Goal: Transaction & Acquisition: Purchase product/service

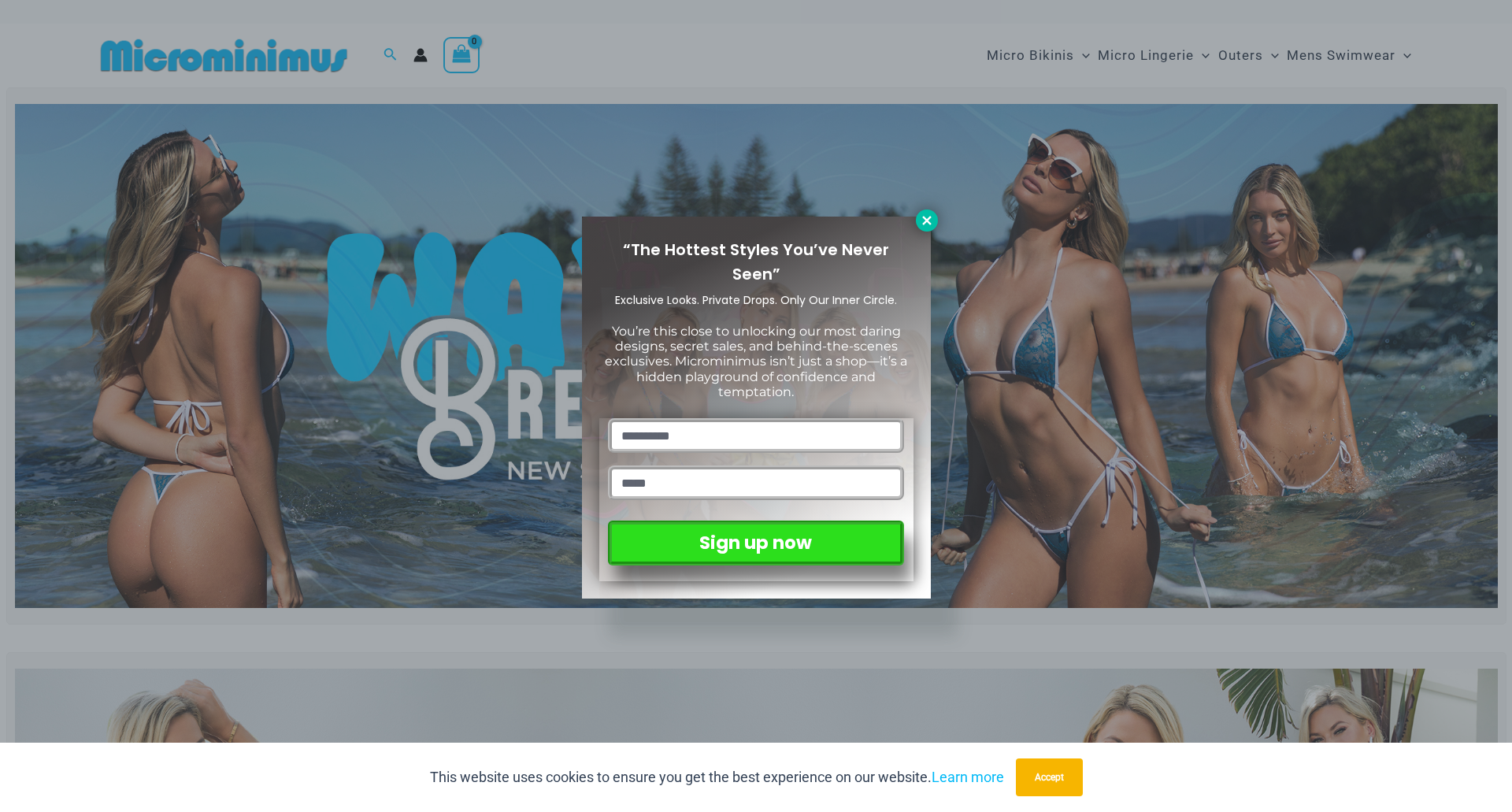
click at [928, 219] on icon at bounding box center [926, 220] width 9 height 9
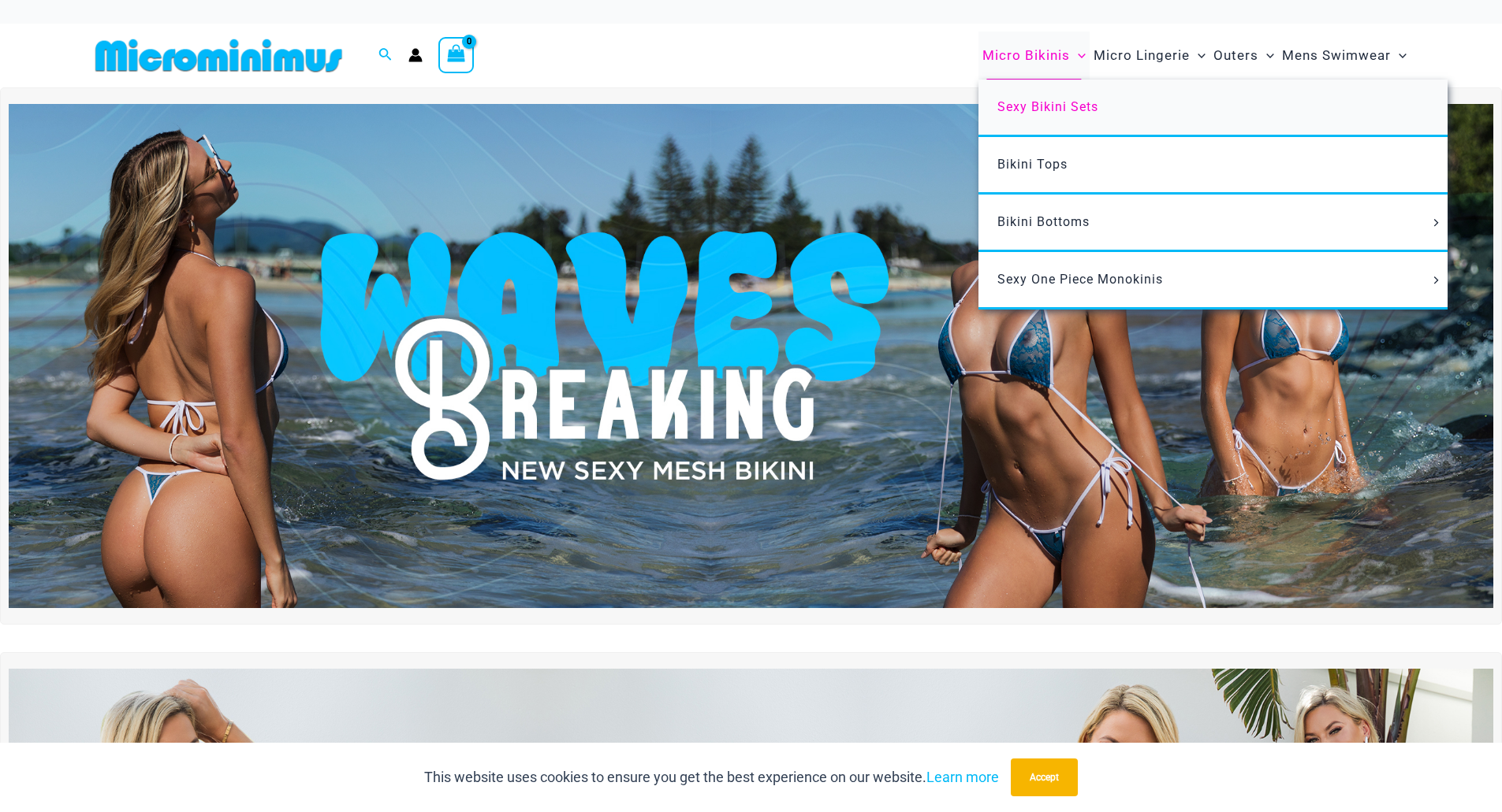
click at [1033, 113] on span "Sexy Bikini Sets" at bounding box center [1048, 106] width 101 height 15
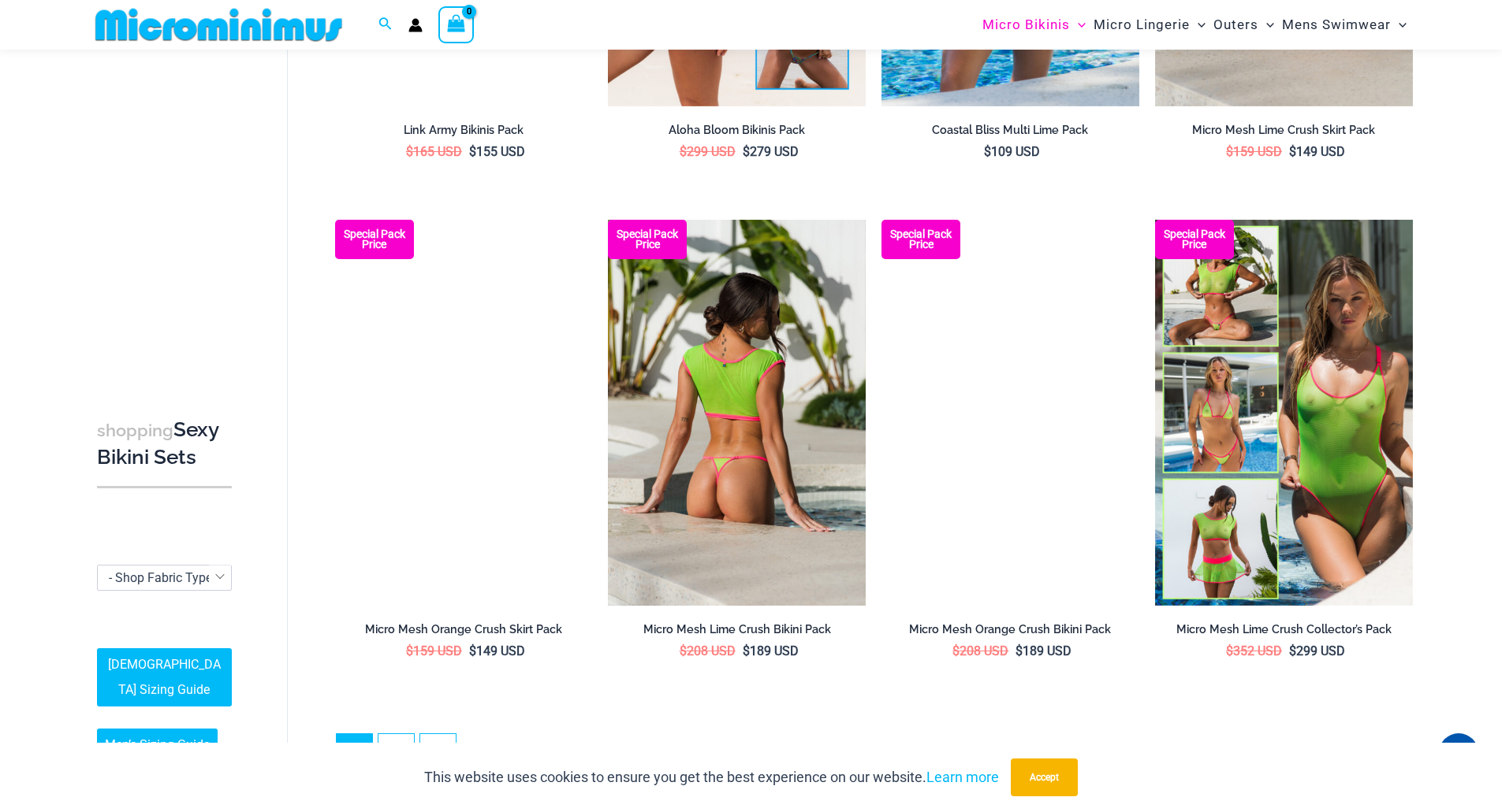
scroll to position [3453, 0]
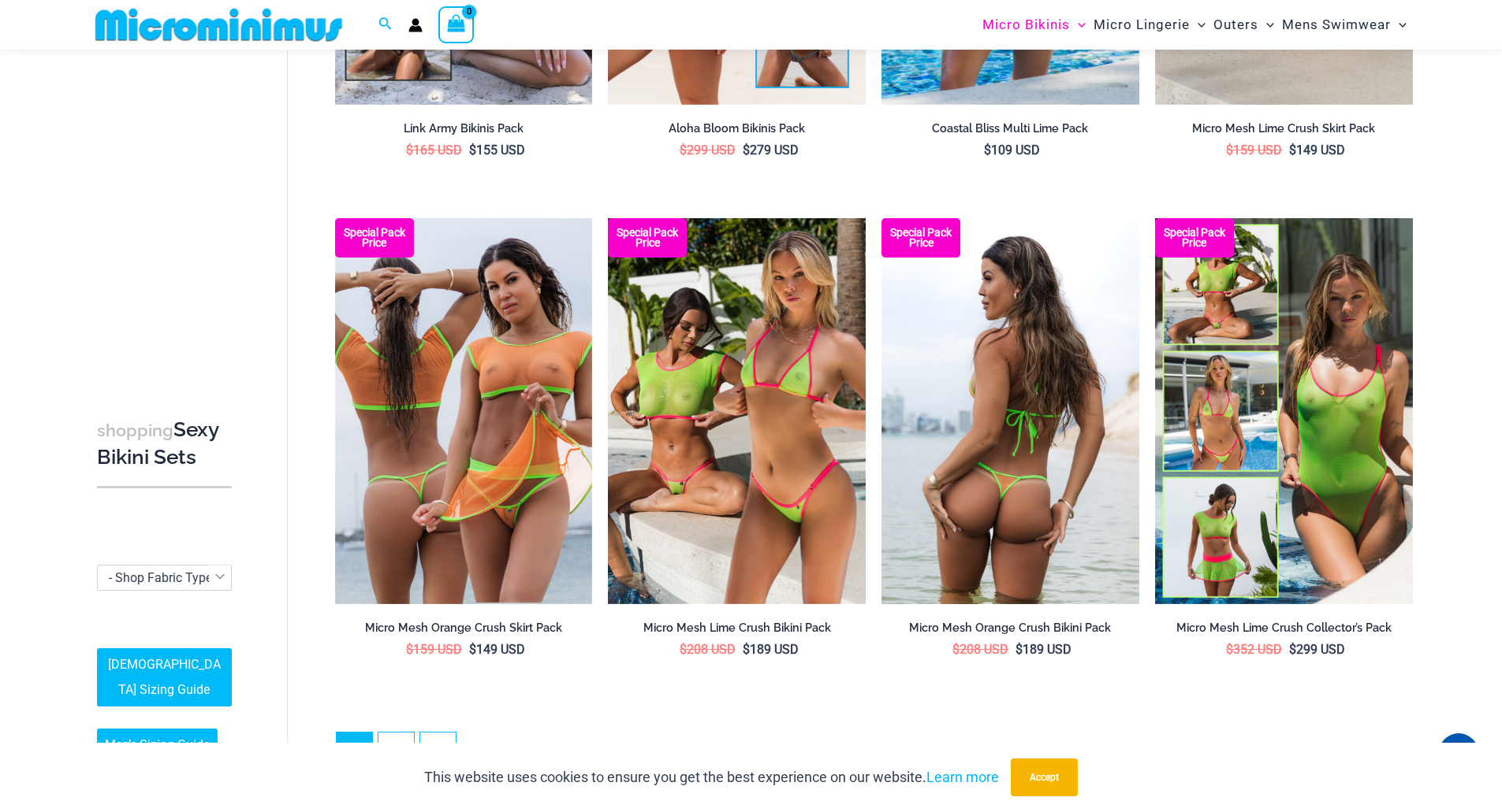
click at [1032, 383] on img at bounding box center [1010, 411] width 258 height 386
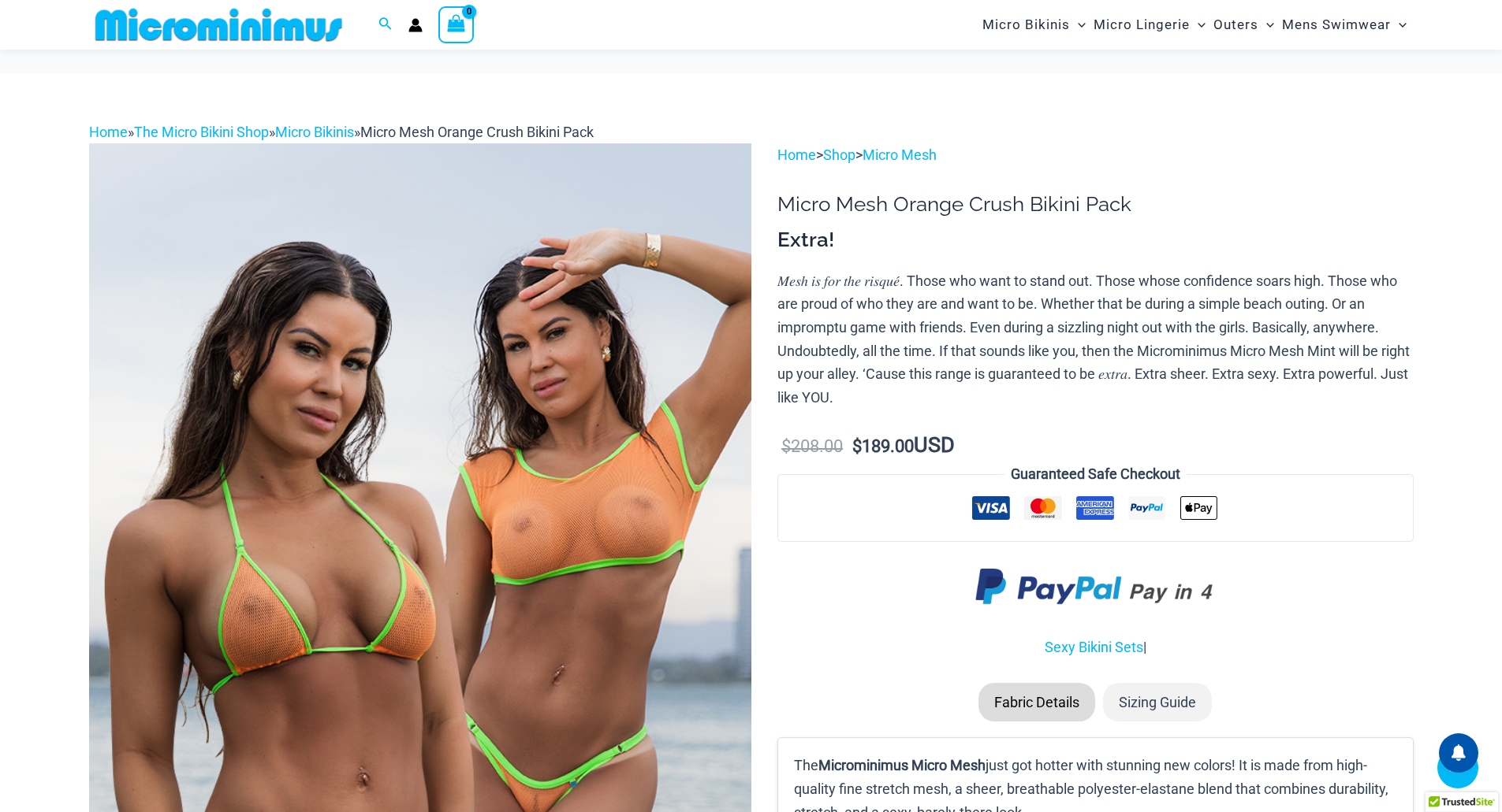
scroll to position [944, 0]
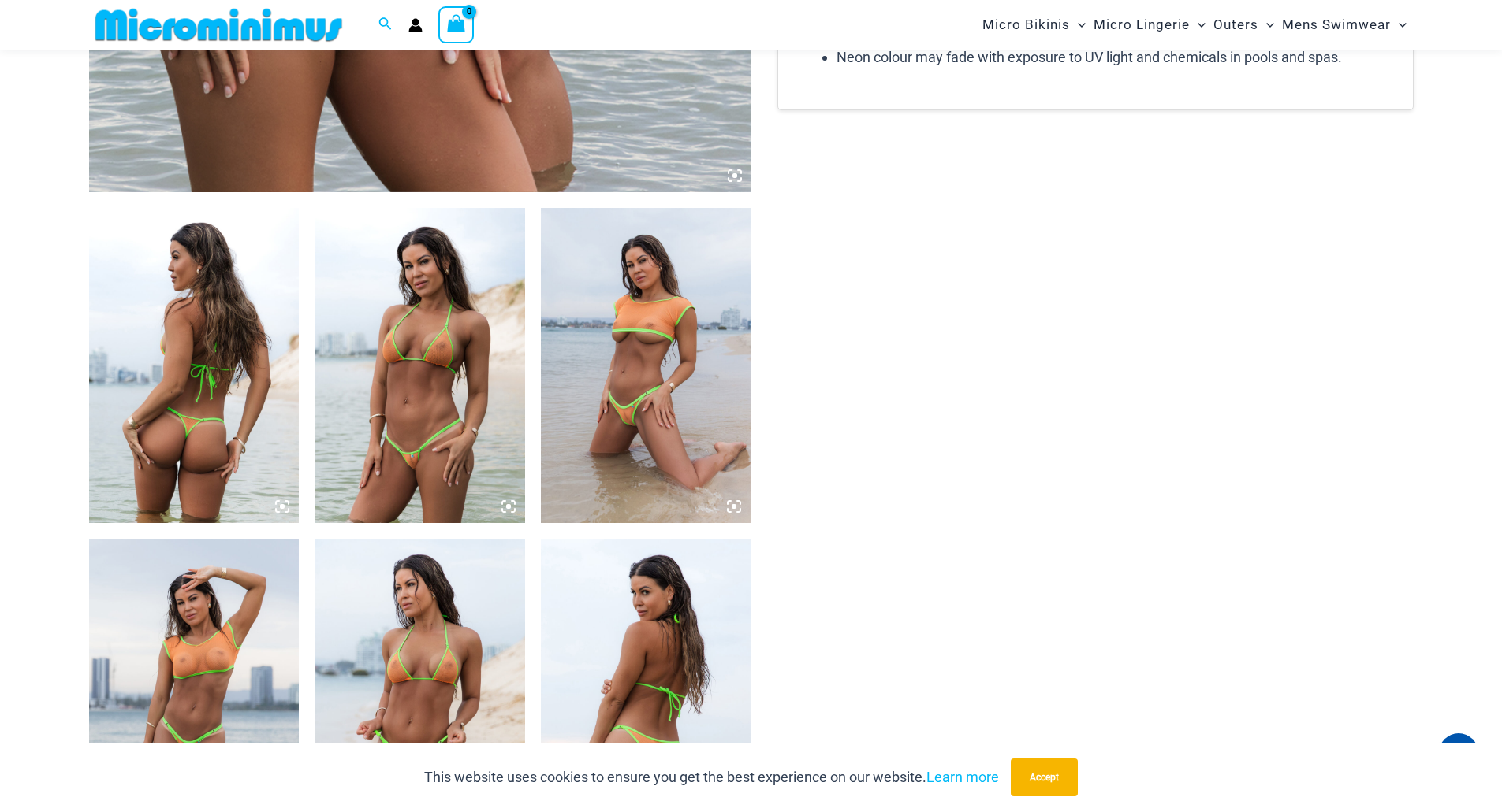
click at [199, 360] on img at bounding box center [194, 365] width 210 height 315
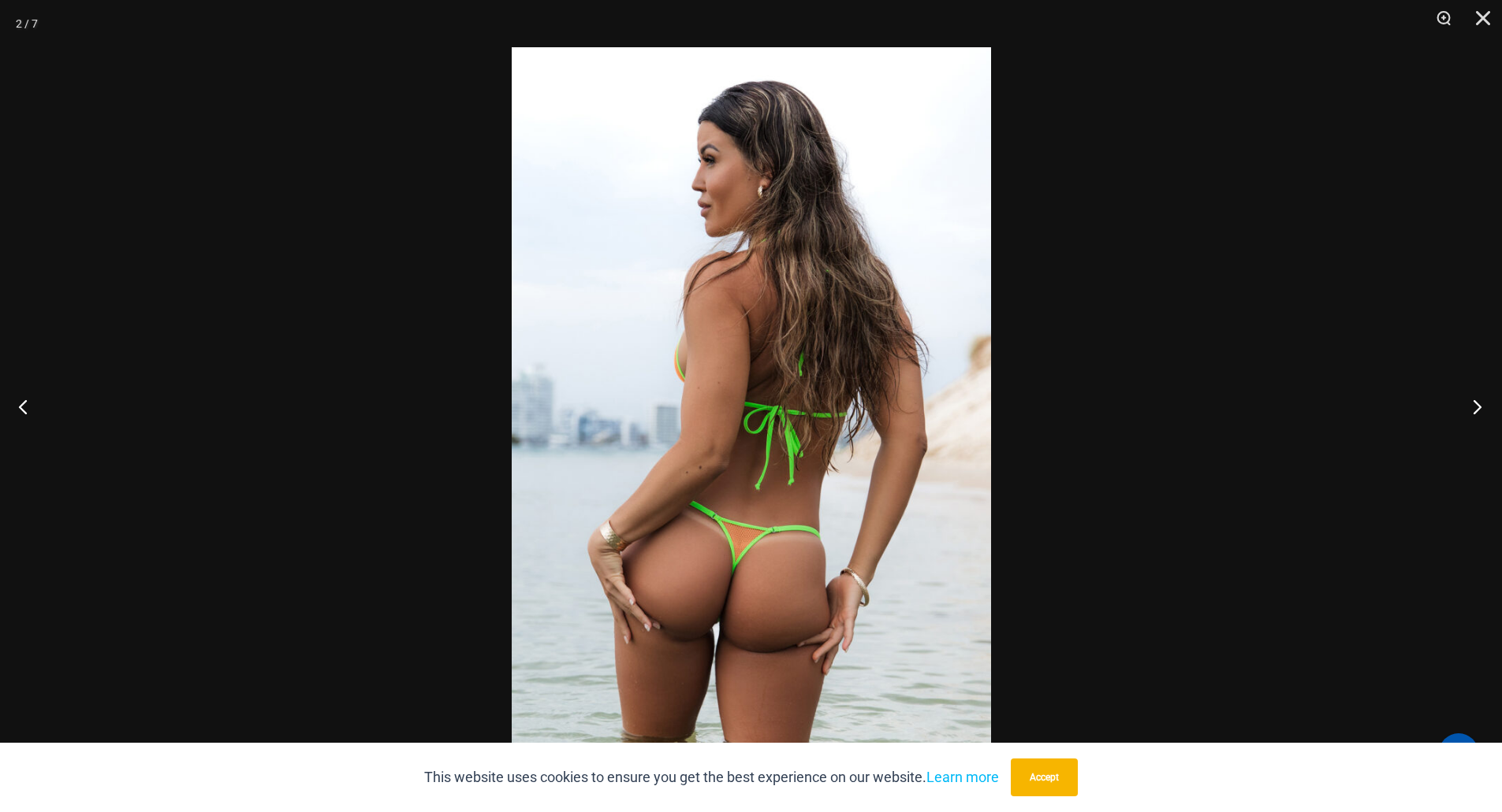
click at [1478, 409] on button "Next" at bounding box center [1472, 406] width 59 height 79
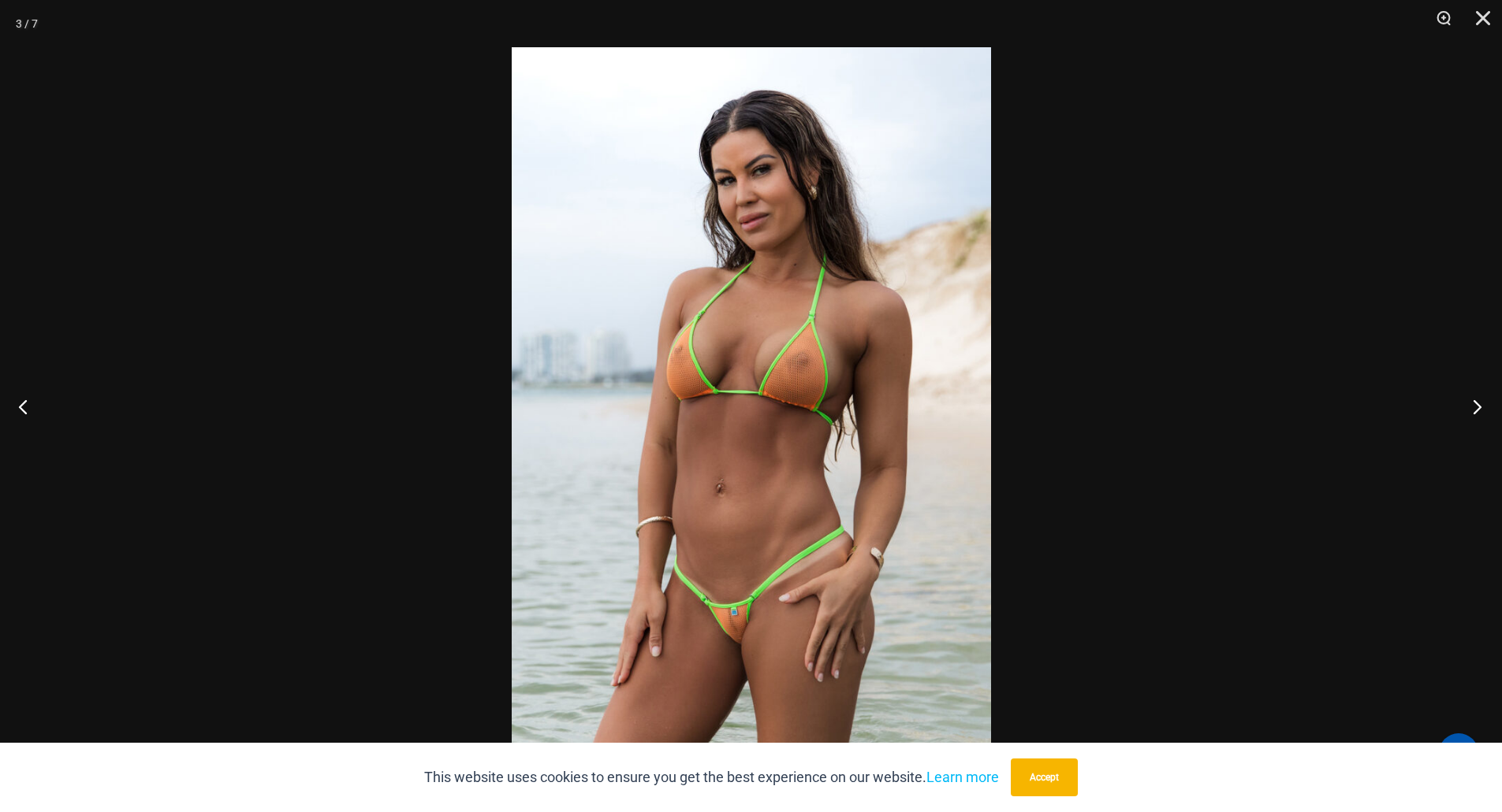
click at [1478, 409] on button "Next" at bounding box center [1472, 406] width 59 height 79
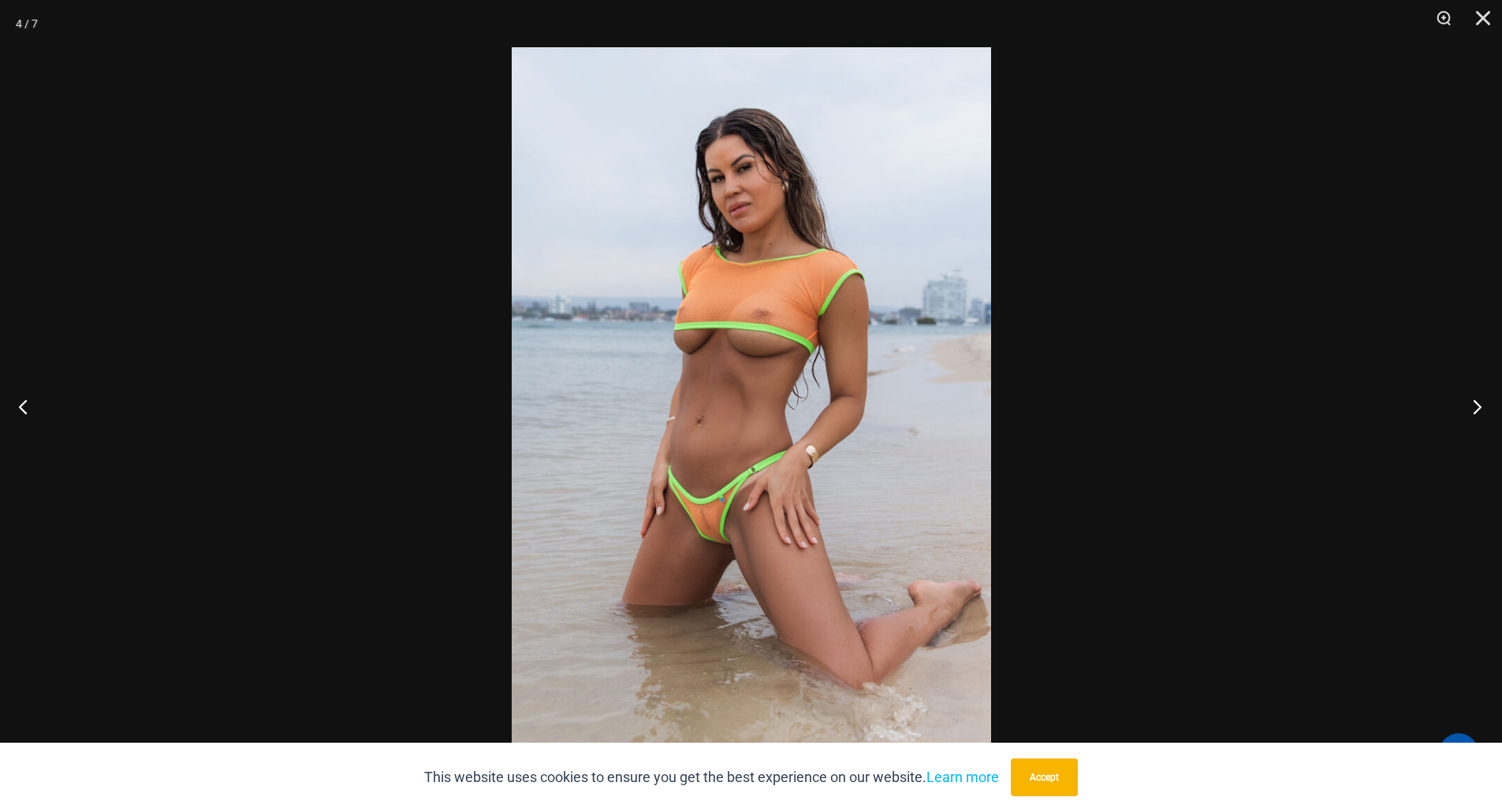
click at [1478, 409] on button "Next" at bounding box center [1472, 406] width 59 height 79
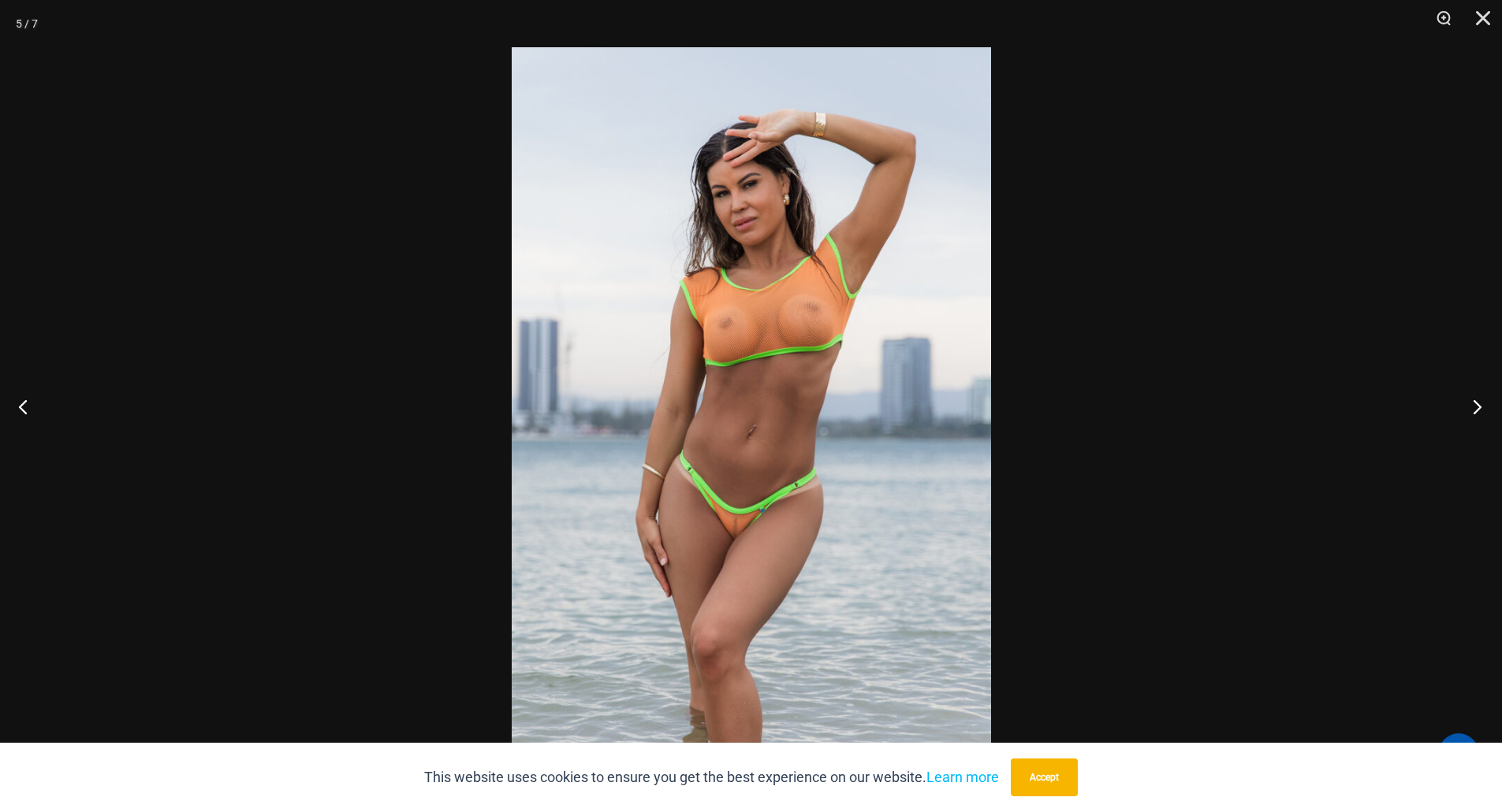
click at [1478, 409] on button "Next" at bounding box center [1472, 406] width 59 height 79
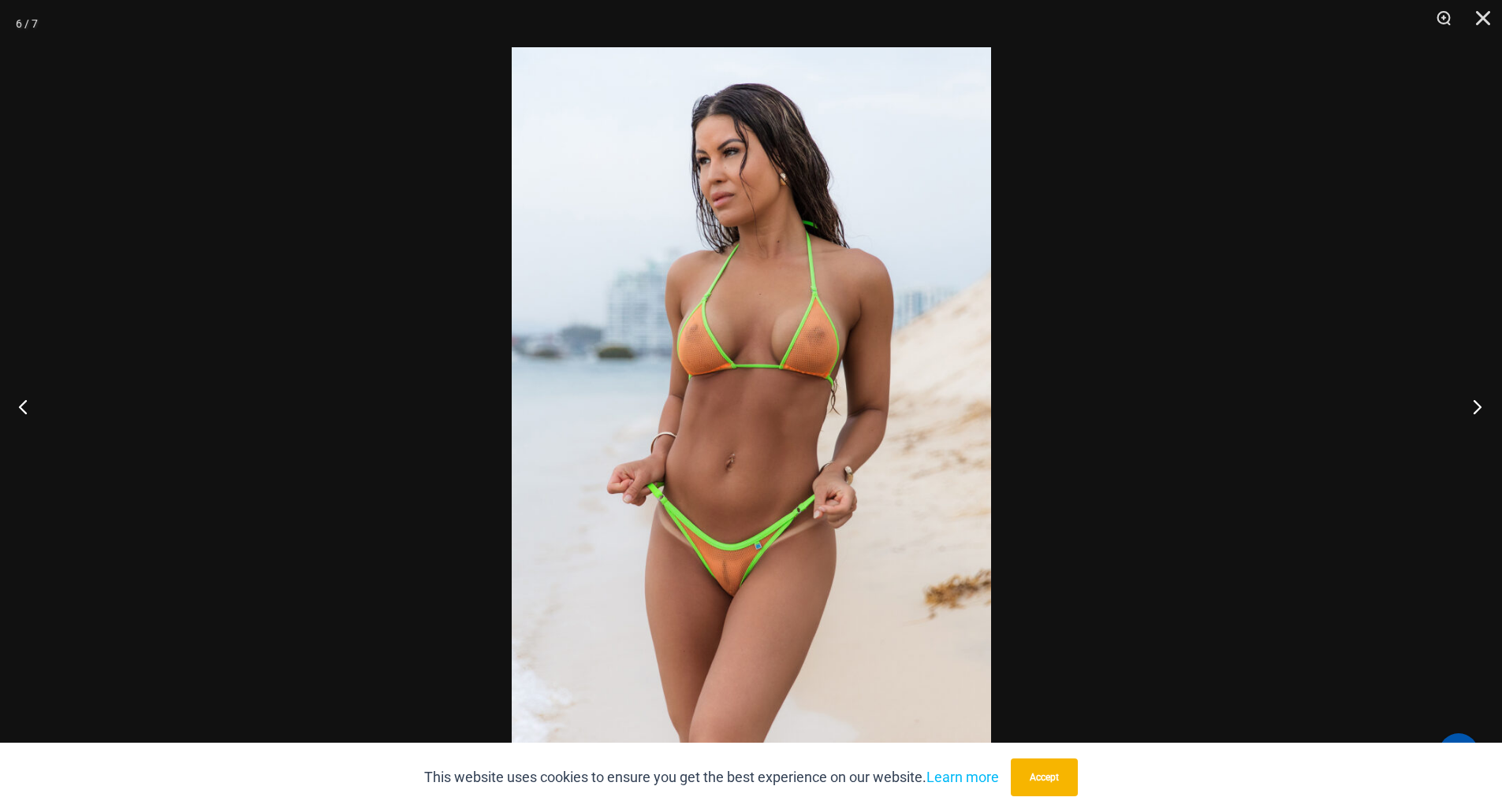
click at [1478, 409] on button "Next" at bounding box center [1472, 406] width 59 height 79
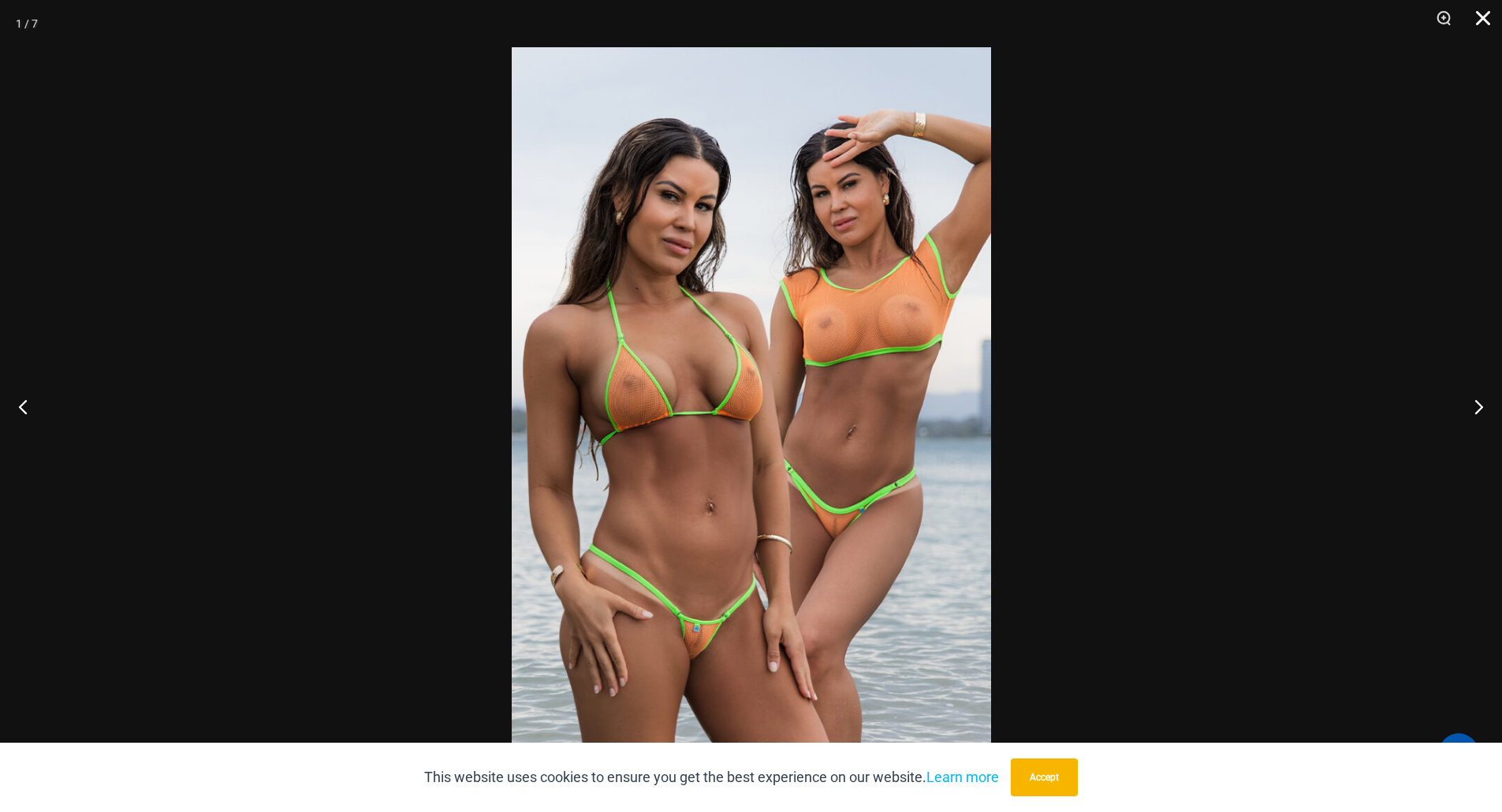
click at [1486, 25] on button "Close" at bounding box center [1477, 24] width 40 height 48
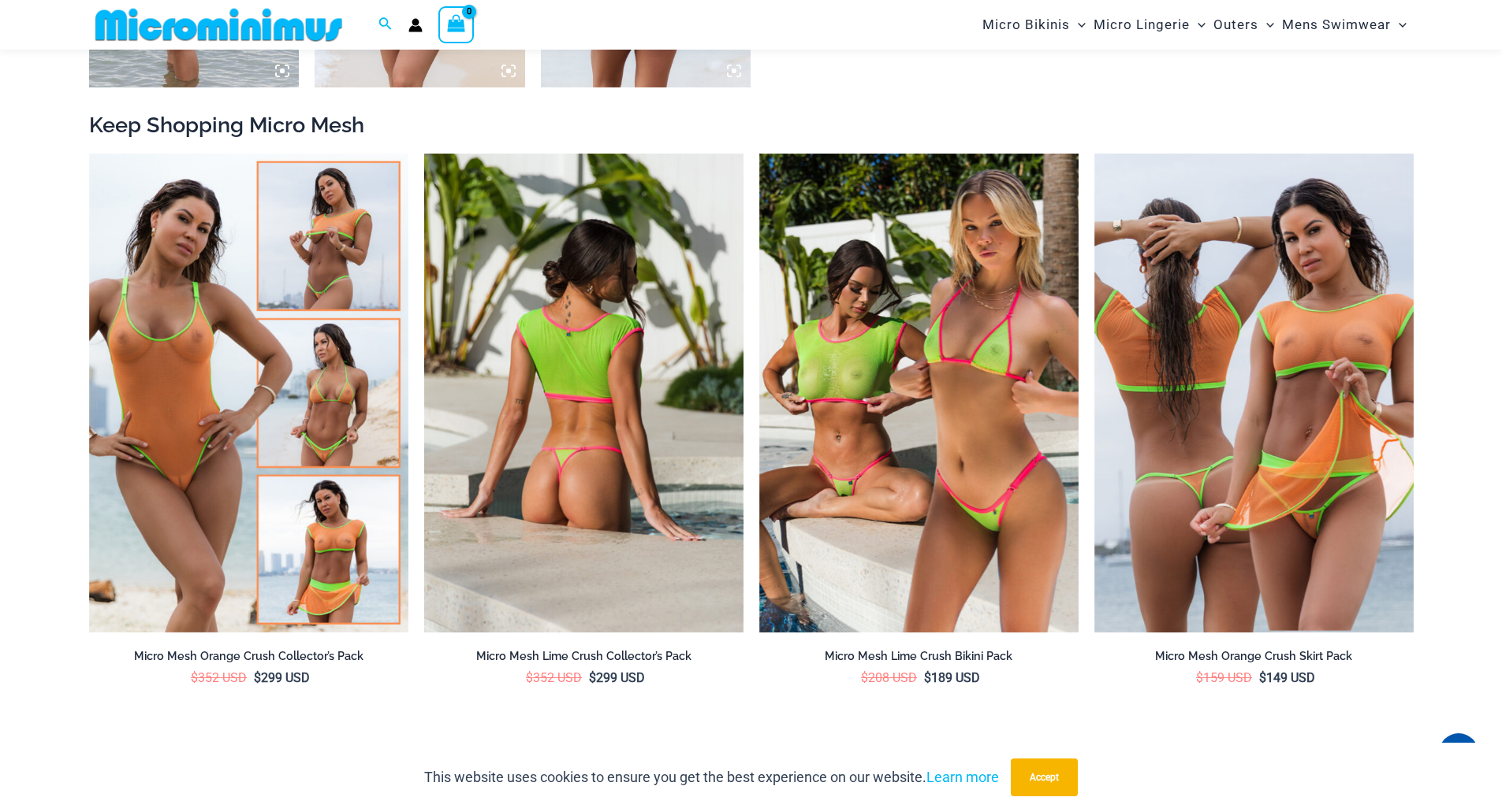
scroll to position [1890, 0]
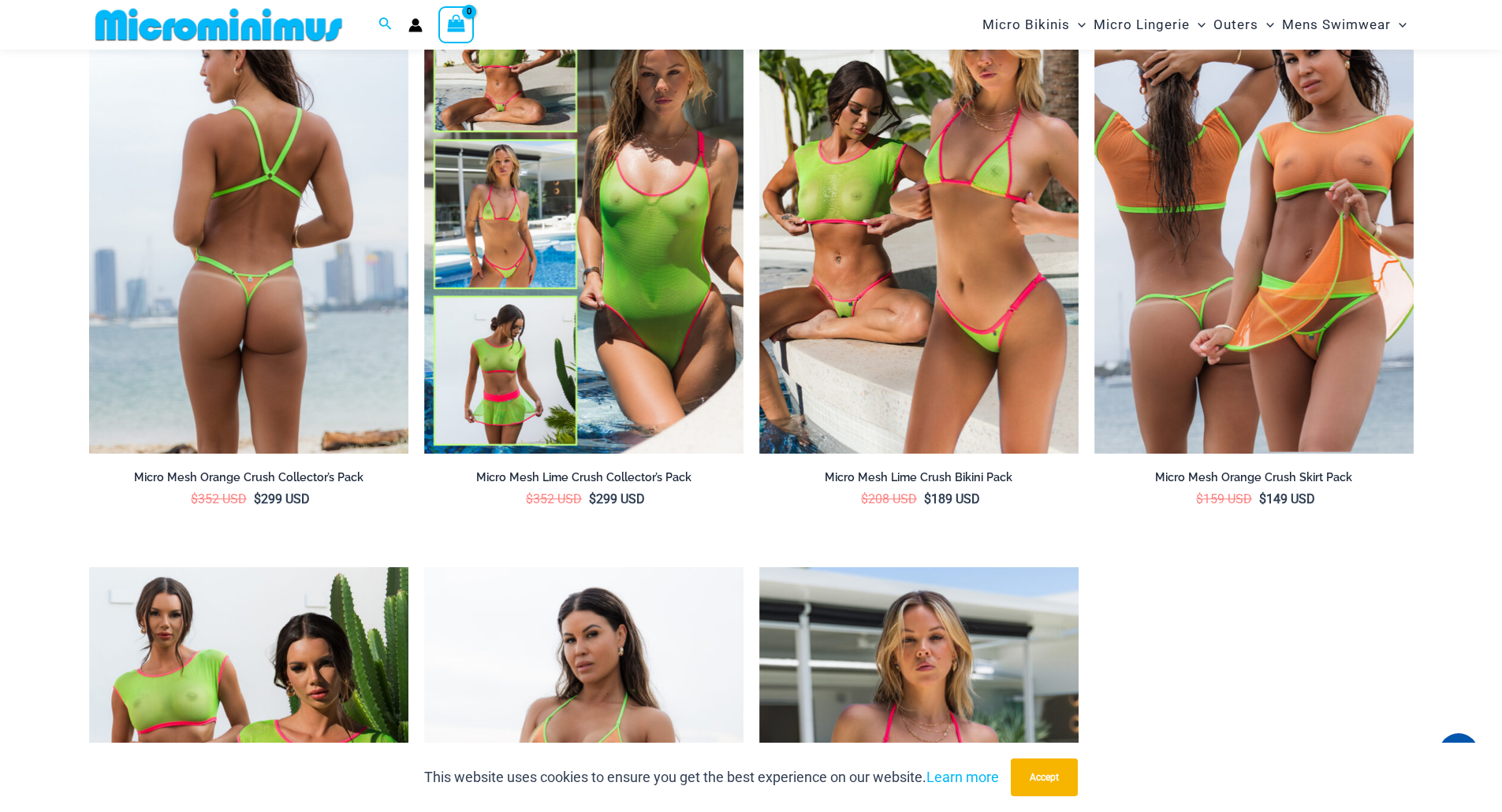
click at [97, 171] on img at bounding box center [248, 214] width 319 height 479
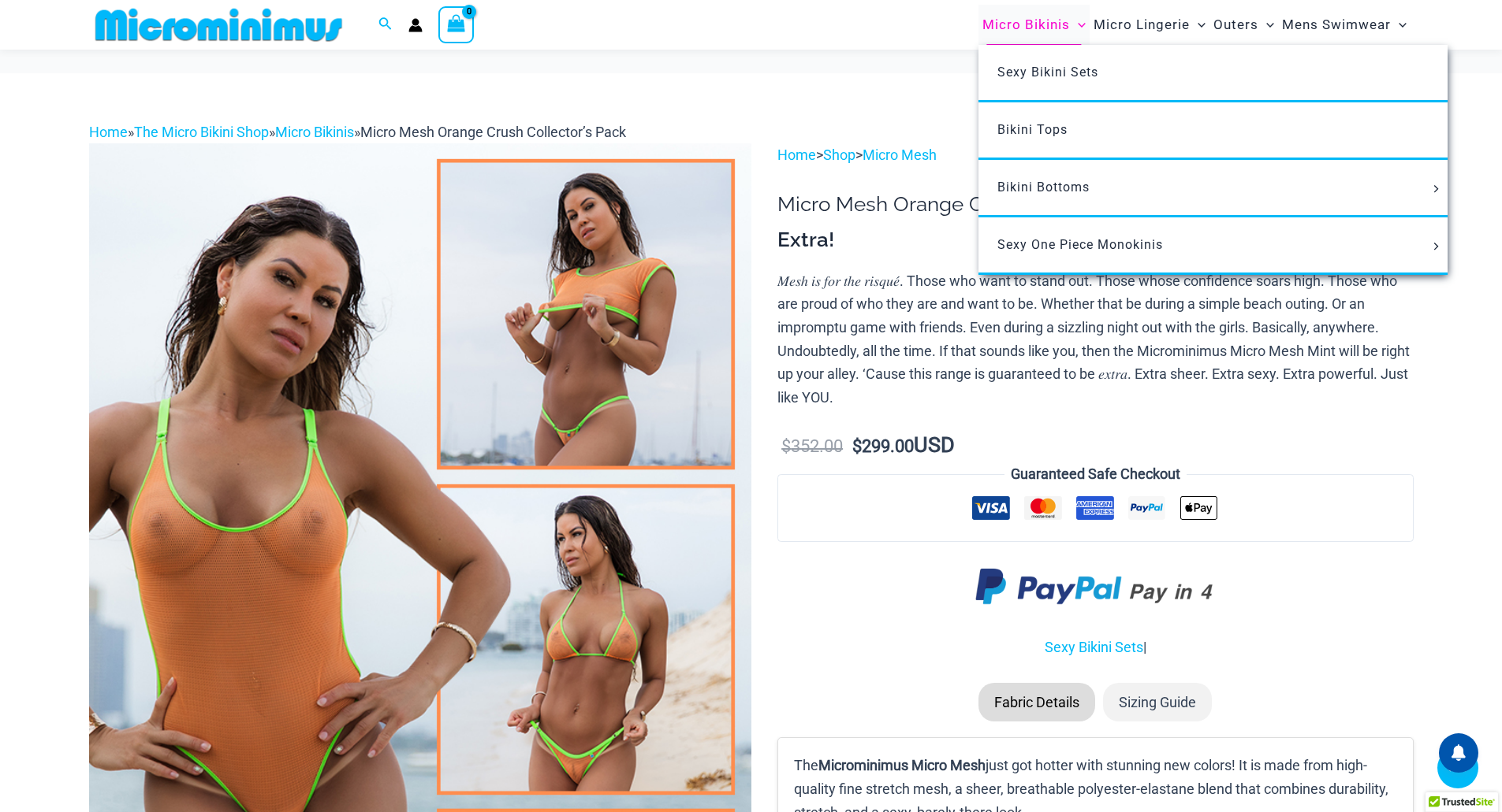
scroll to position [944, 0]
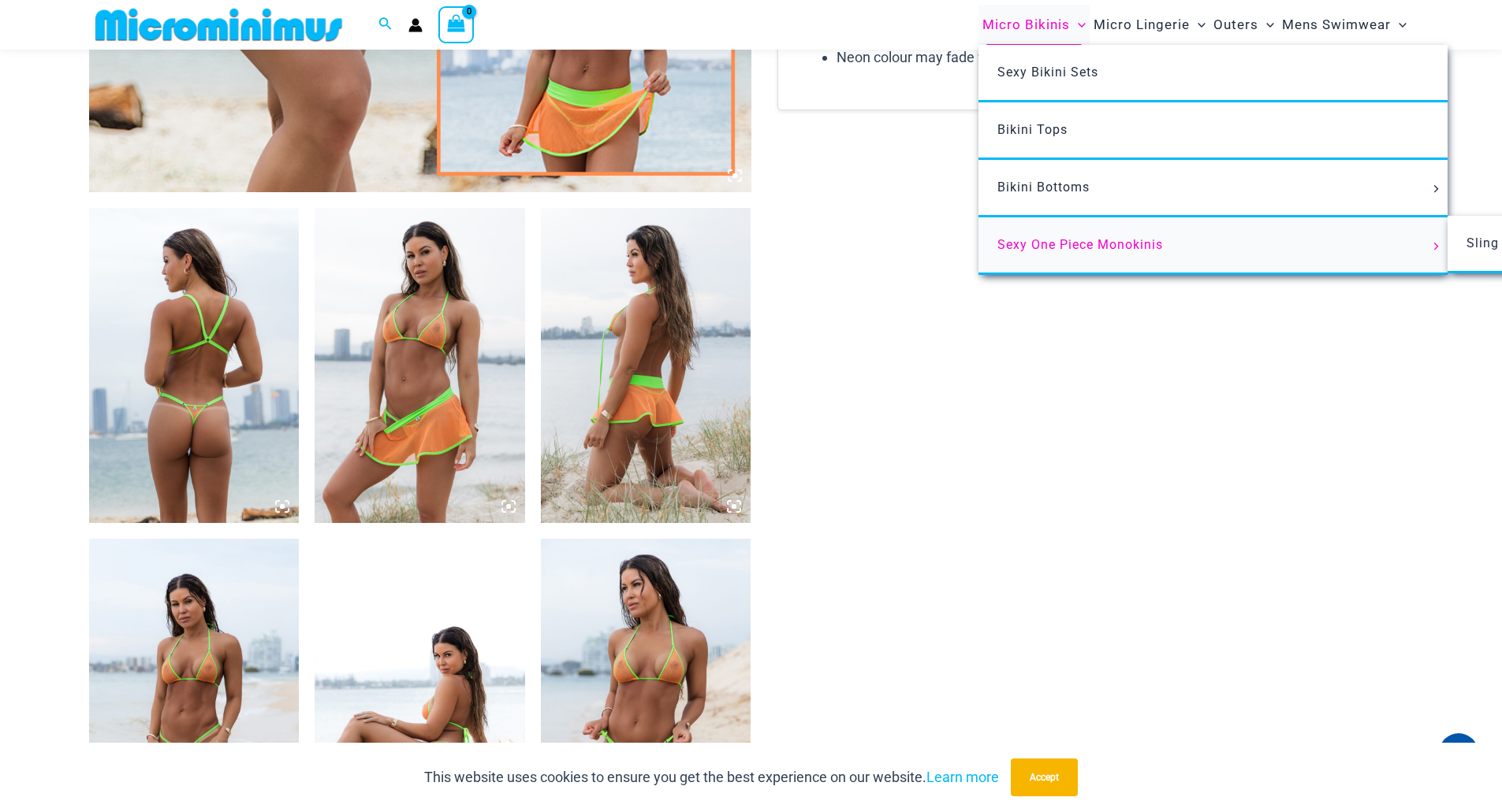
click at [1041, 246] on span "Sexy One Piece Monokinis" at bounding box center [1079, 244] width 165 height 15
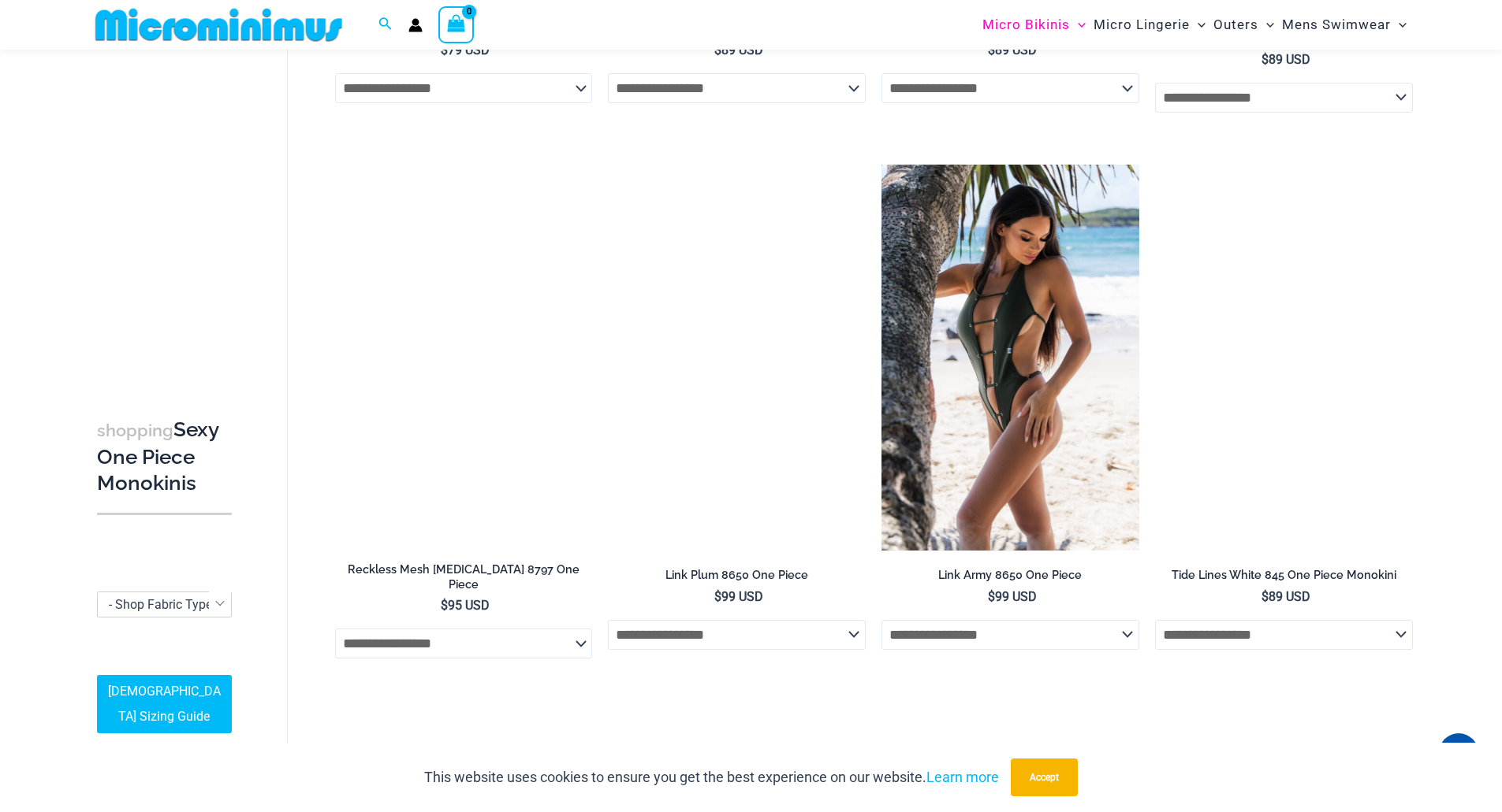
scroll to position [1097, 0]
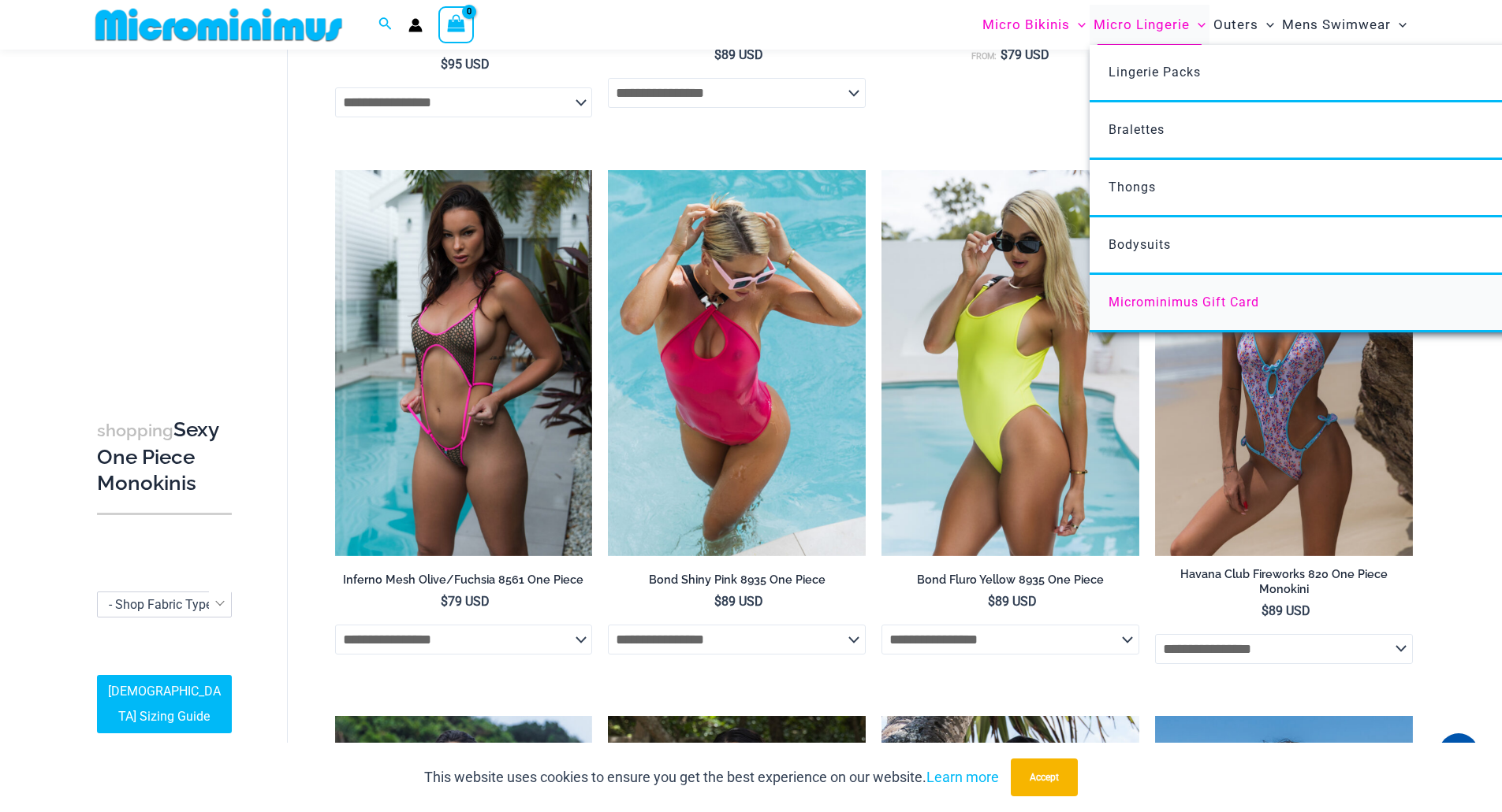
click at [1152, 300] on span "Microminimus Gift Card" at bounding box center [1184, 302] width 150 height 15
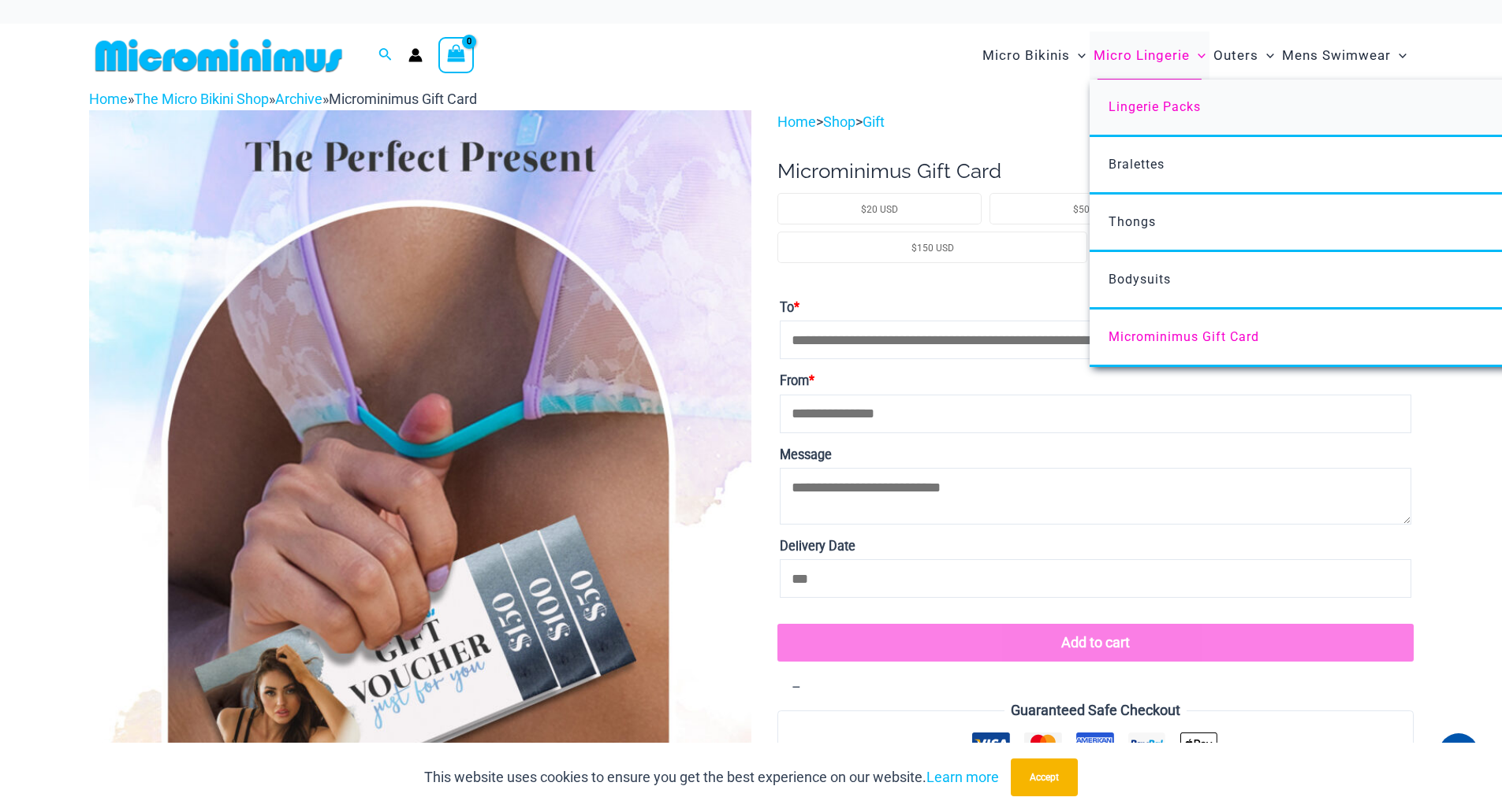
click at [1137, 113] on span "Lingerie Packs" at bounding box center [1155, 106] width 92 height 15
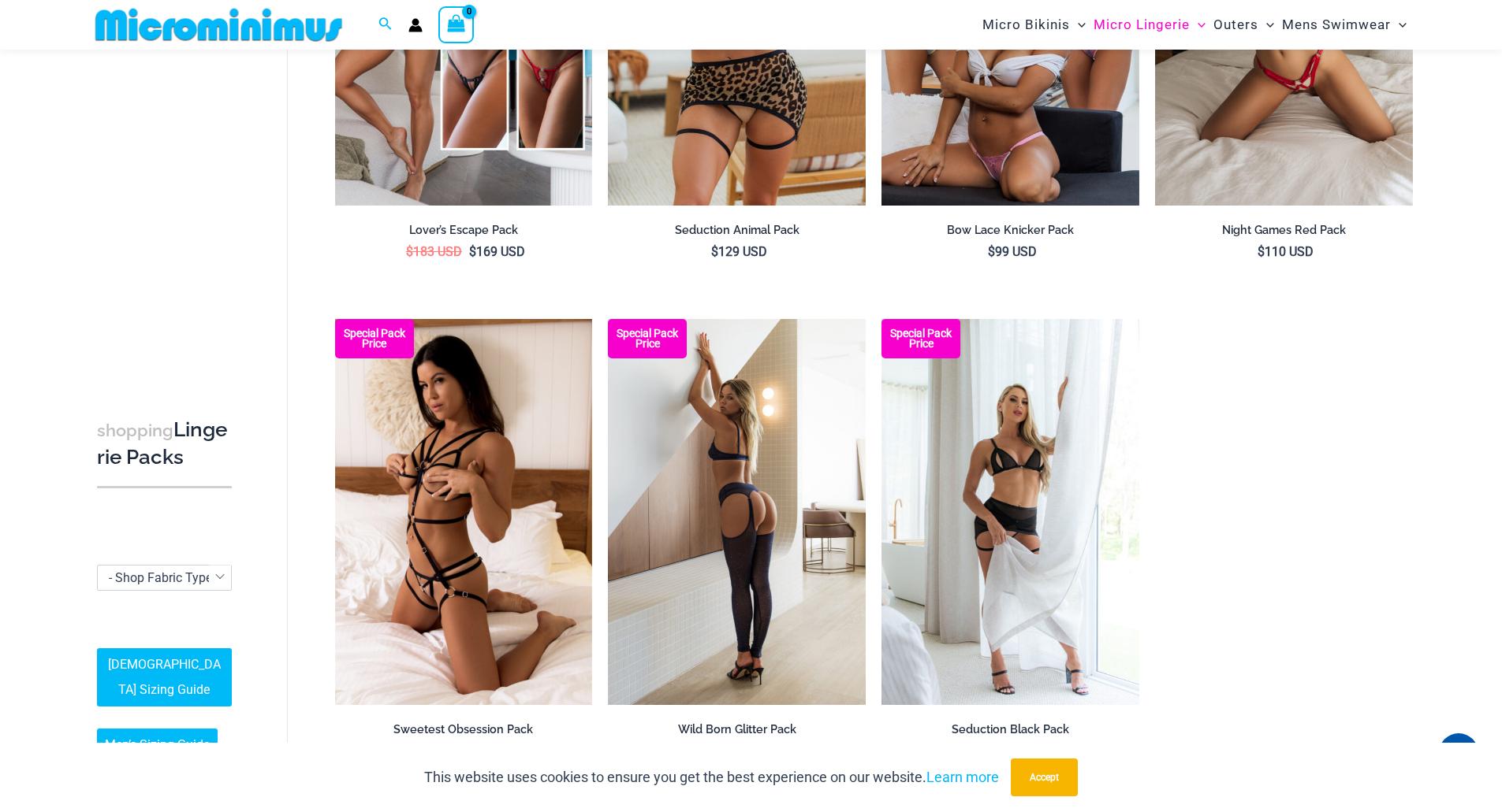
scroll to position [1484, 0]
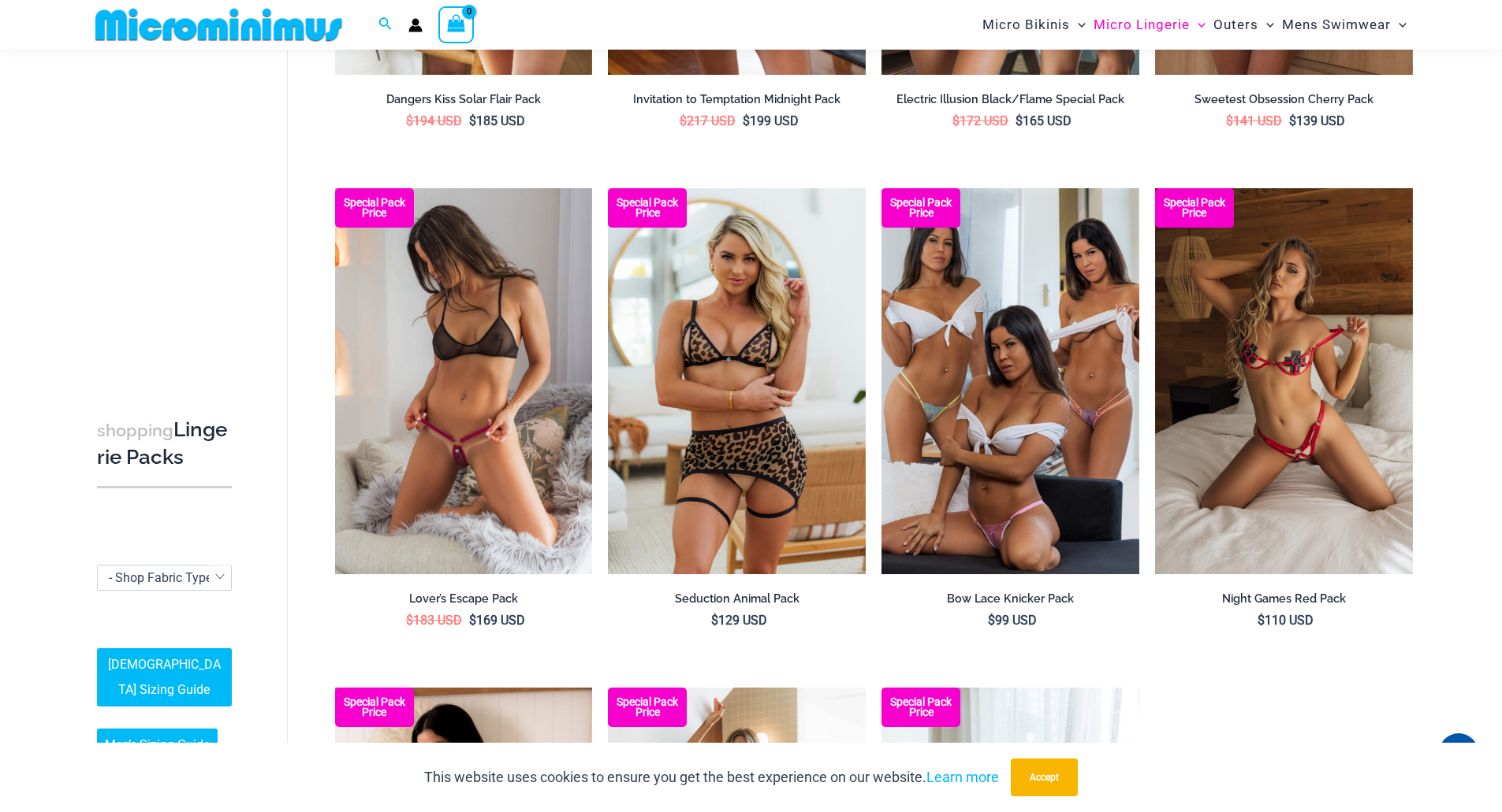
click at [511, 434] on img at bounding box center [464, 381] width 258 height 386
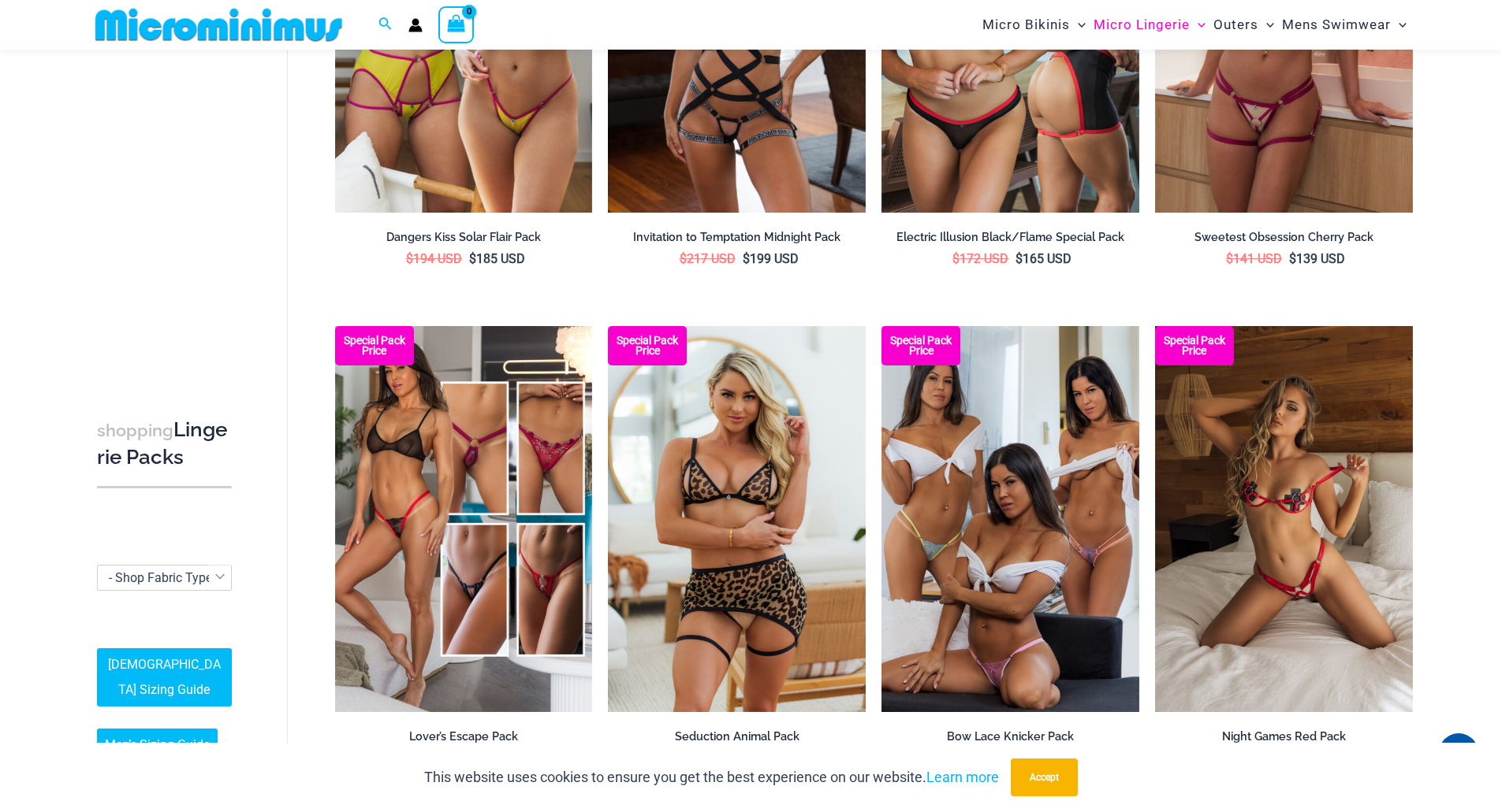
scroll to position [1327, 0]
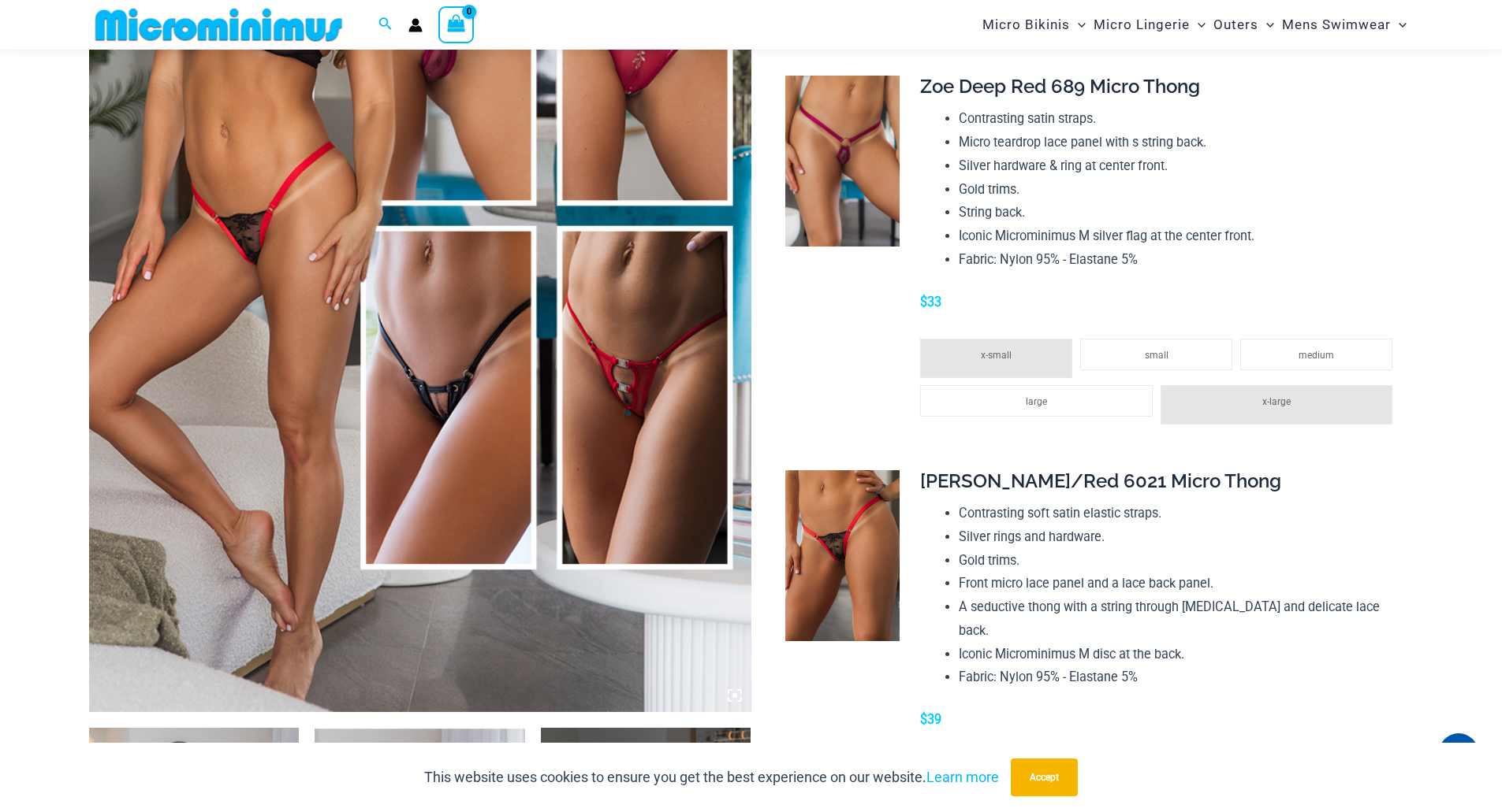
scroll to position [314, 0]
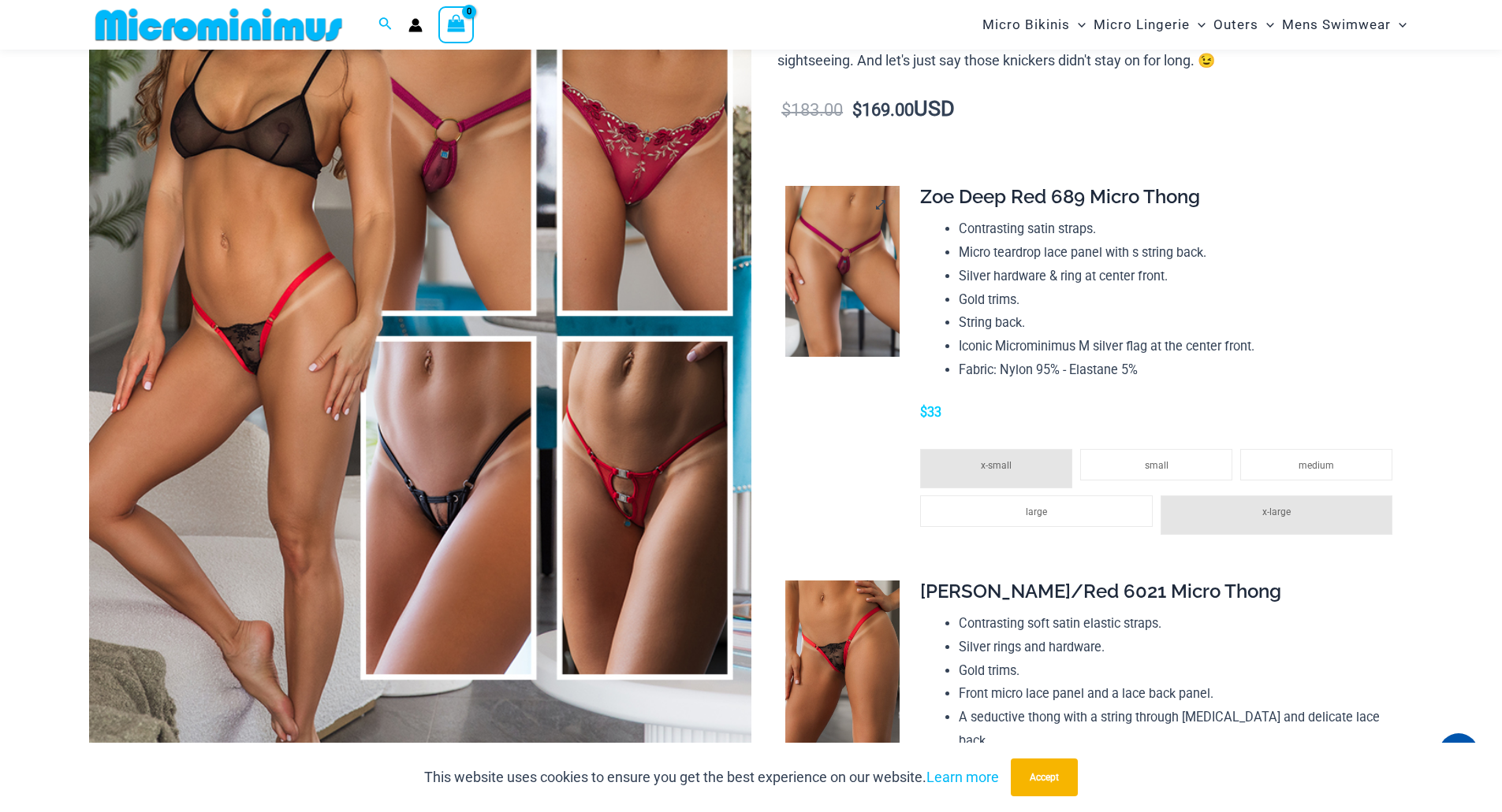
click at [836, 249] on img at bounding box center [842, 271] width 114 height 171
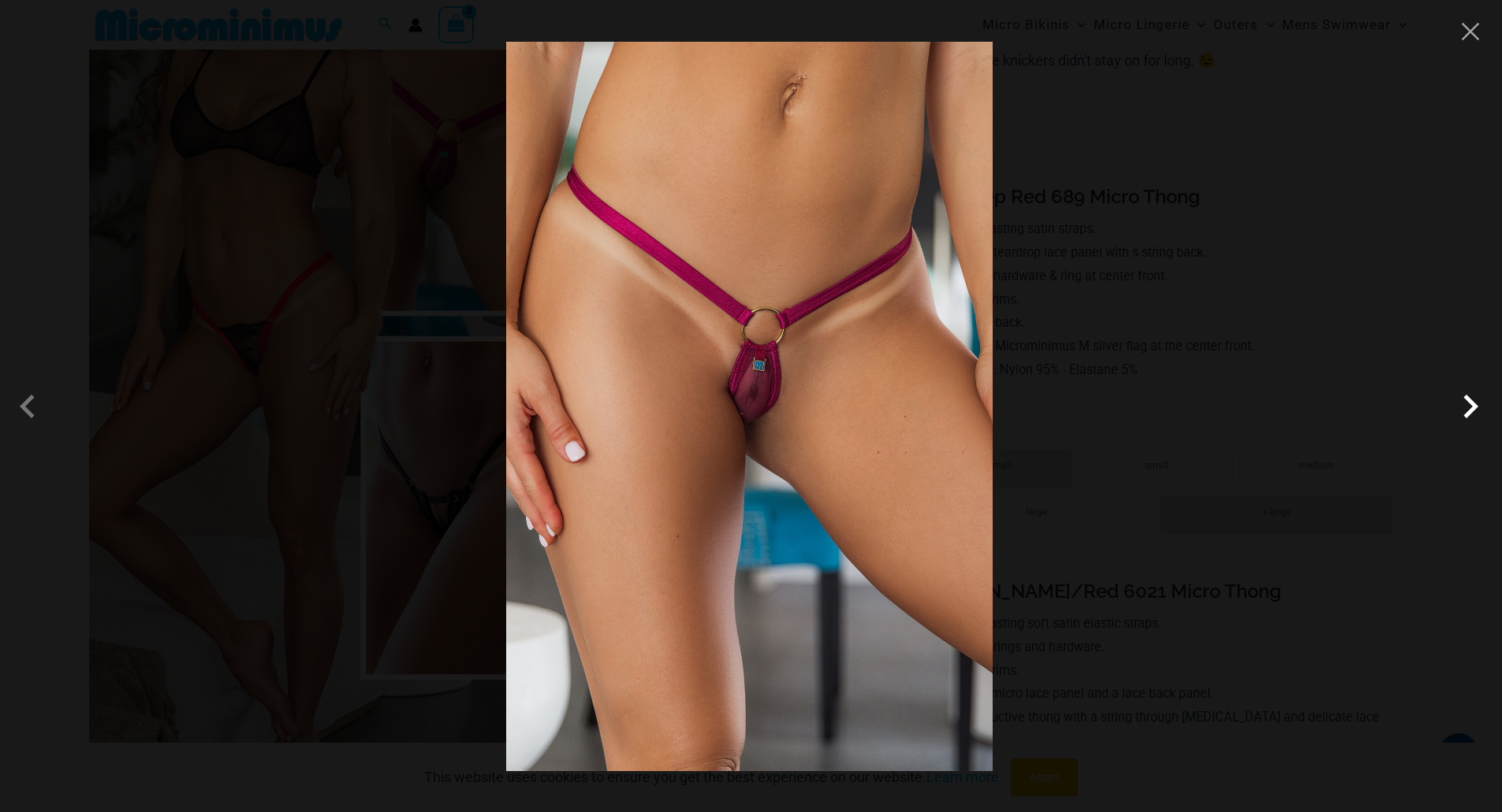
click at [1472, 411] on span at bounding box center [1471, 406] width 48 height 48
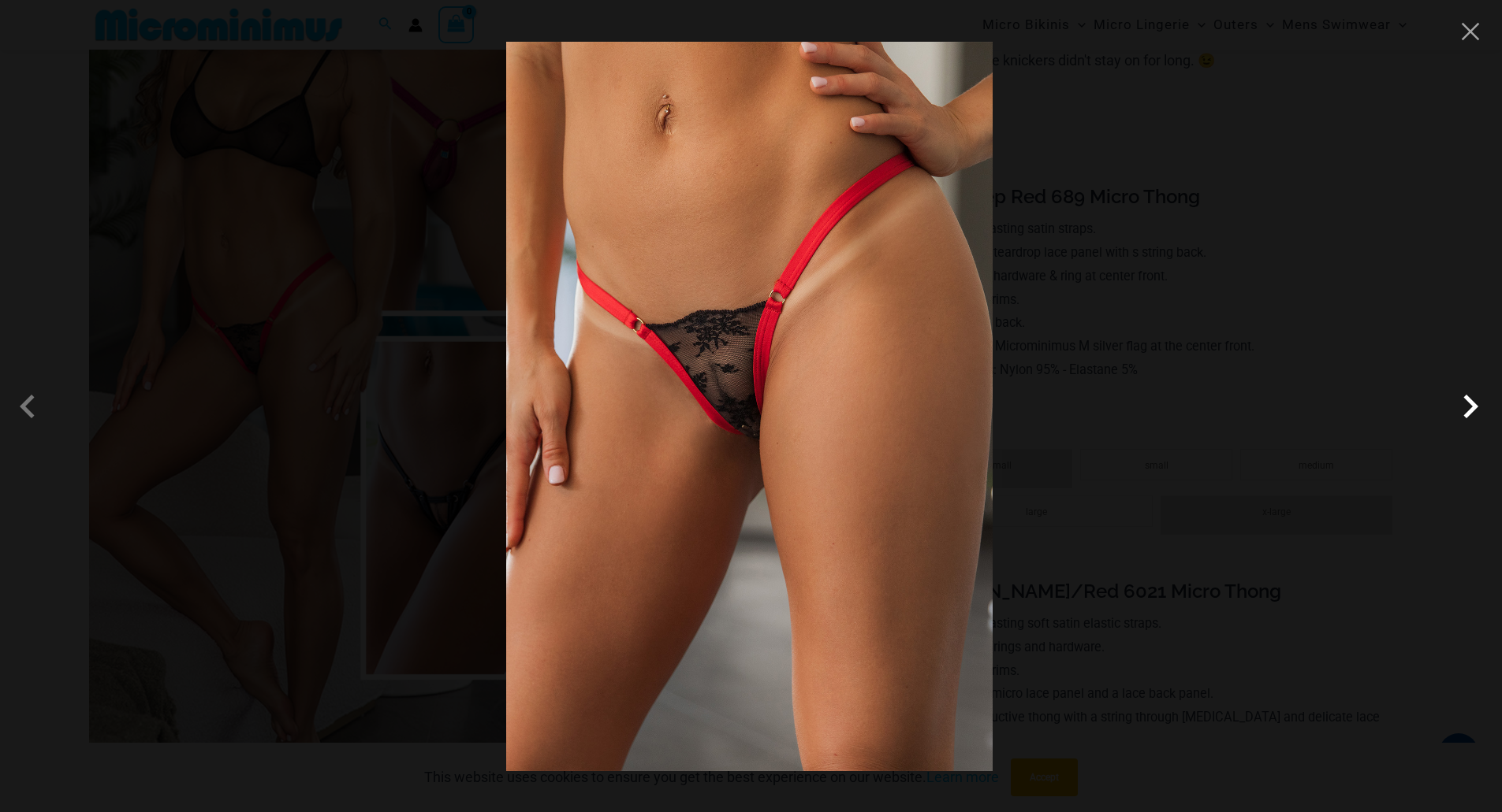
click at [1470, 409] on span at bounding box center [1471, 406] width 48 height 48
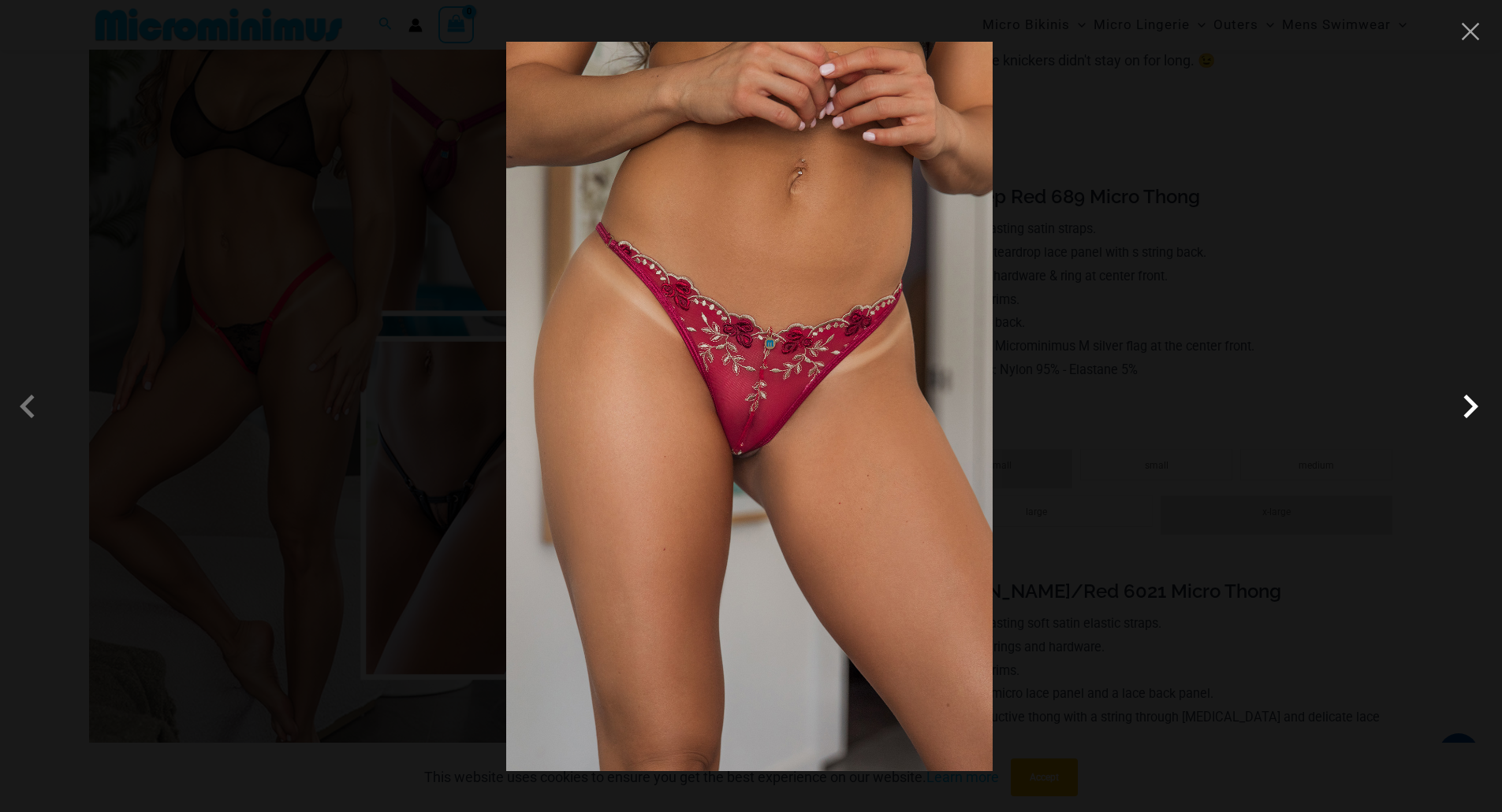
click at [1470, 409] on span at bounding box center [1471, 406] width 48 height 48
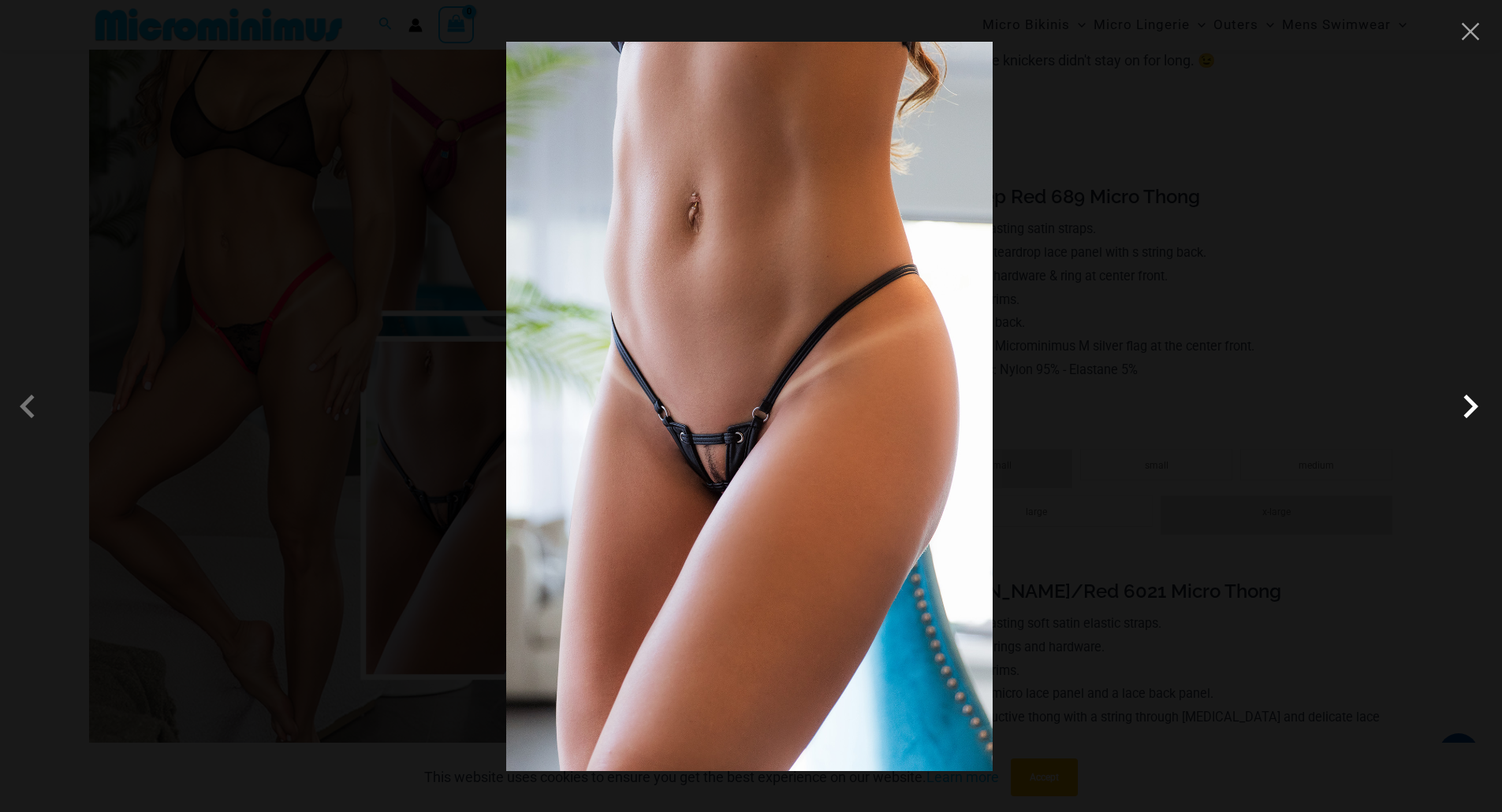
click at [1470, 409] on span at bounding box center [1471, 406] width 48 height 48
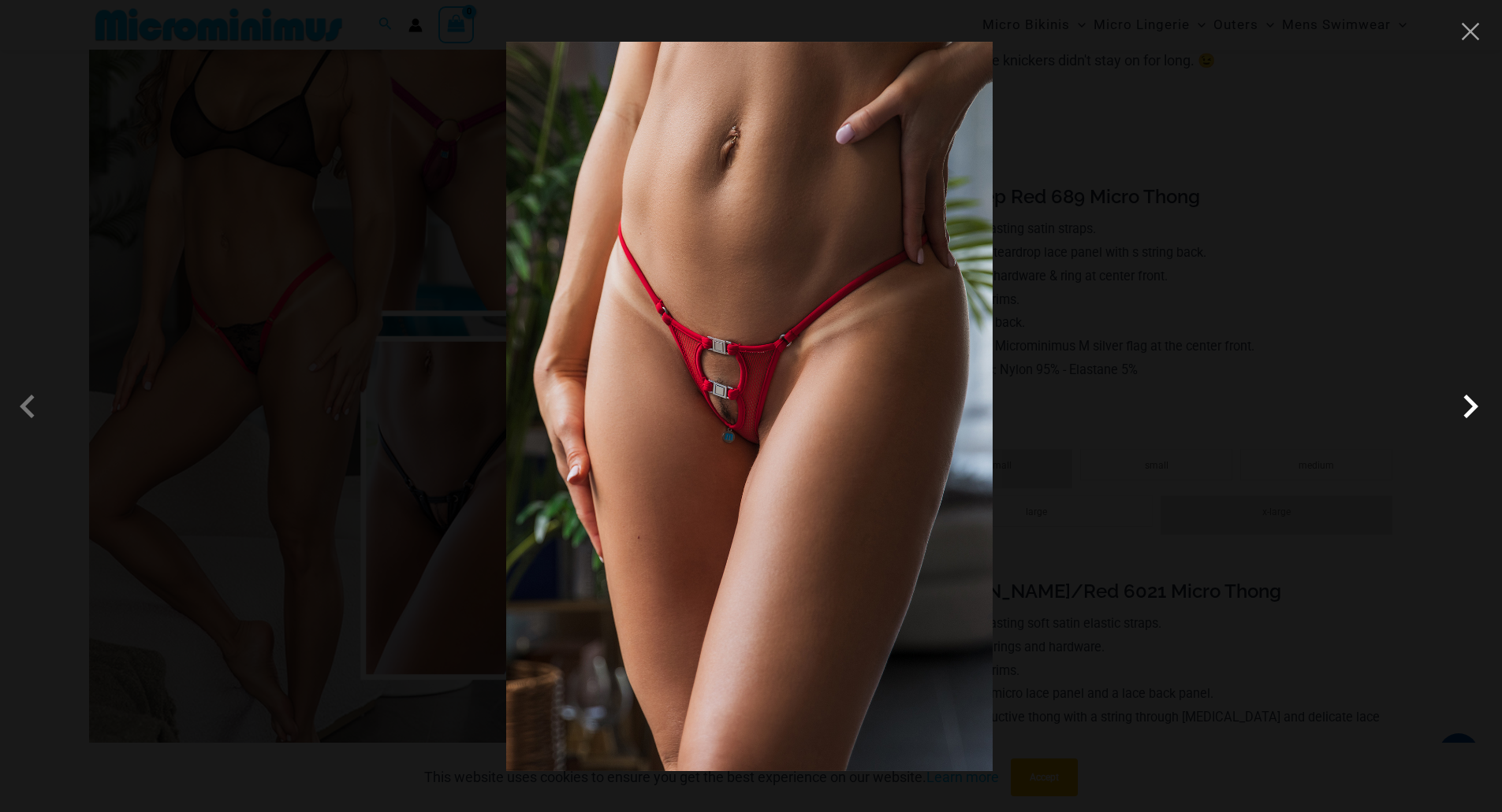
click at [1470, 409] on span at bounding box center [1471, 406] width 48 height 48
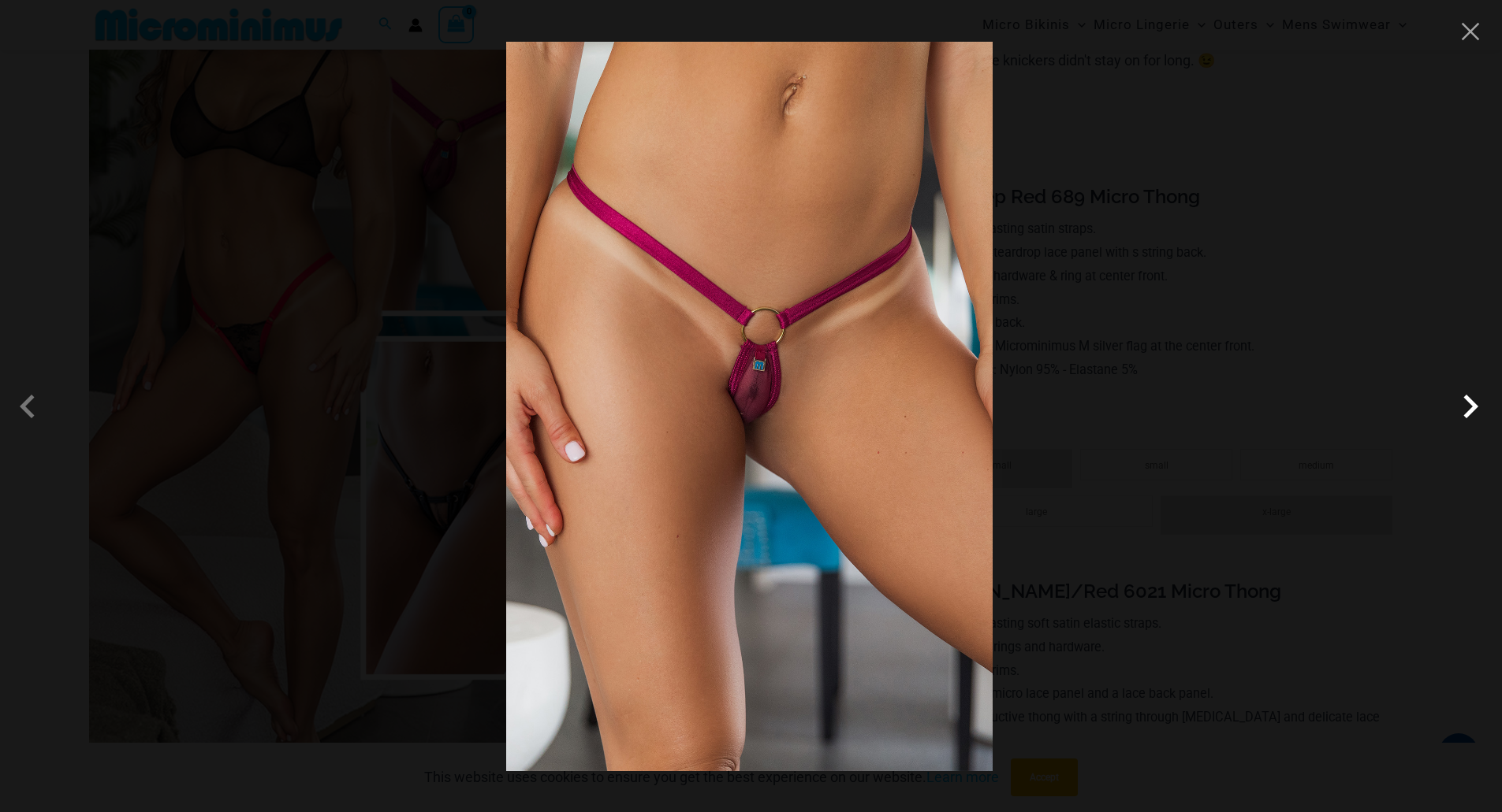
click at [1470, 409] on span at bounding box center [1471, 406] width 48 height 48
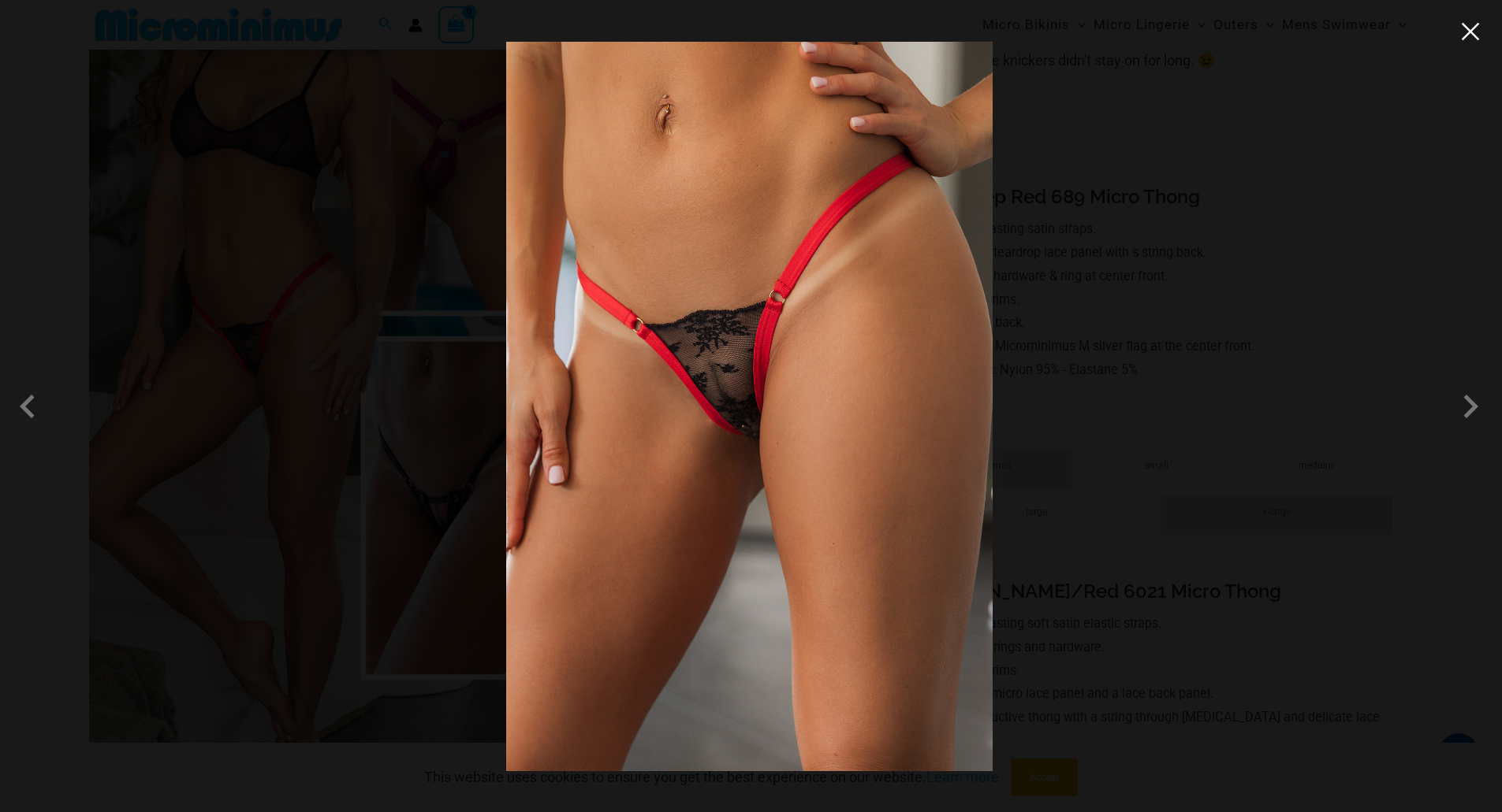
click at [1471, 29] on button "Close" at bounding box center [1470, 31] width 24 height 24
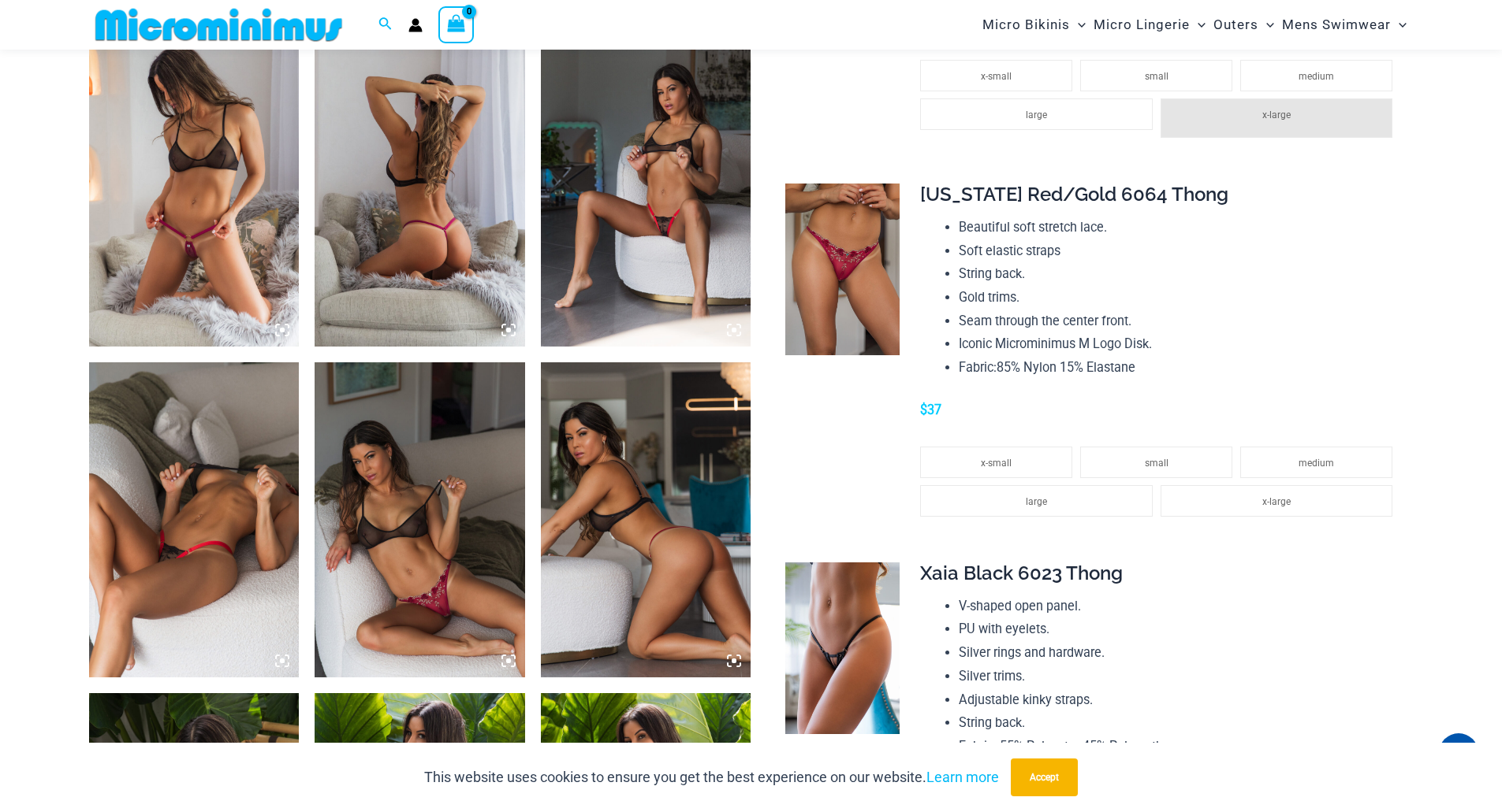
scroll to position [1023, 0]
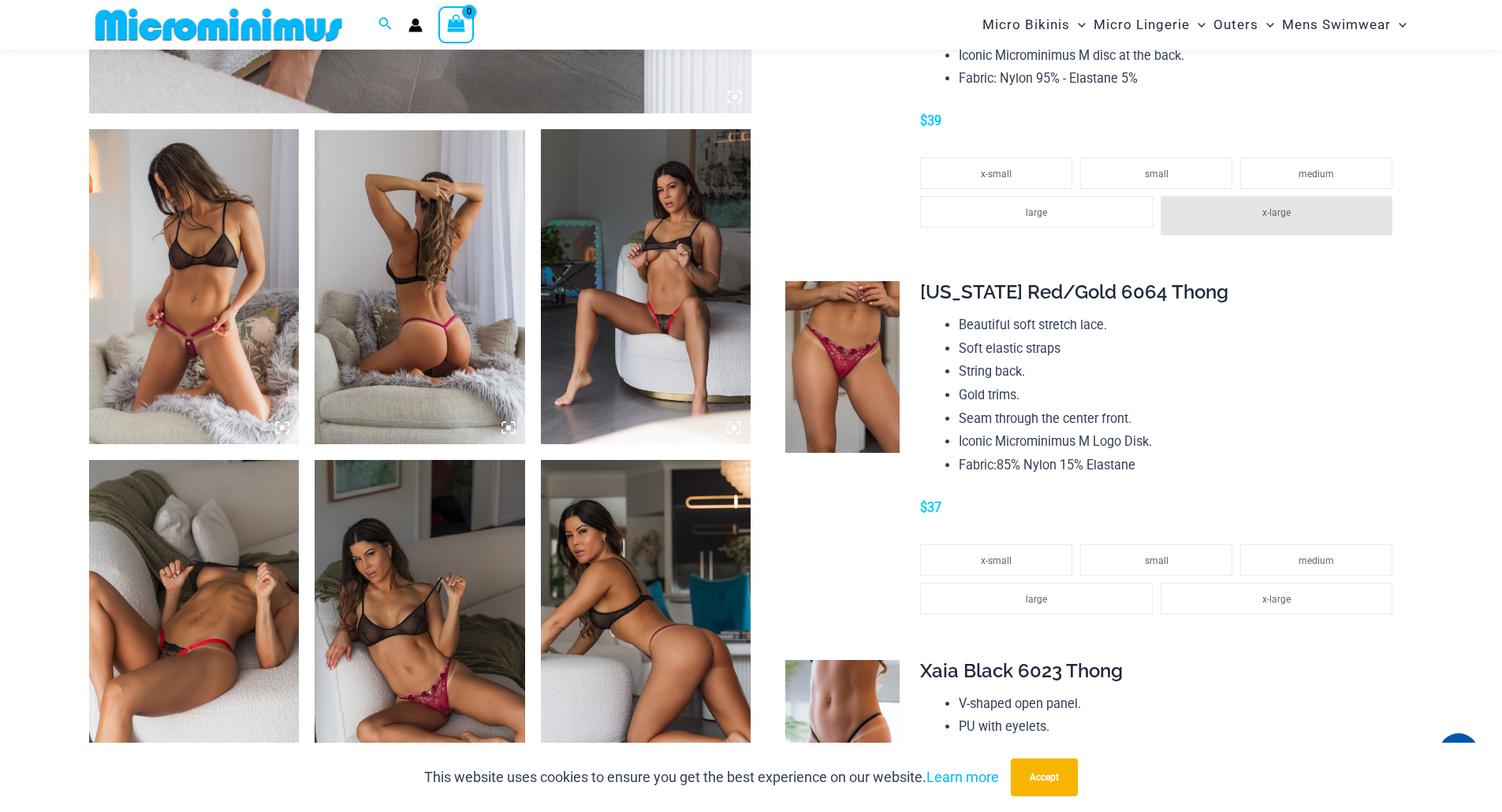
click at [213, 283] on img at bounding box center [194, 286] width 210 height 315
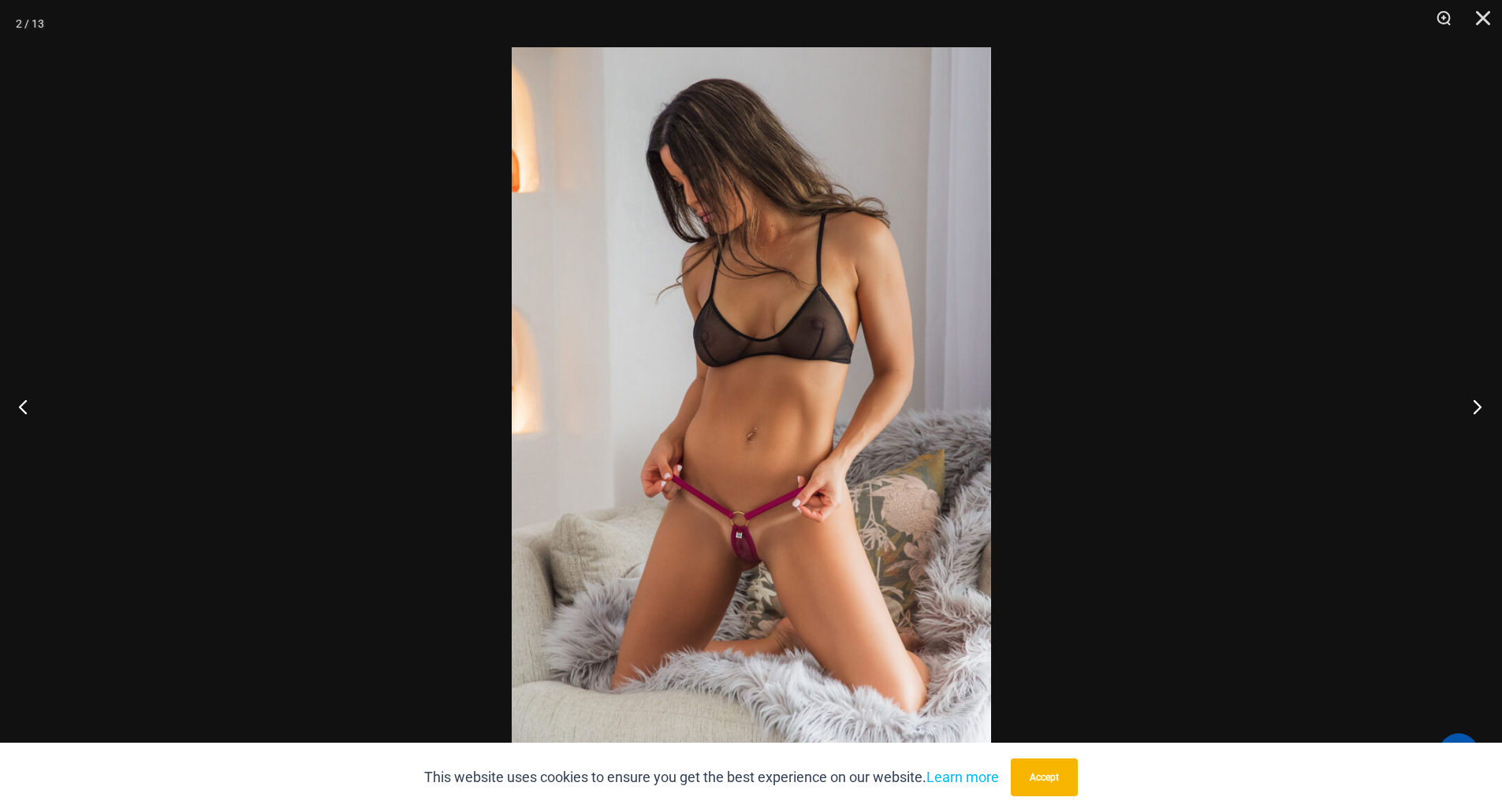
click at [1474, 404] on button "Next" at bounding box center [1472, 406] width 59 height 79
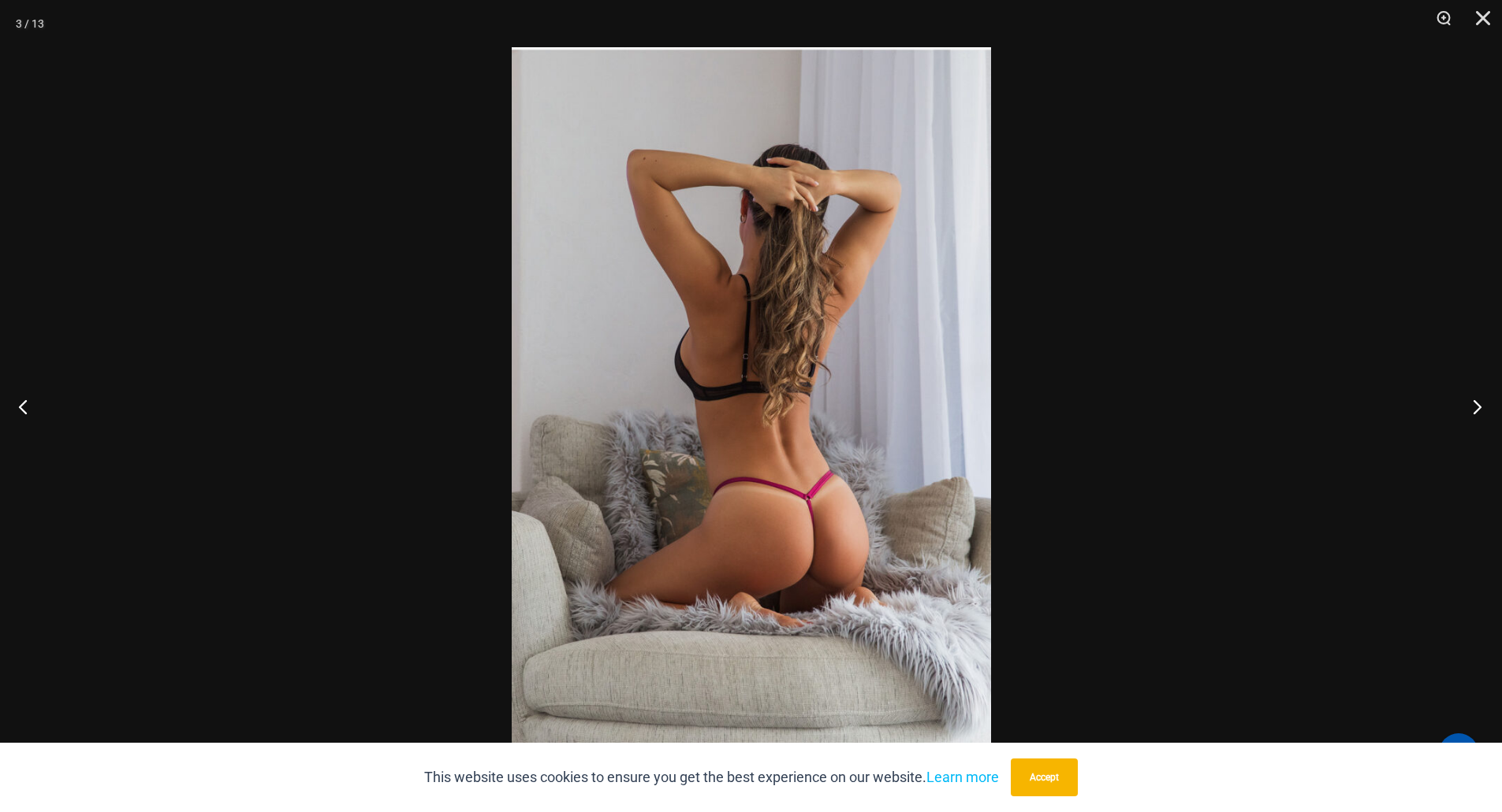
click at [1474, 404] on button "Next" at bounding box center [1472, 406] width 59 height 79
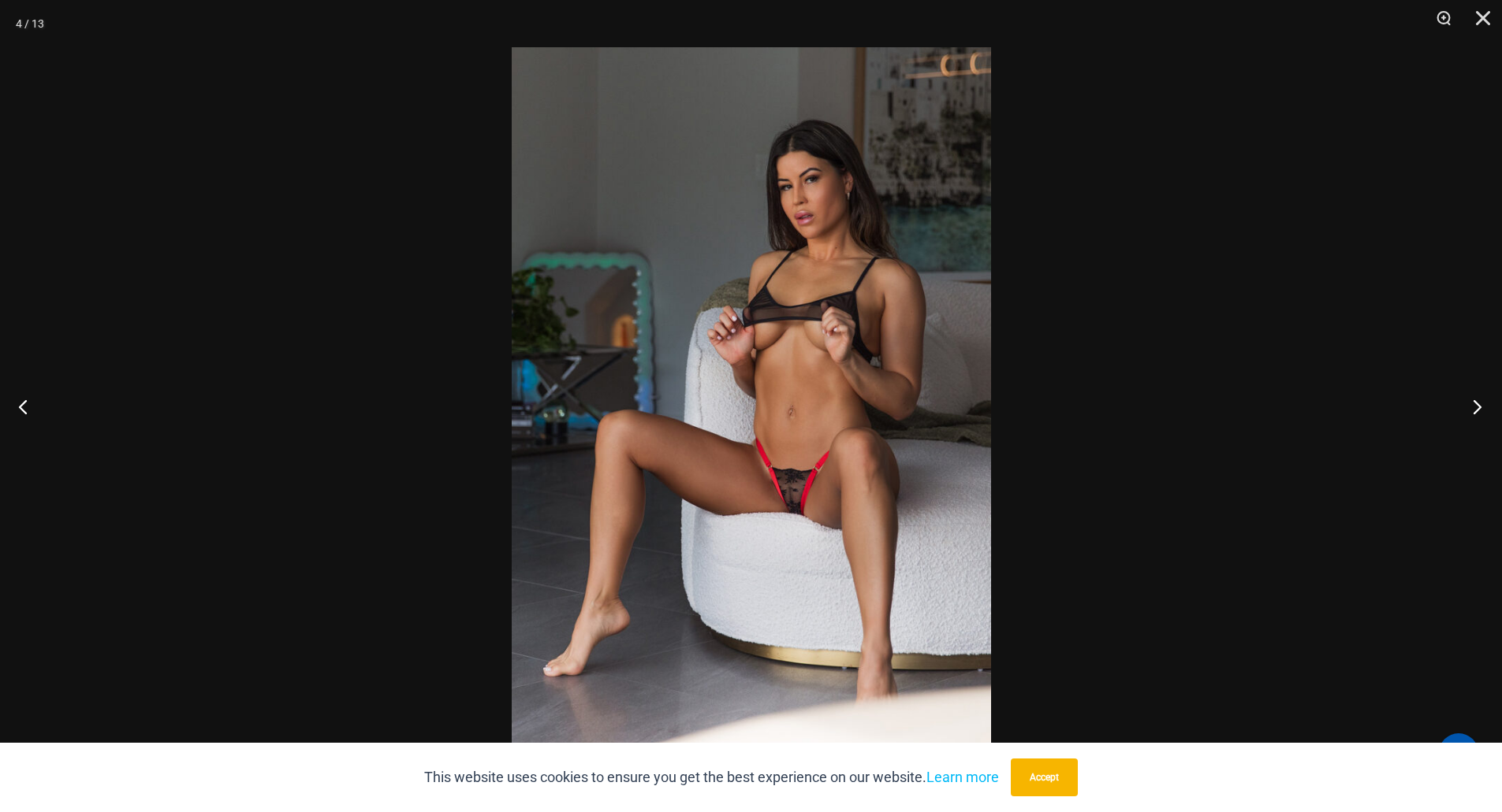
click at [1474, 404] on button "Next" at bounding box center [1472, 406] width 59 height 79
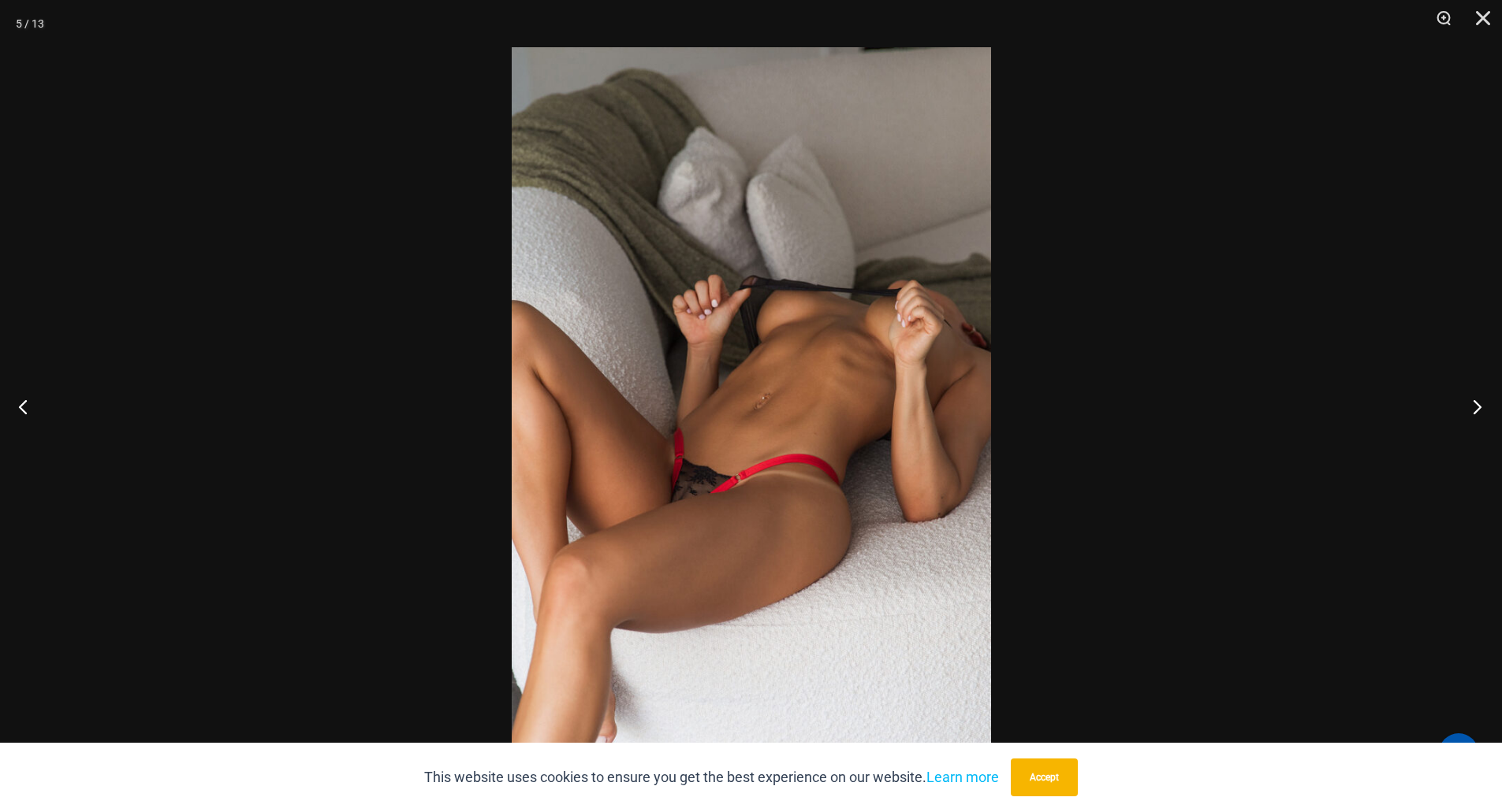
click at [1474, 404] on button "Next" at bounding box center [1472, 406] width 59 height 79
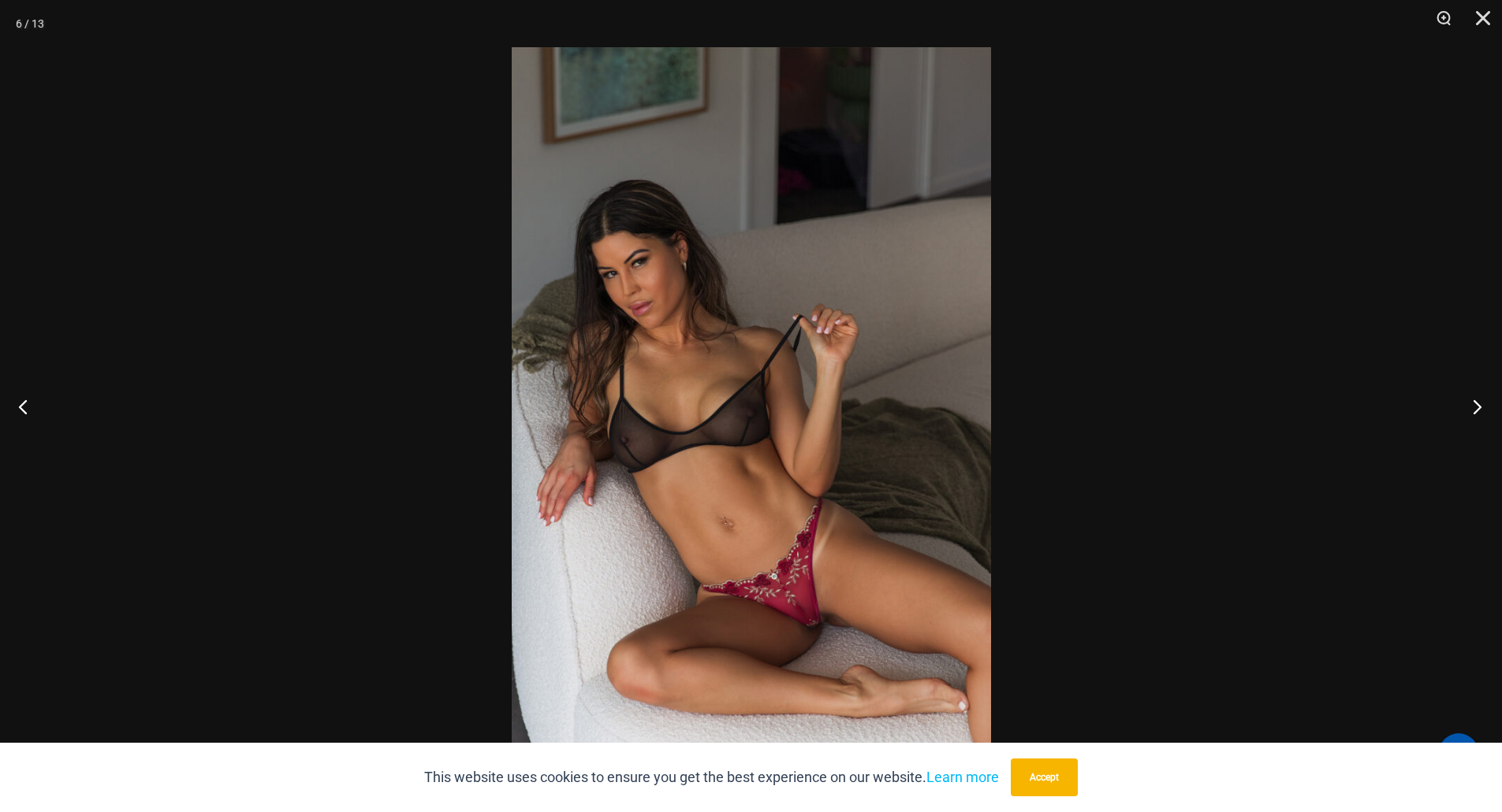
click at [1474, 404] on button "Next" at bounding box center [1472, 406] width 59 height 79
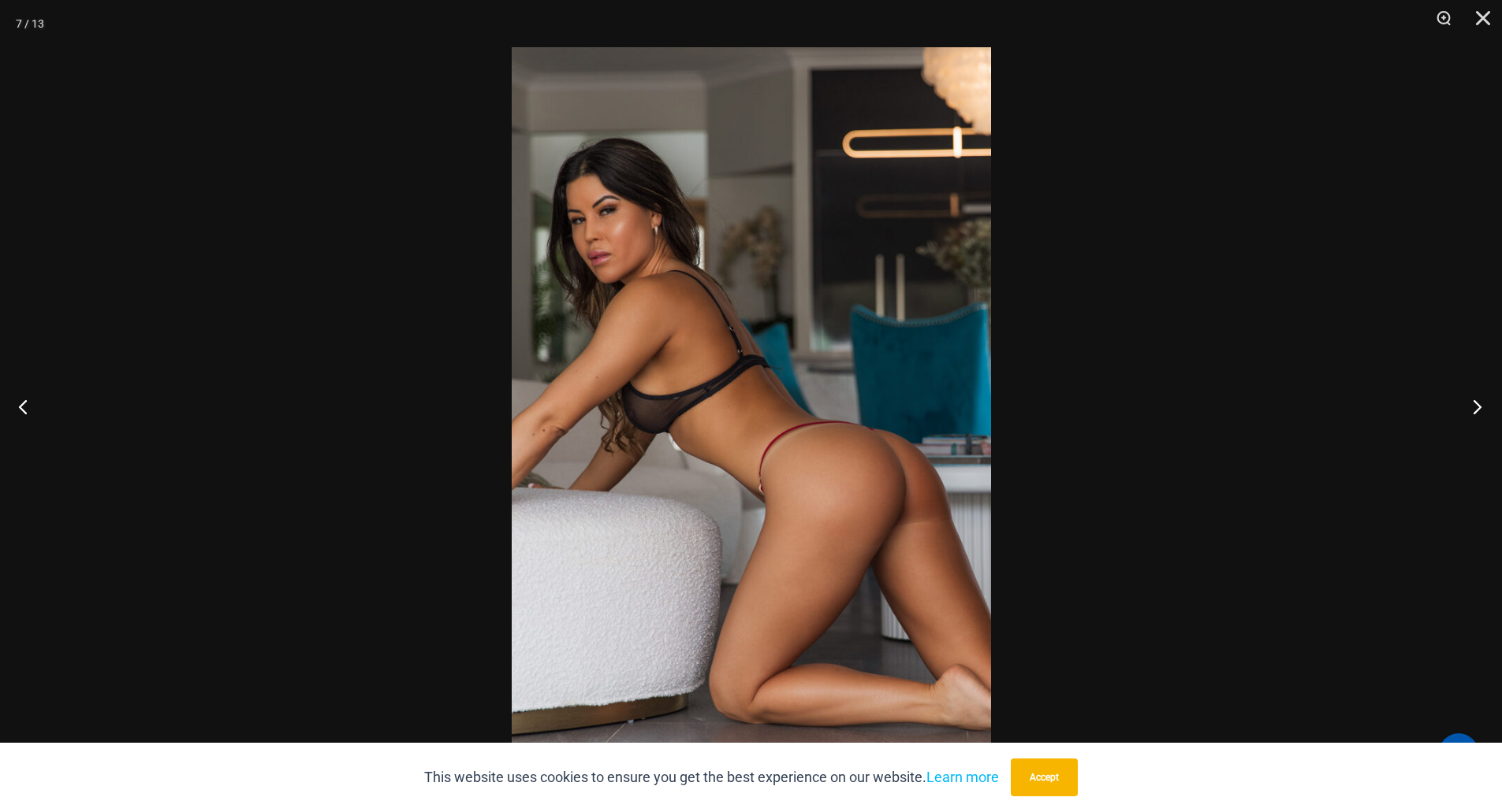
click at [1474, 404] on button "Next" at bounding box center [1472, 406] width 59 height 79
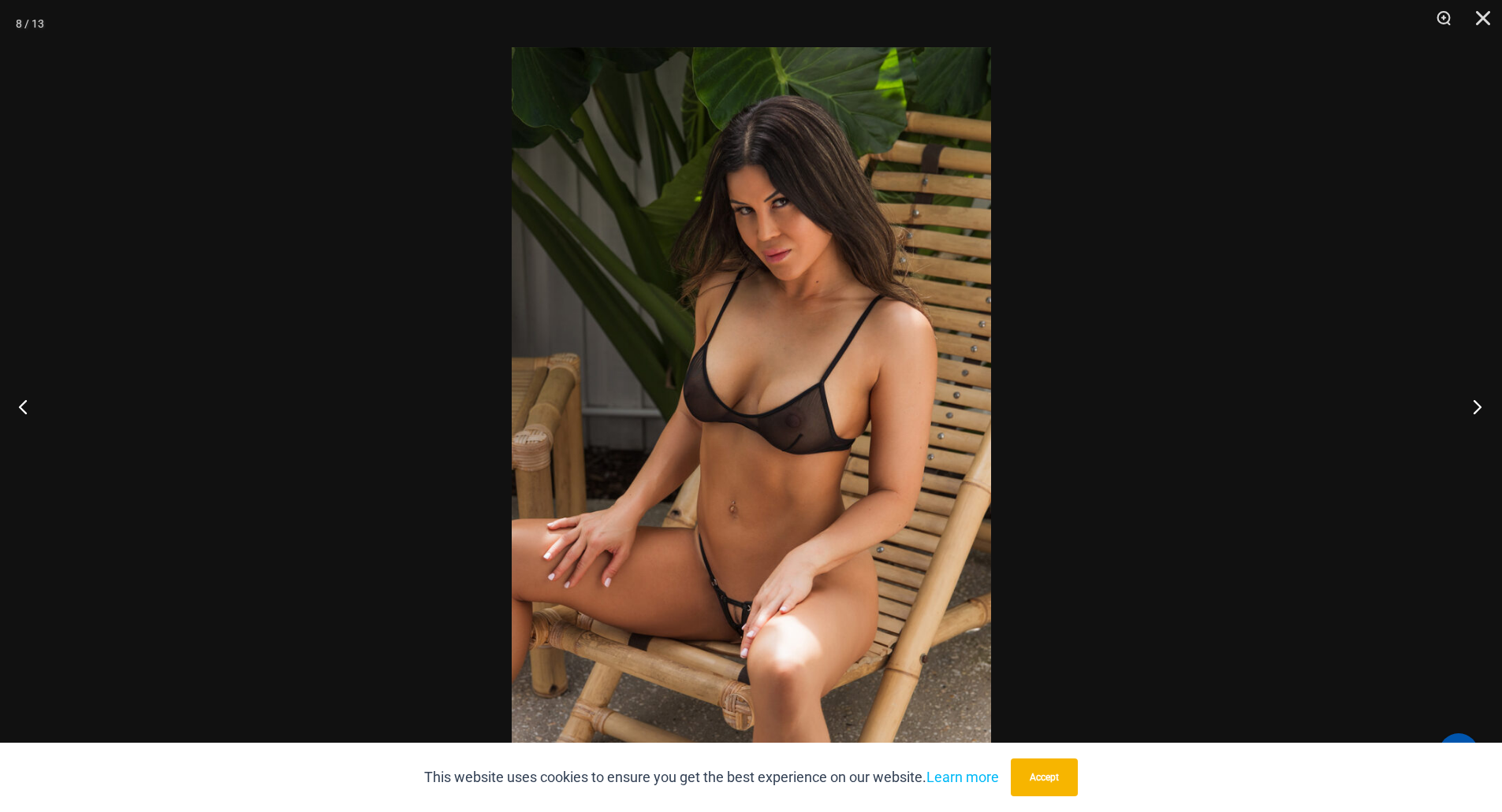
click at [1474, 404] on button "Next" at bounding box center [1472, 406] width 59 height 79
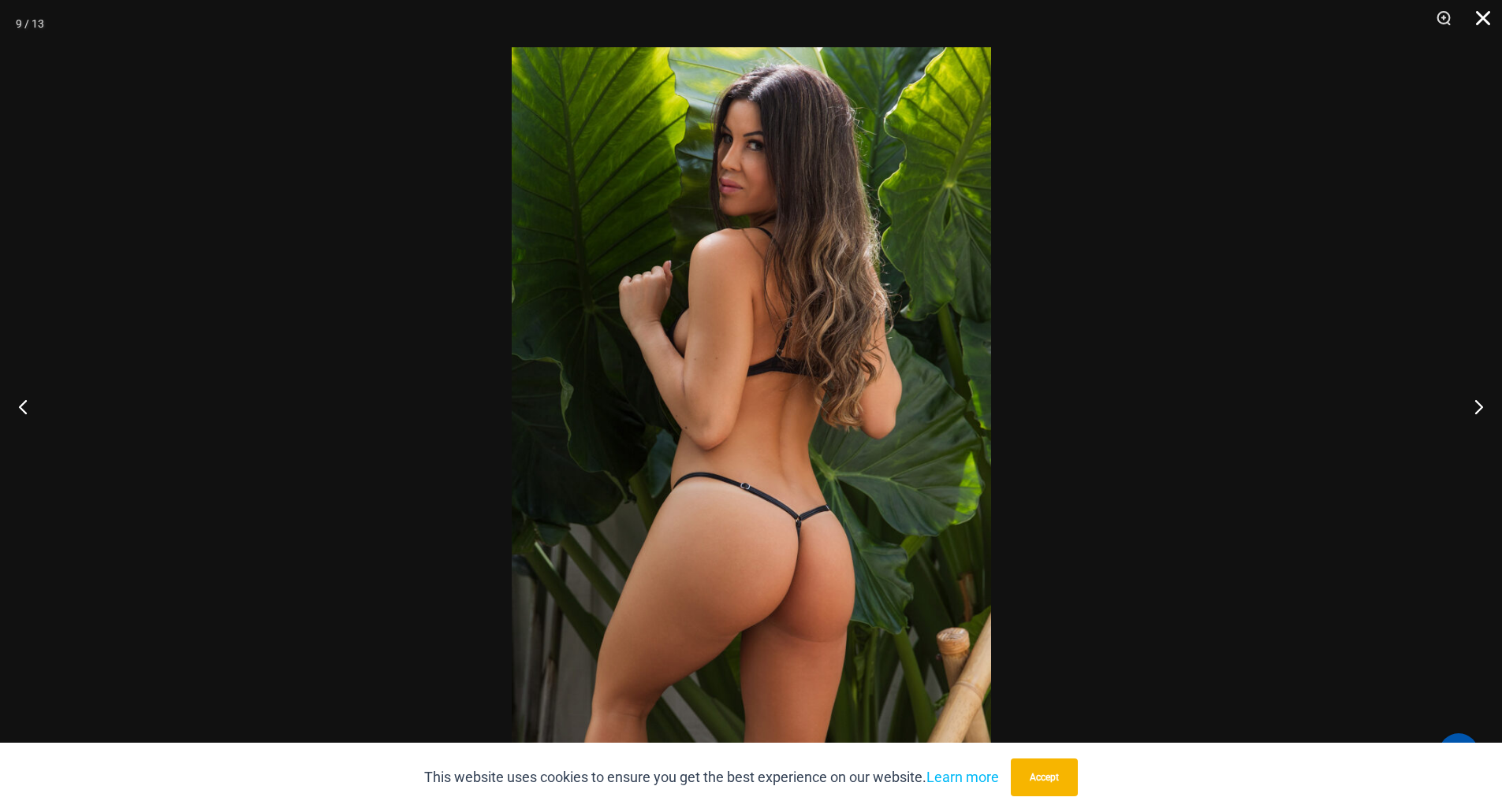
click at [1488, 22] on button "Close" at bounding box center [1477, 24] width 40 height 48
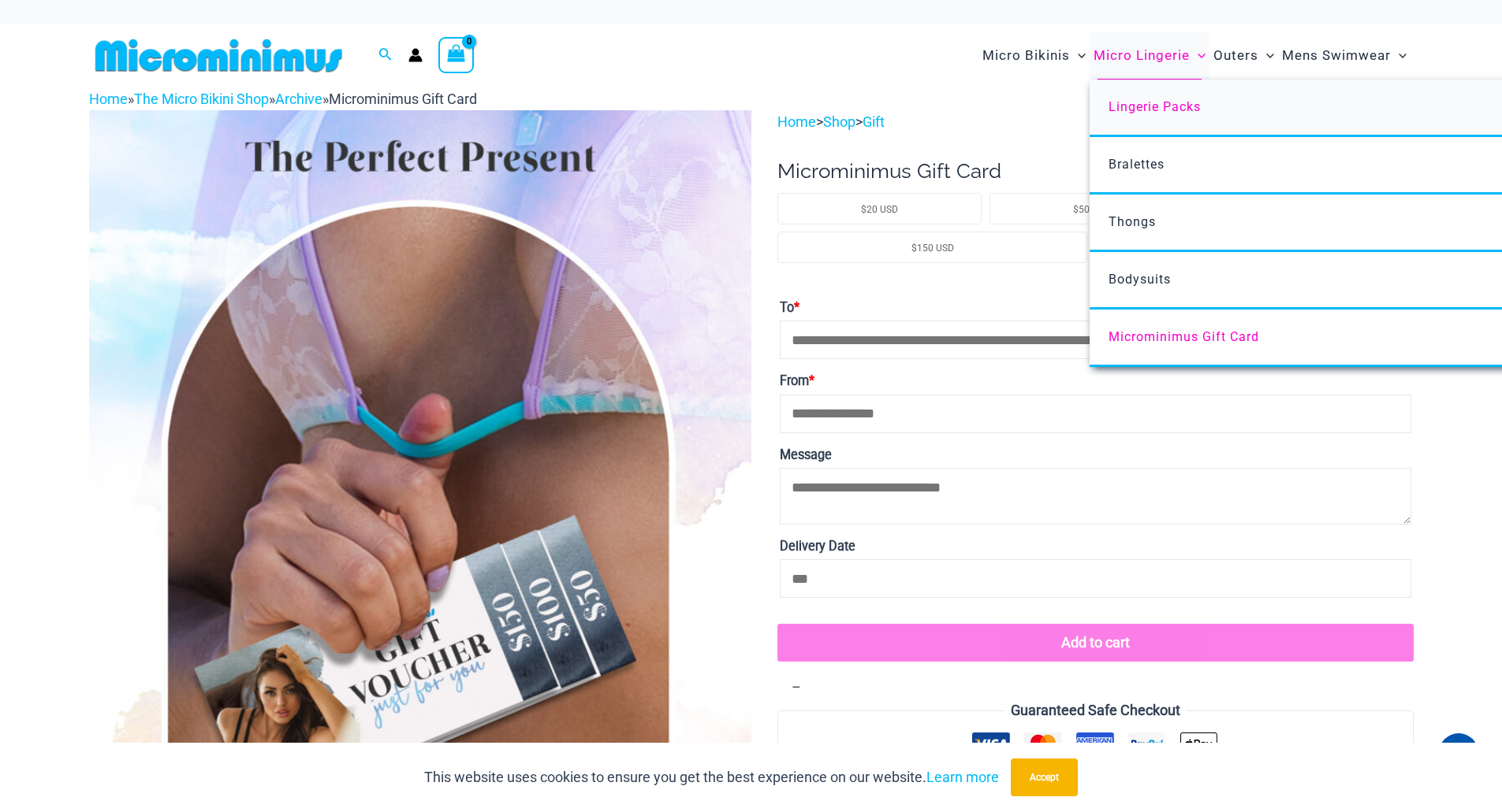
click at [1155, 112] on span "Lingerie Packs" at bounding box center [1155, 106] width 92 height 15
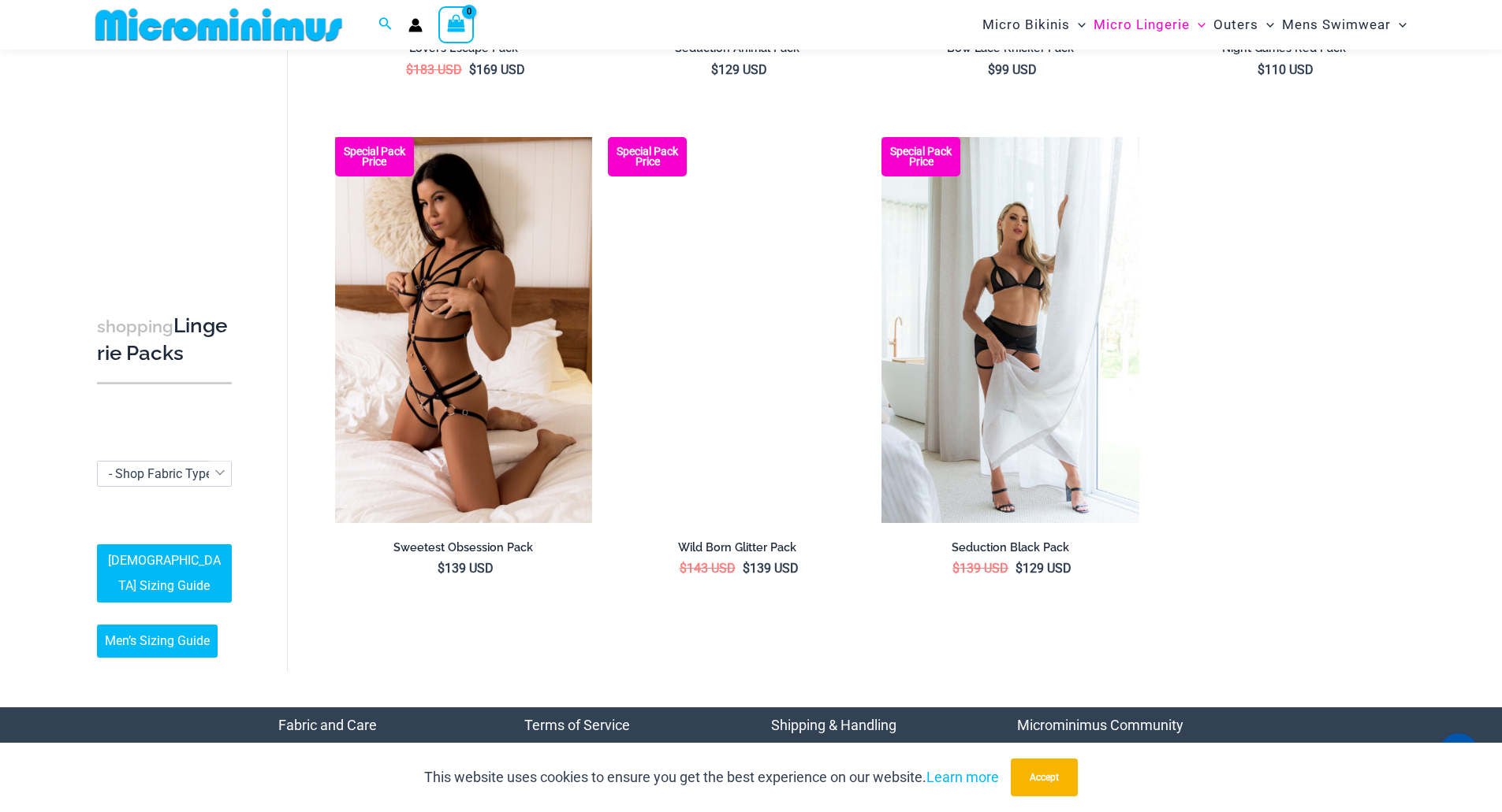
scroll to position [1892, 0]
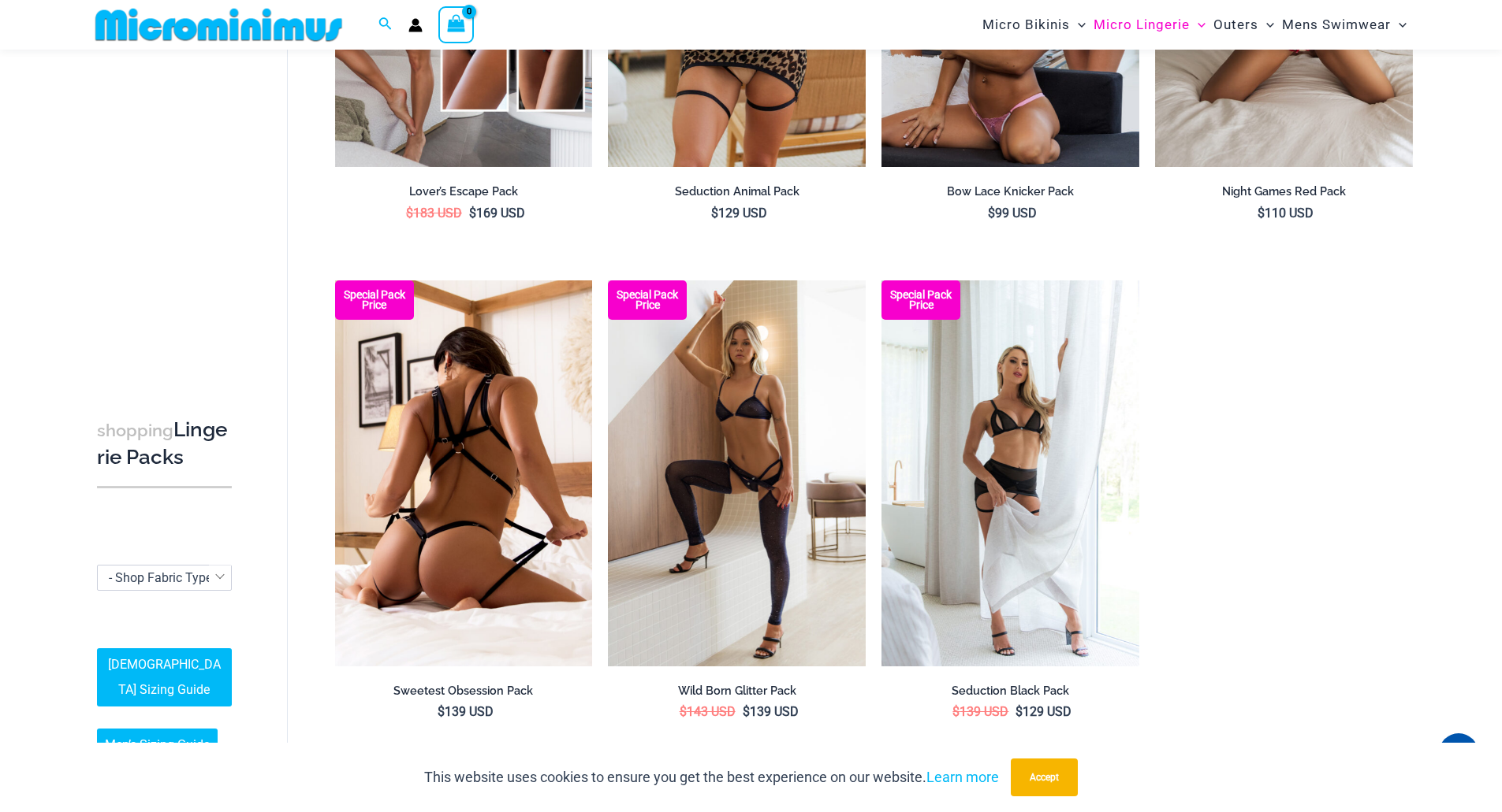
click at [424, 422] on img at bounding box center [464, 473] width 258 height 386
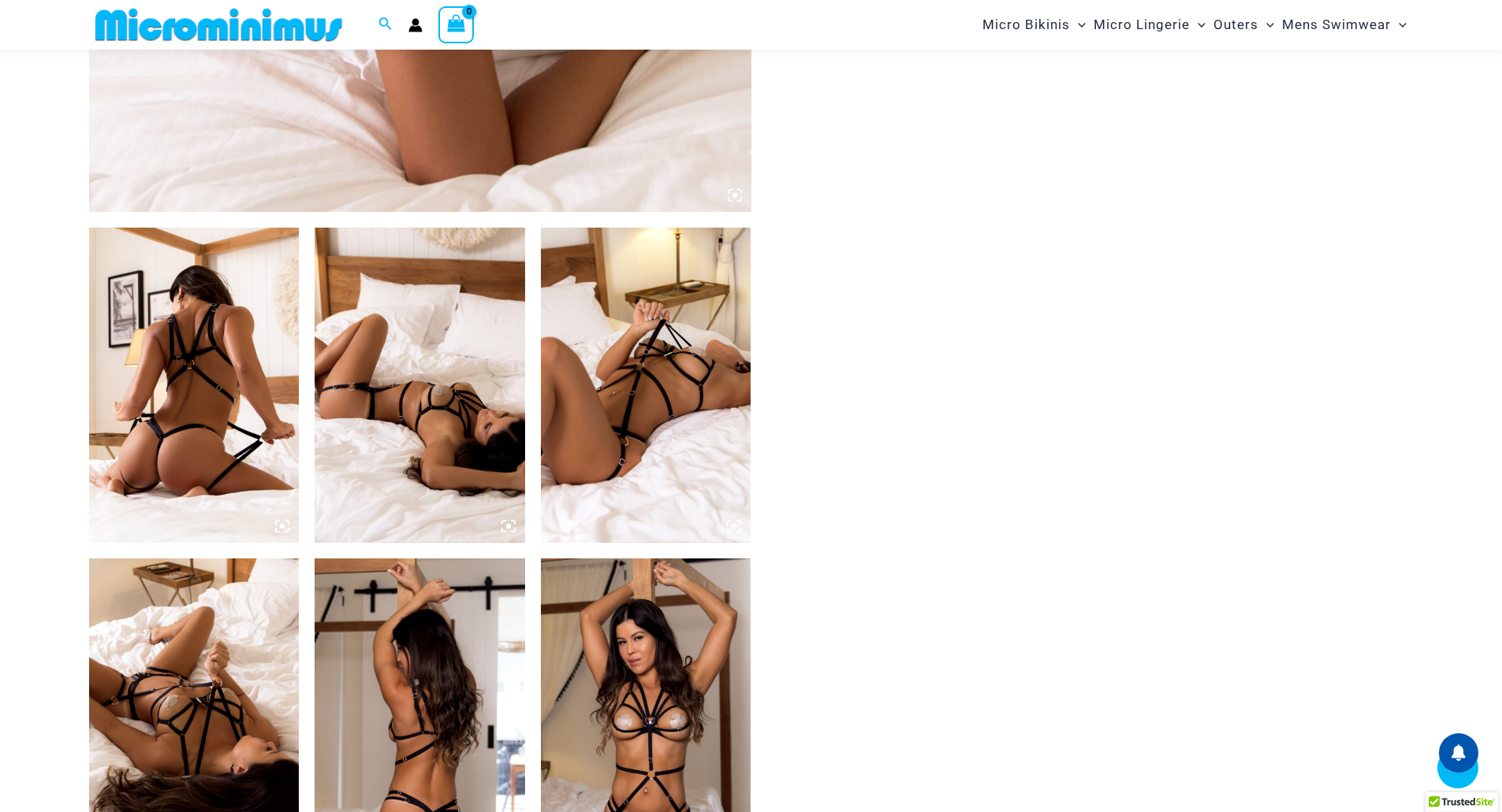
scroll to position [931, 0]
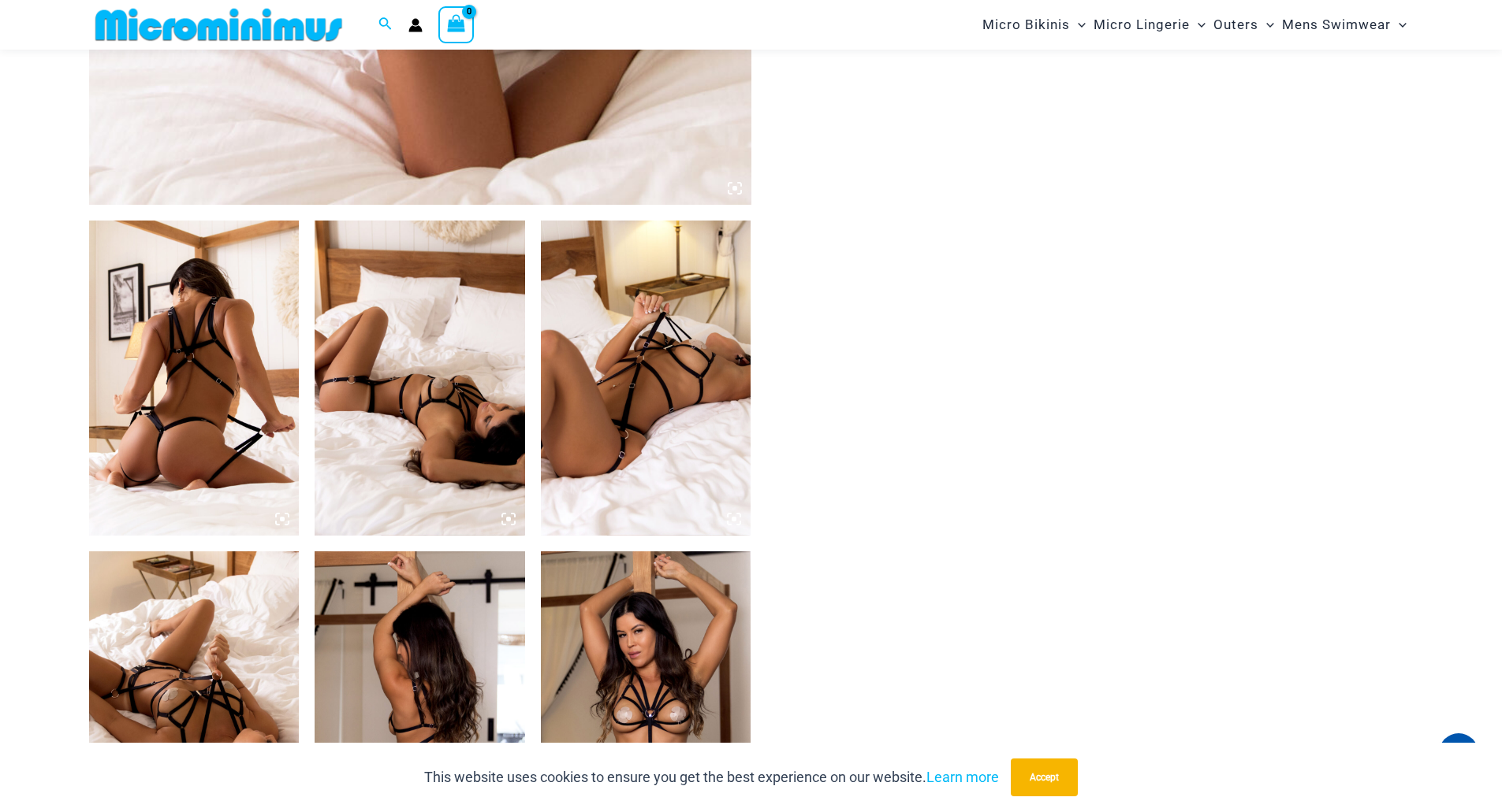
click at [202, 383] on img at bounding box center [194, 378] width 210 height 315
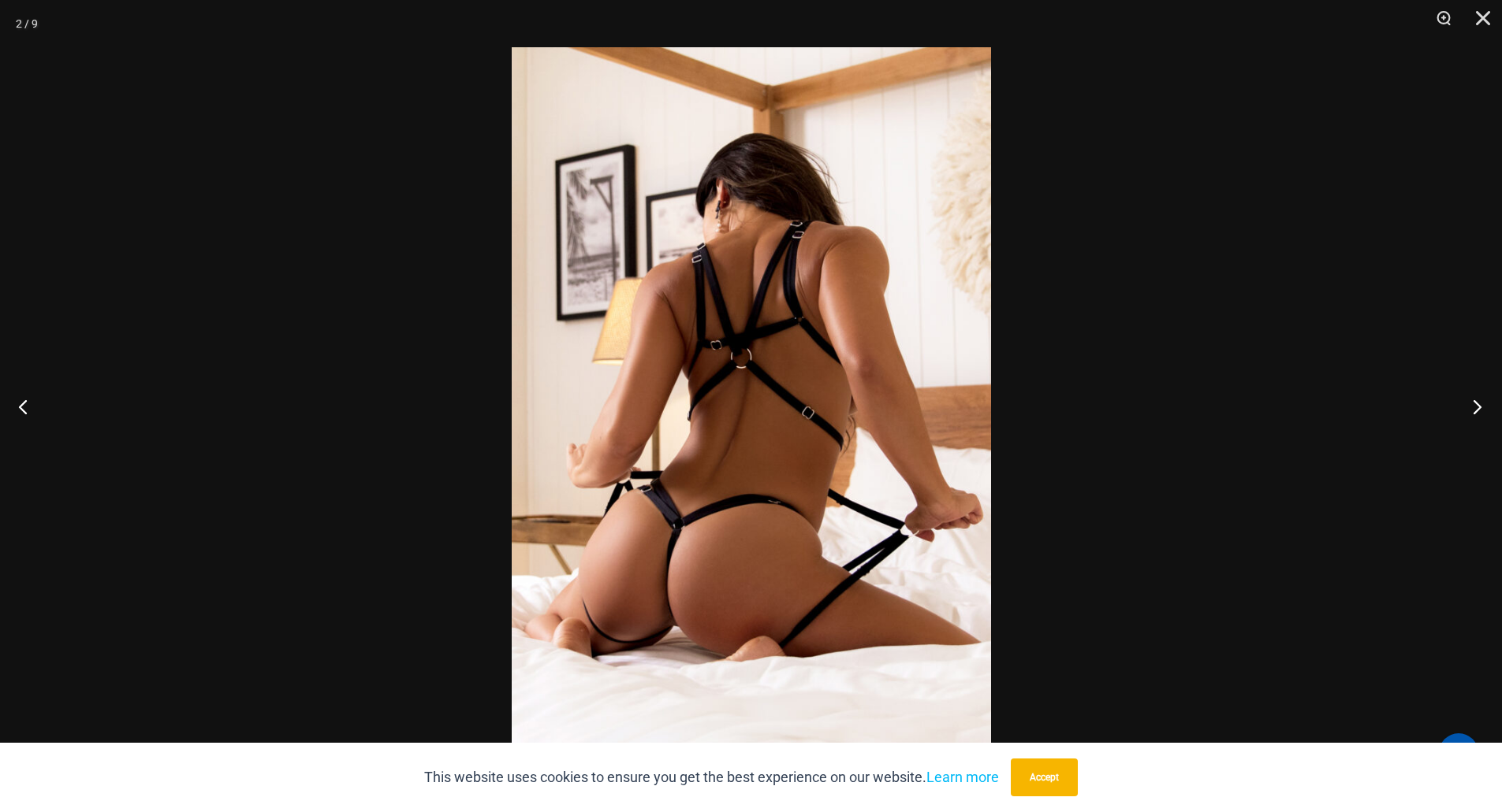
click at [1476, 407] on button "Next" at bounding box center [1472, 406] width 59 height 79
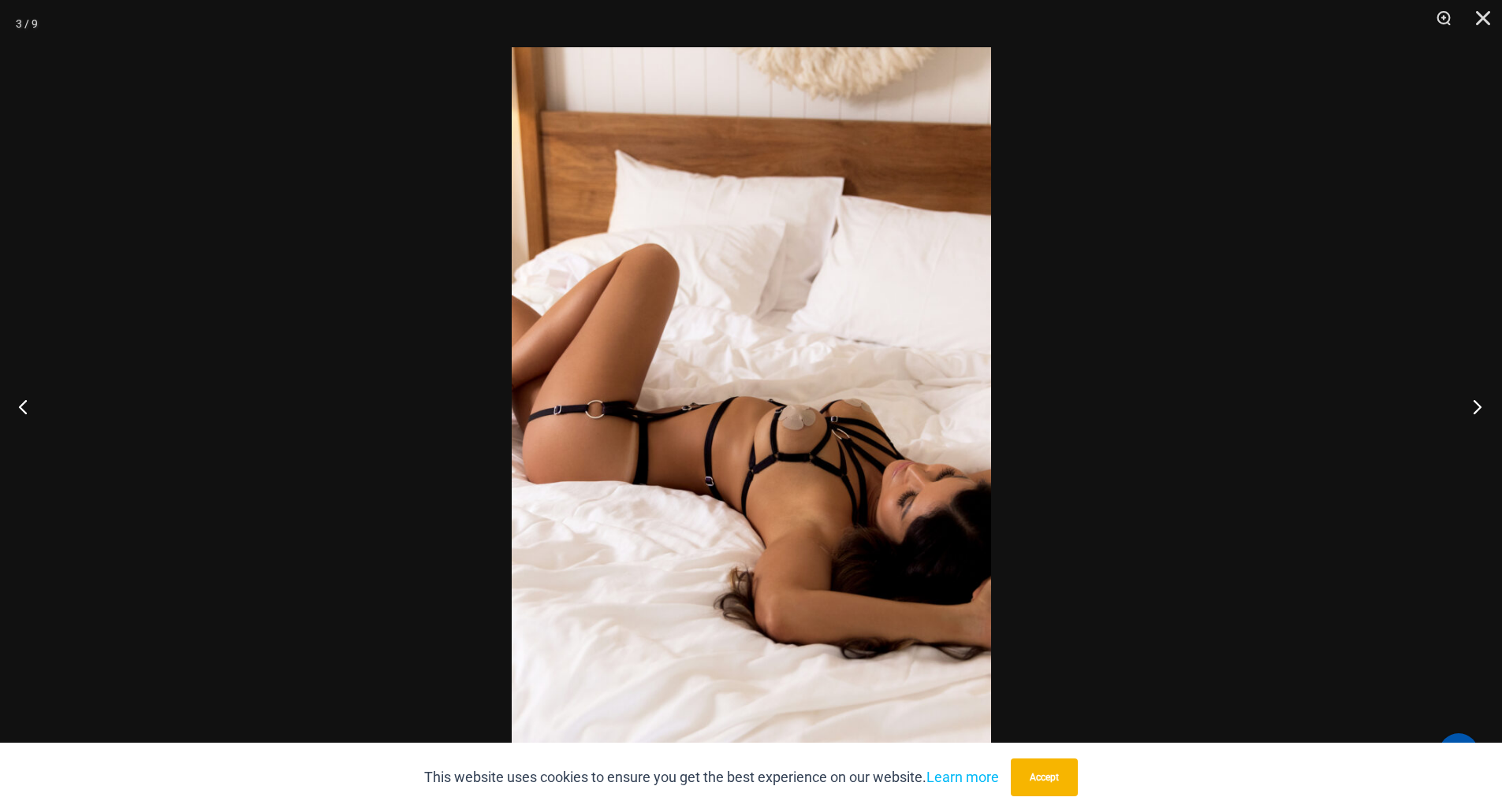
click at [1476, 407] on button "Next" at bounding box center [1472, 406] width 59 height 79
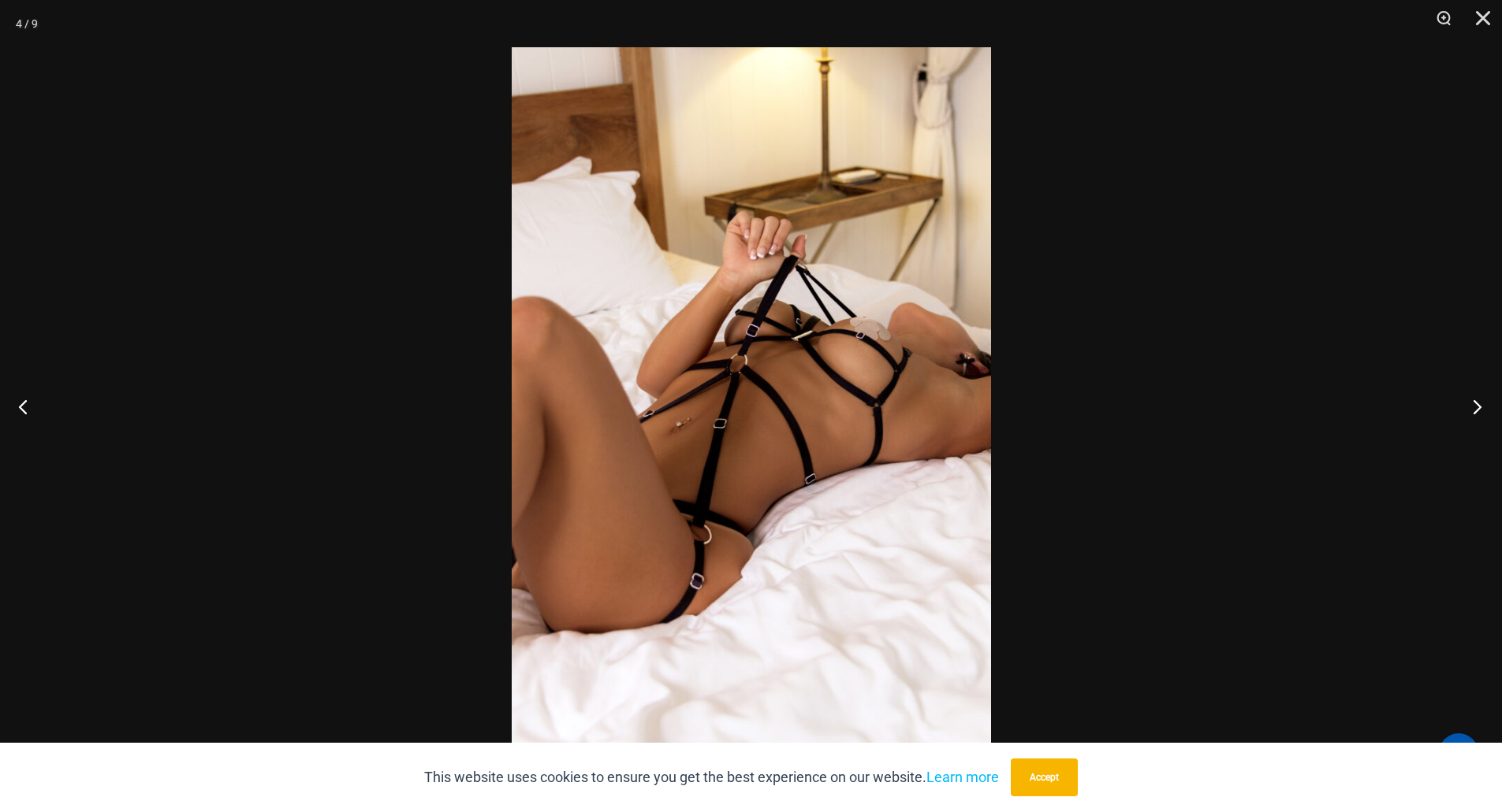
click at [1476, 407] on button "Next" at bounding box center [1472, 406] width 59 height 79
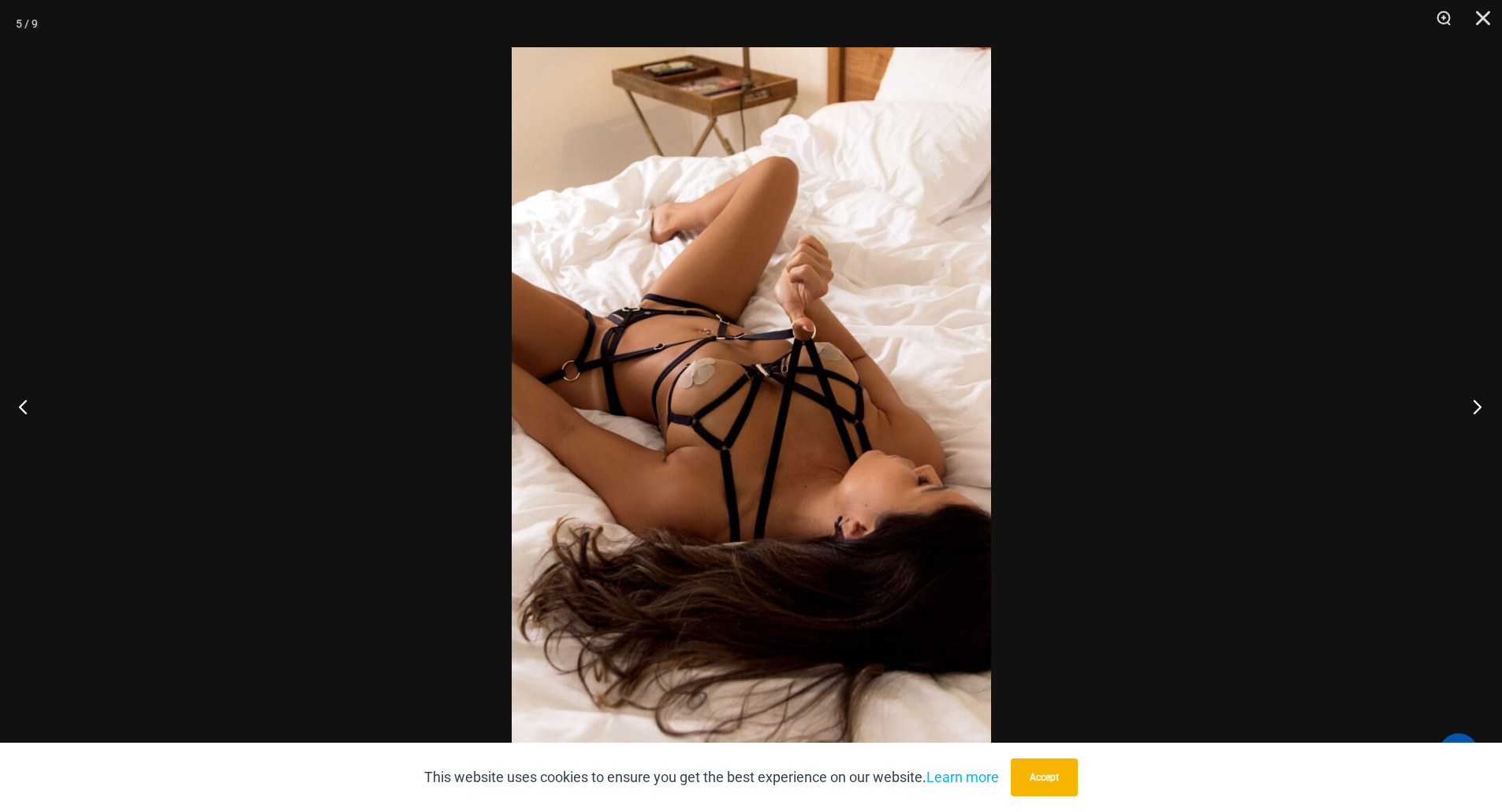
click at [1476, 407] on button "Next" at bounding box center [1472, 406] width 59 height 79
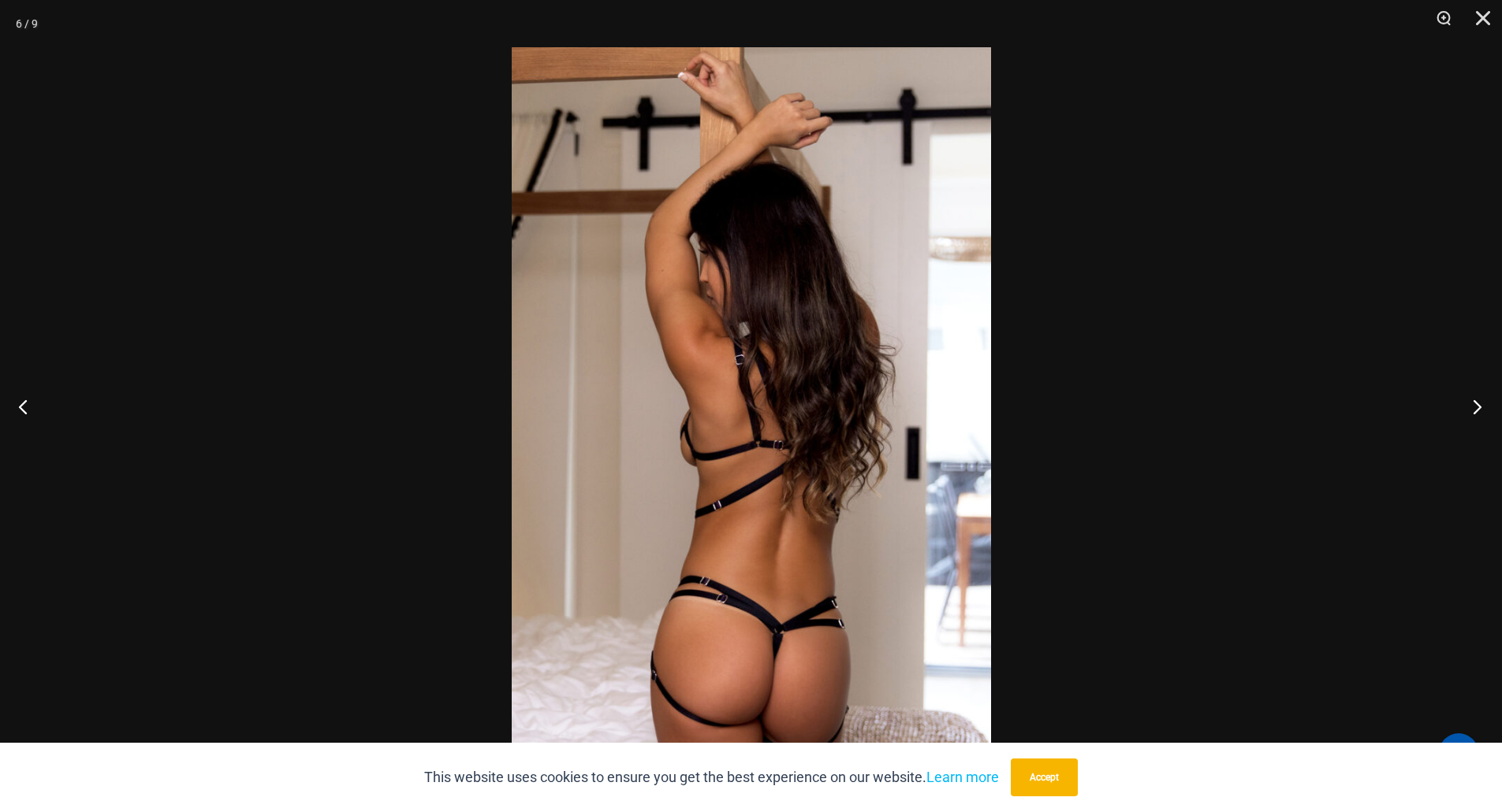
click at [1476, 407] on button "Next" at bounding box center [1472, 406] width 59 height 79
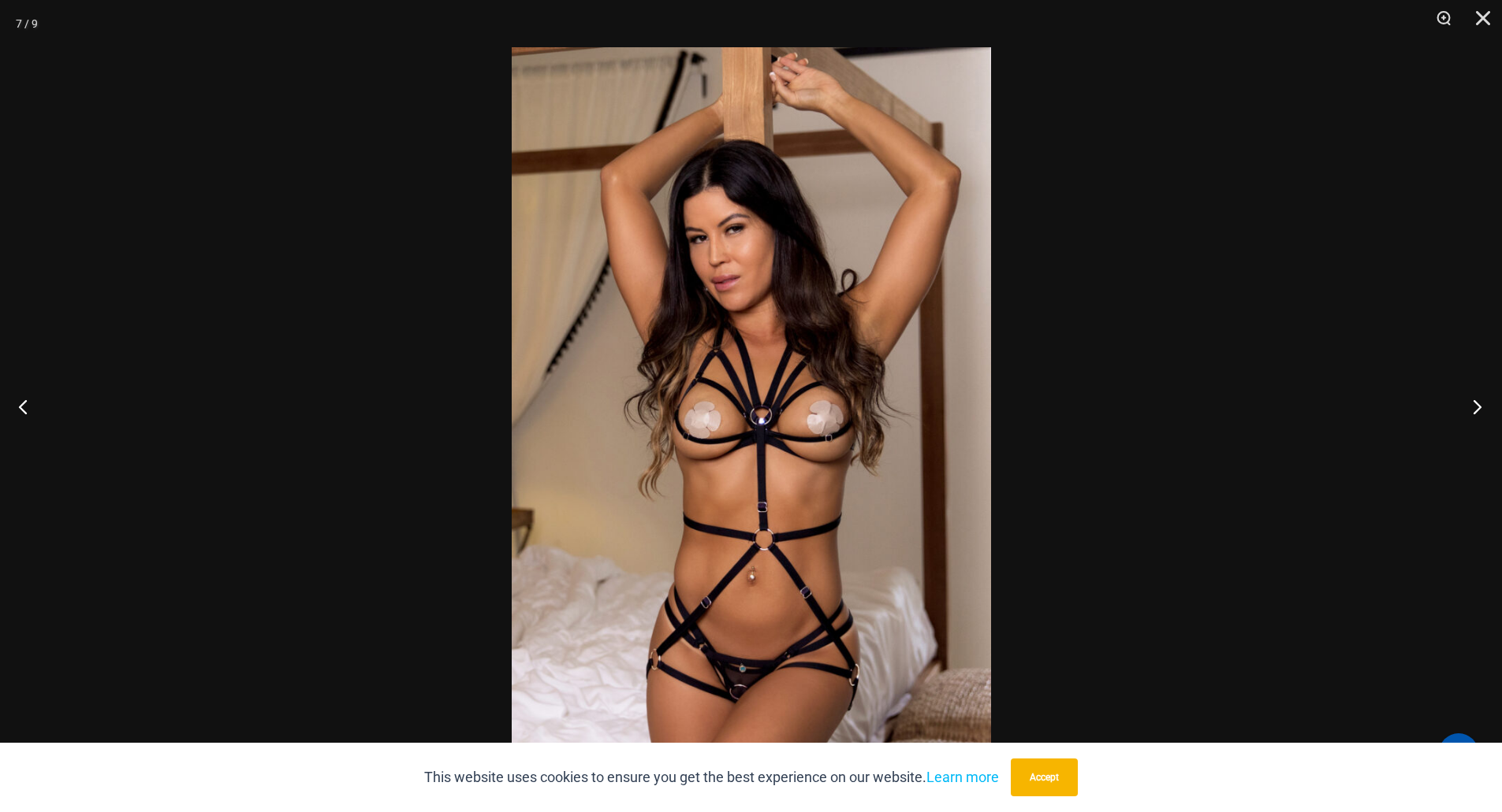
click at [1476, 407] on button "Next" at bounding box center [1472, 406] width 59 height 79
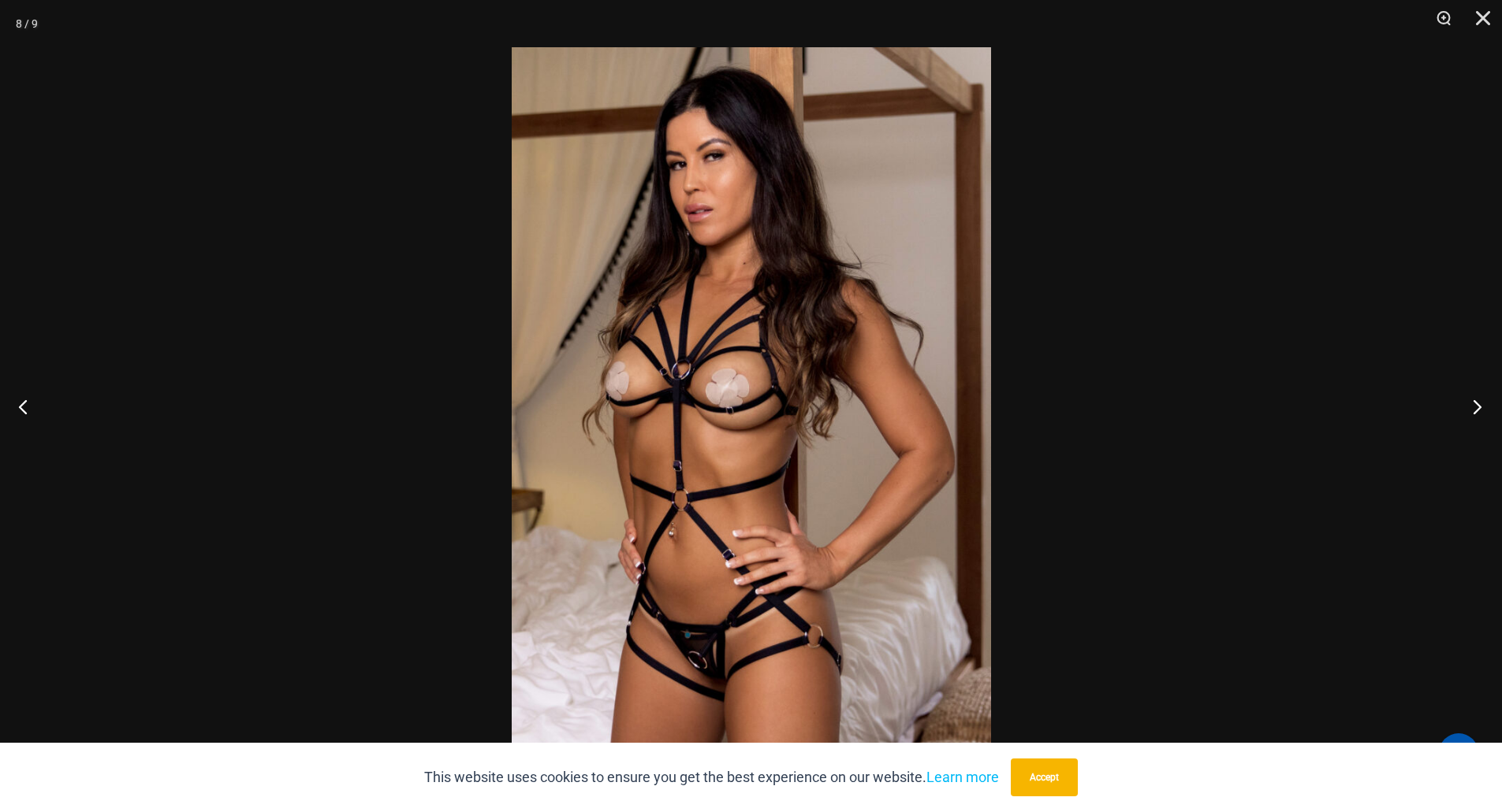
click at [1476, 407] on button "Next" at bounding box center [1472, 406] width 59 height 79
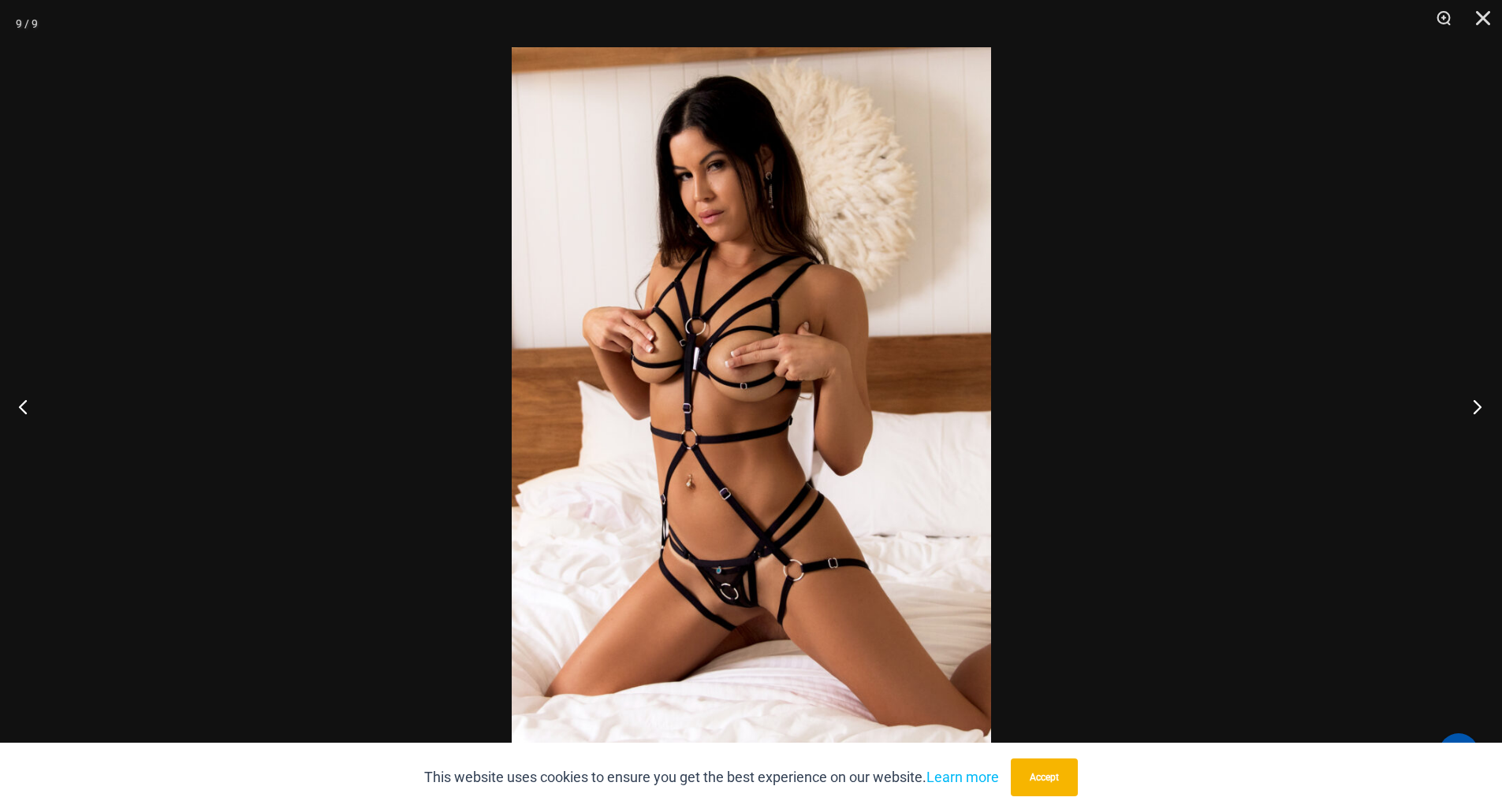
click at [1476, 407] on button "Next" at bounding box center [1472, 406] width 59 height 79
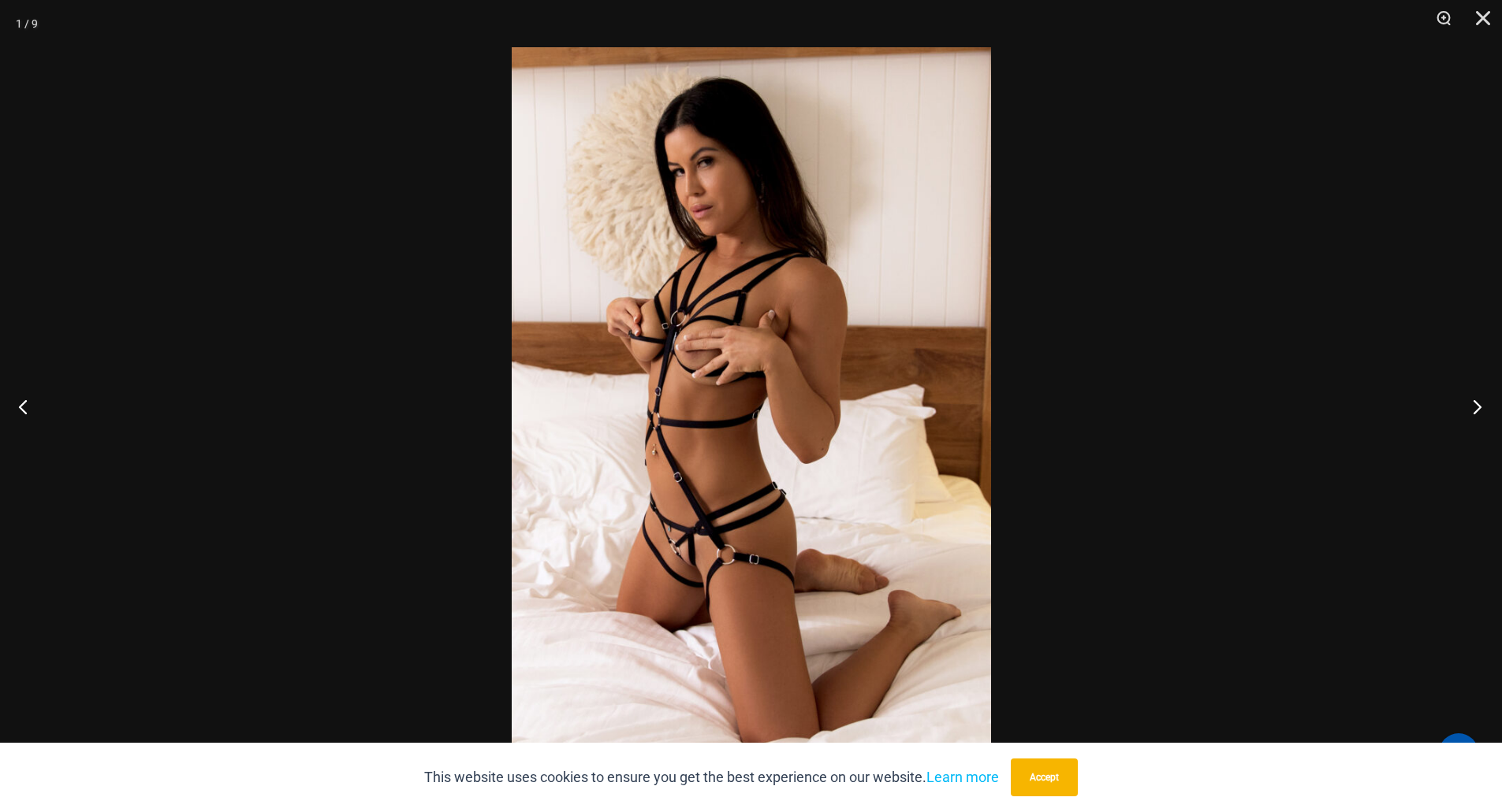
click at [1476, 407] on button "Next" at bounding box center [1472, 406] width 59 height 79
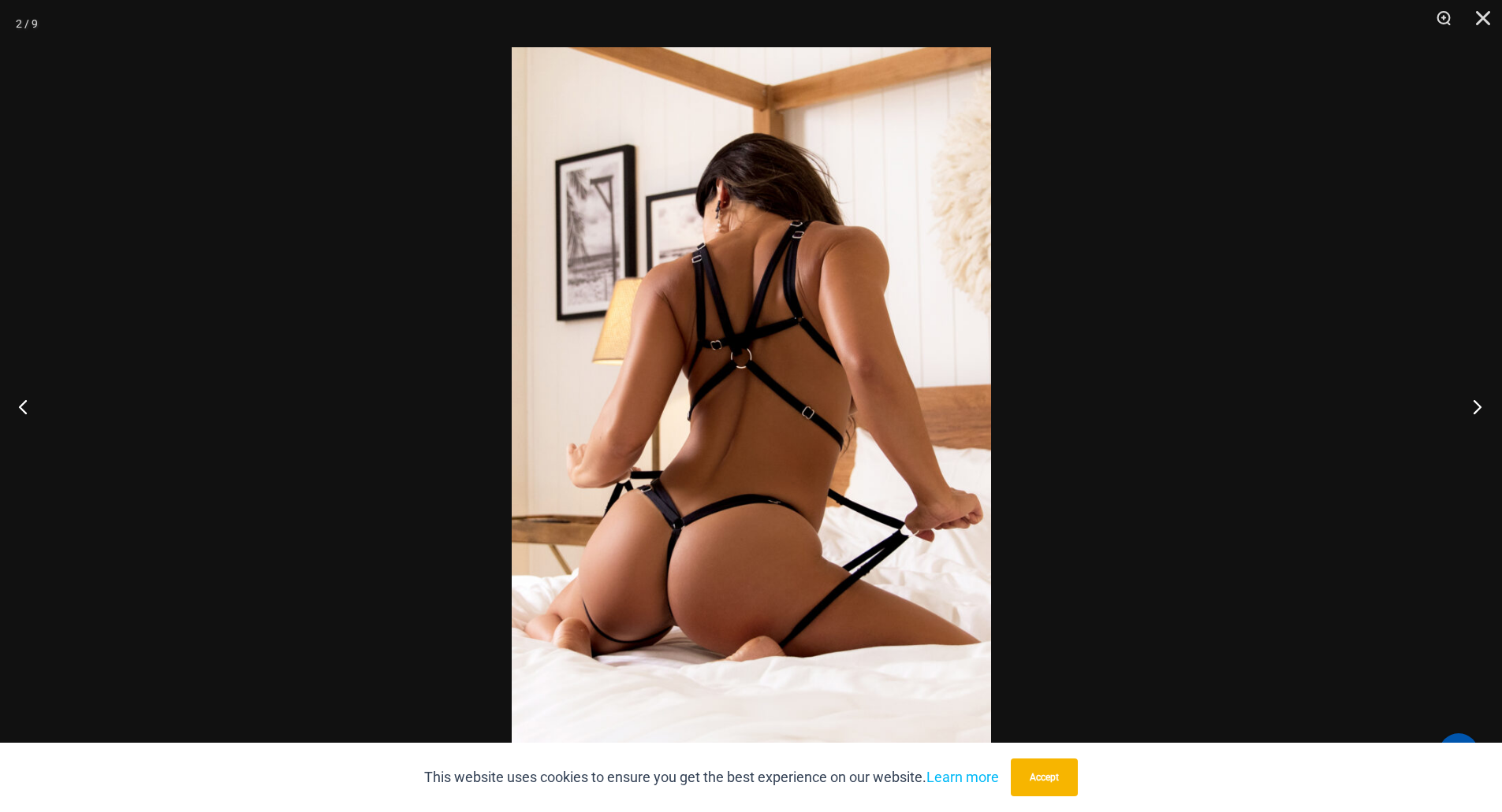
click at [1476, 407] on button "Next" at bounding box center [1472, 406] width 59 height 79
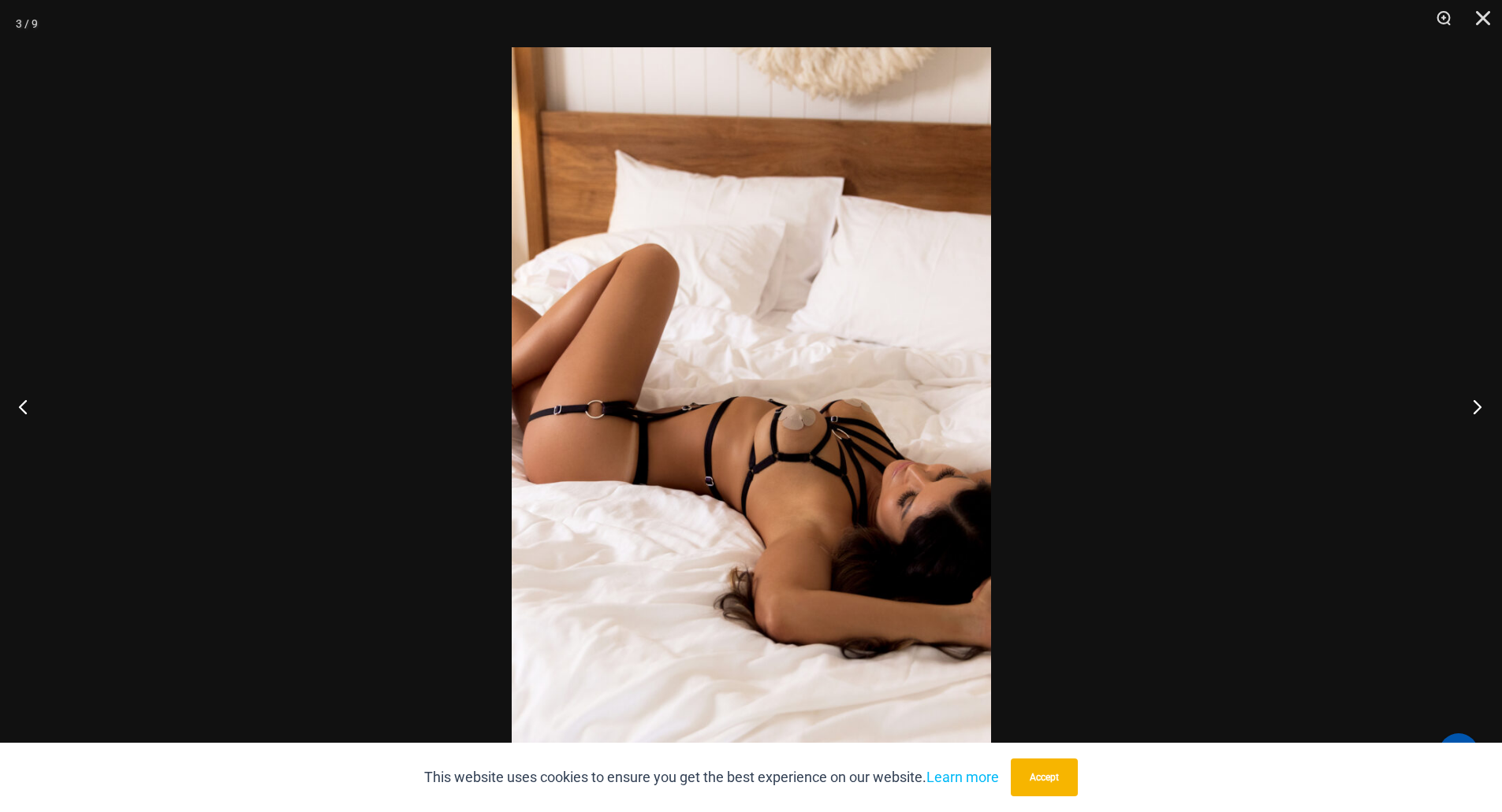
click at [1476, 407] on button "Next" at bounding box center [1472, 406] width 59 height 79
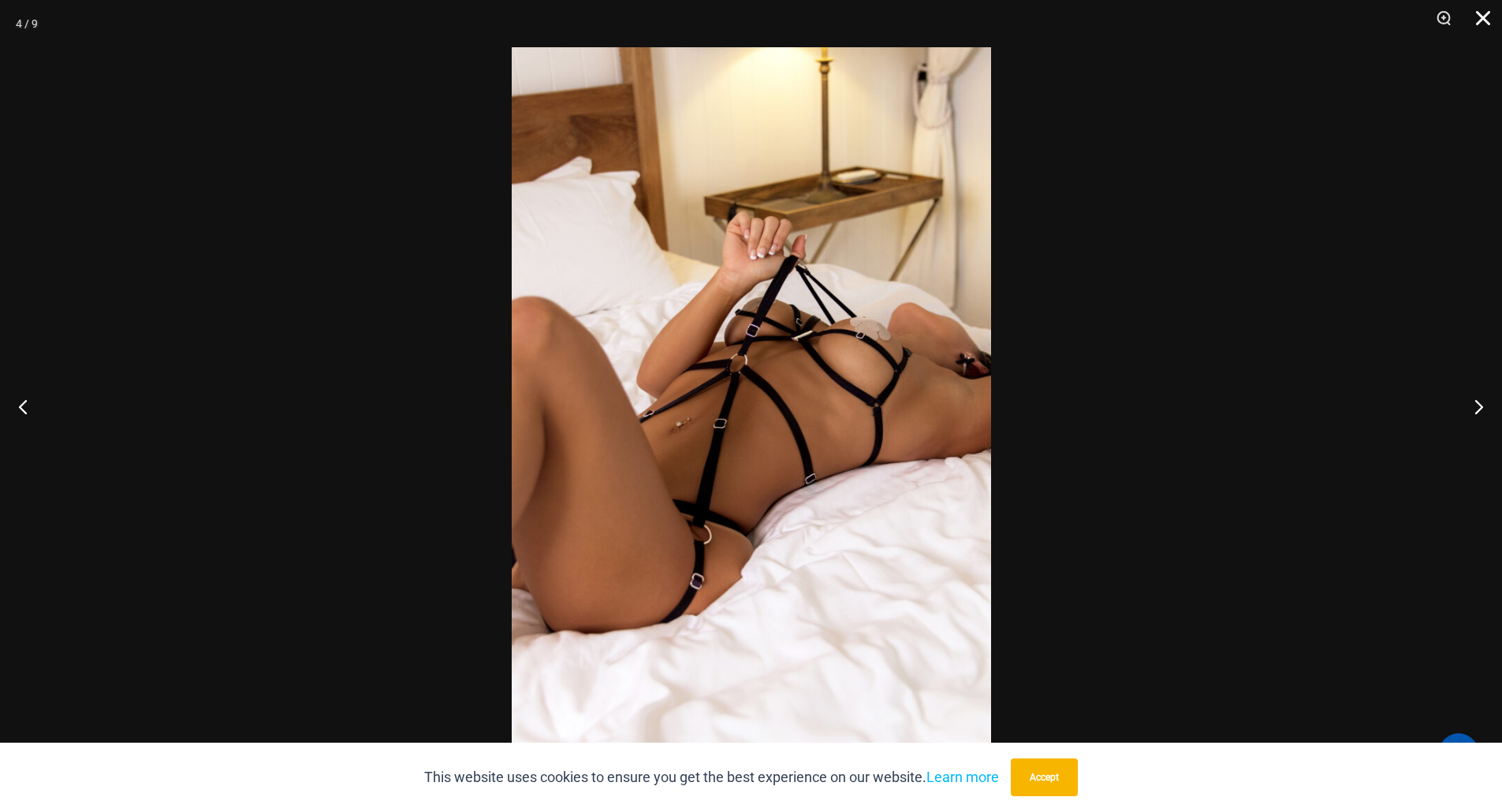
click at [1485, 20] on button "Close" at bounding box center [1477, 24] width 40 height 48
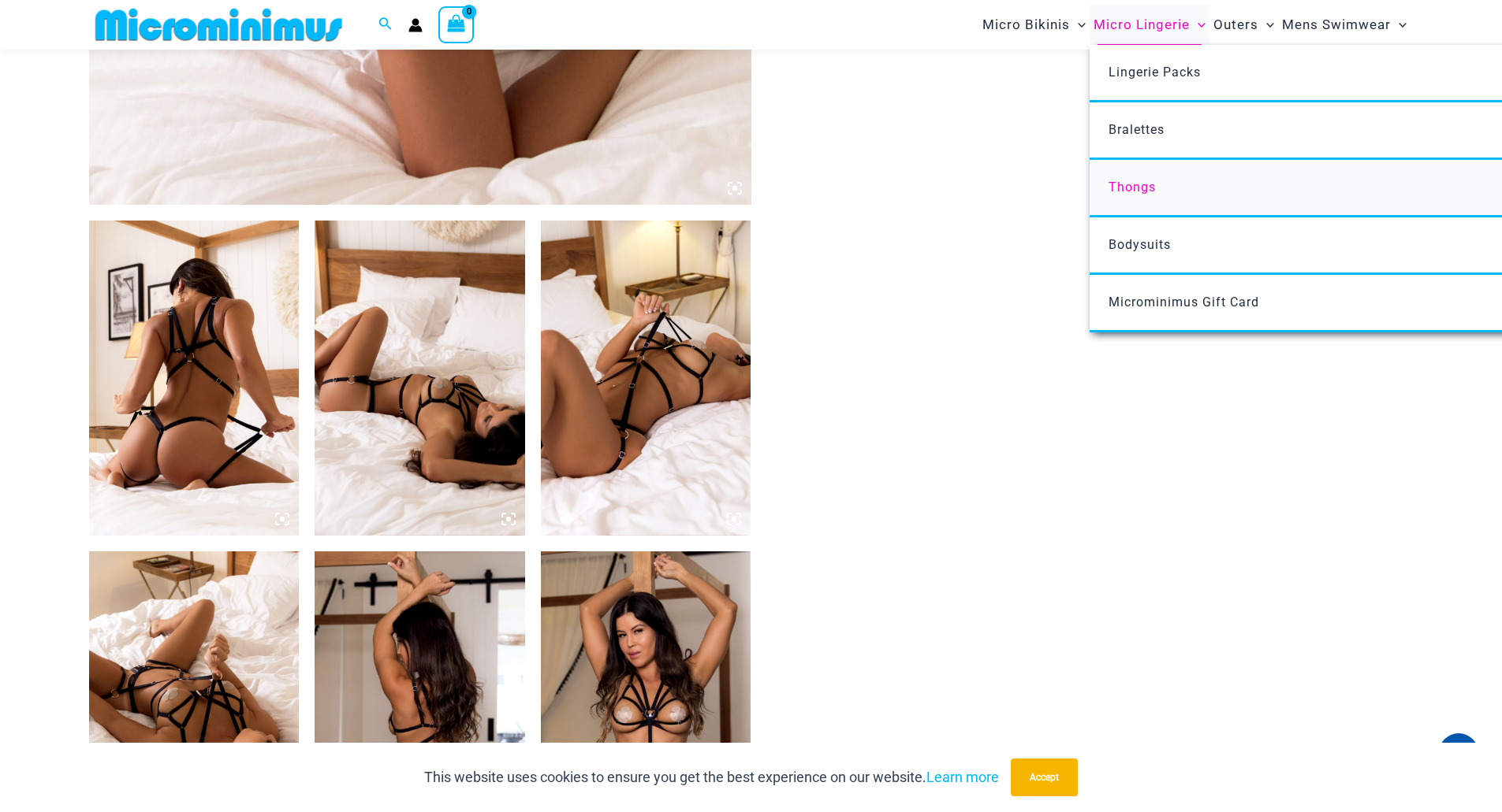
click at [1129, 185] on span "Thongs" at bounding box center [1132, 186] width 48 height 15
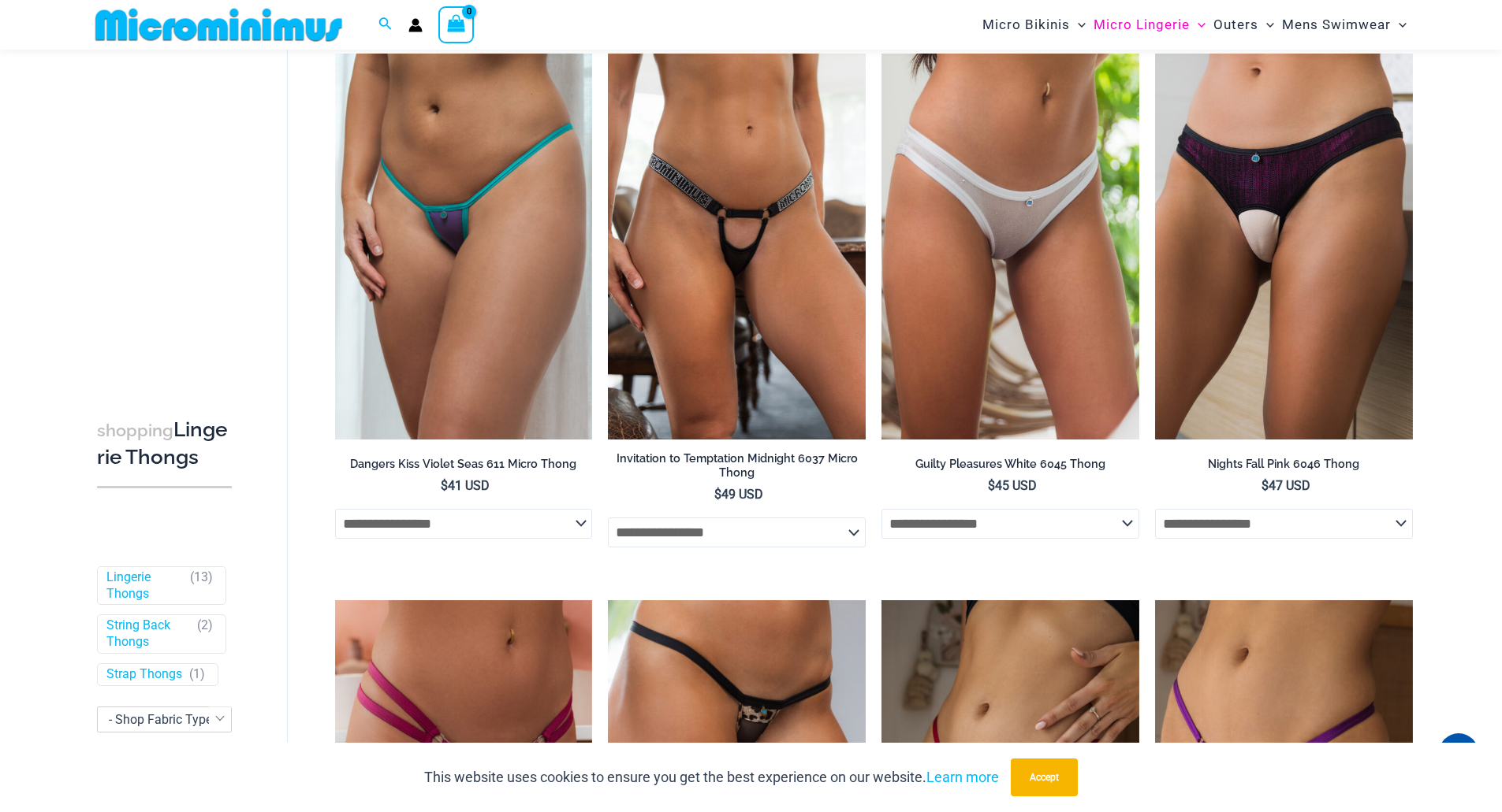
scroll to position [1009, 0]
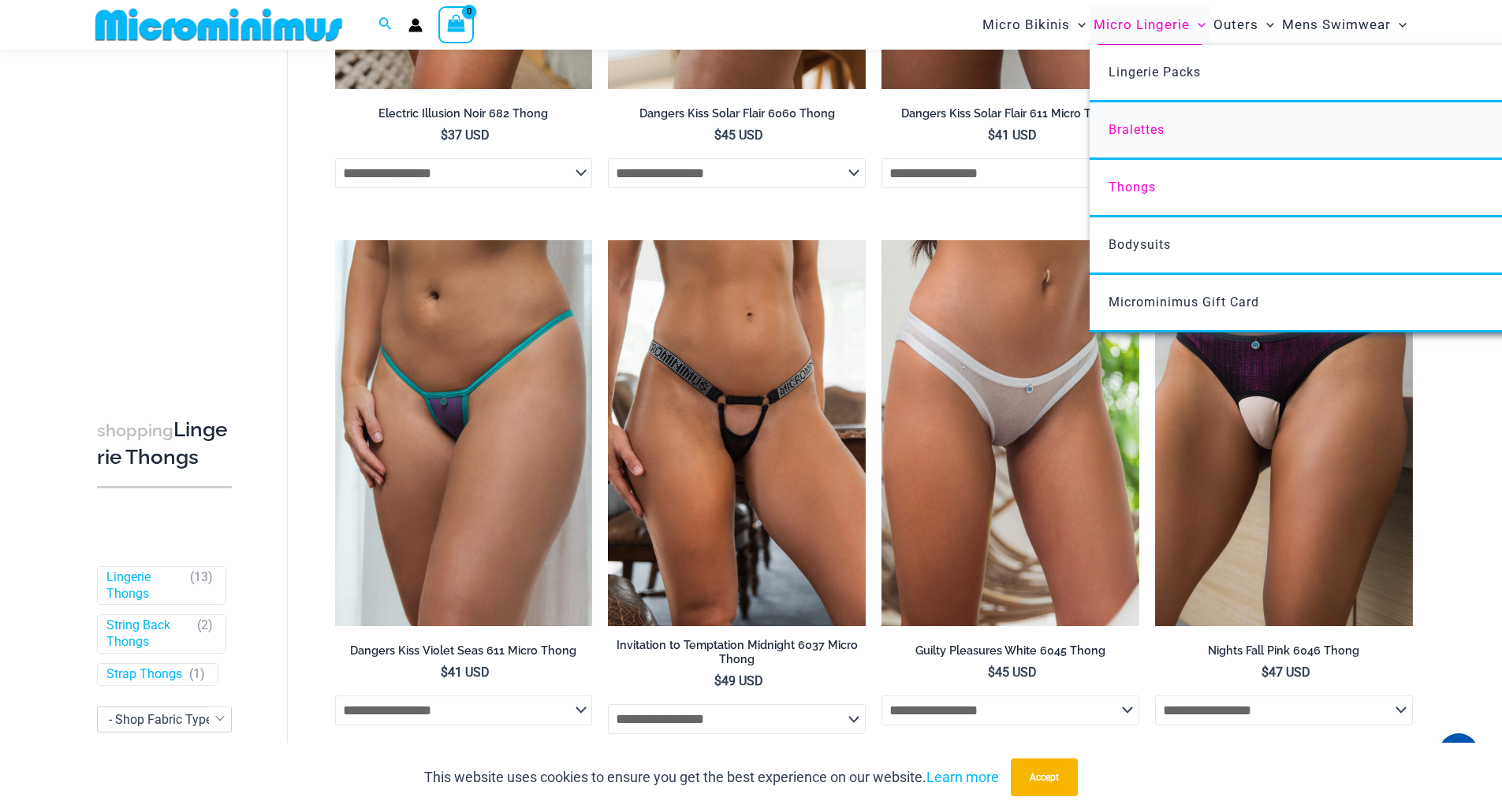
click at [1134, 125] on span "Bralettes" at bounding box center [1136, 129] width 56 height 15
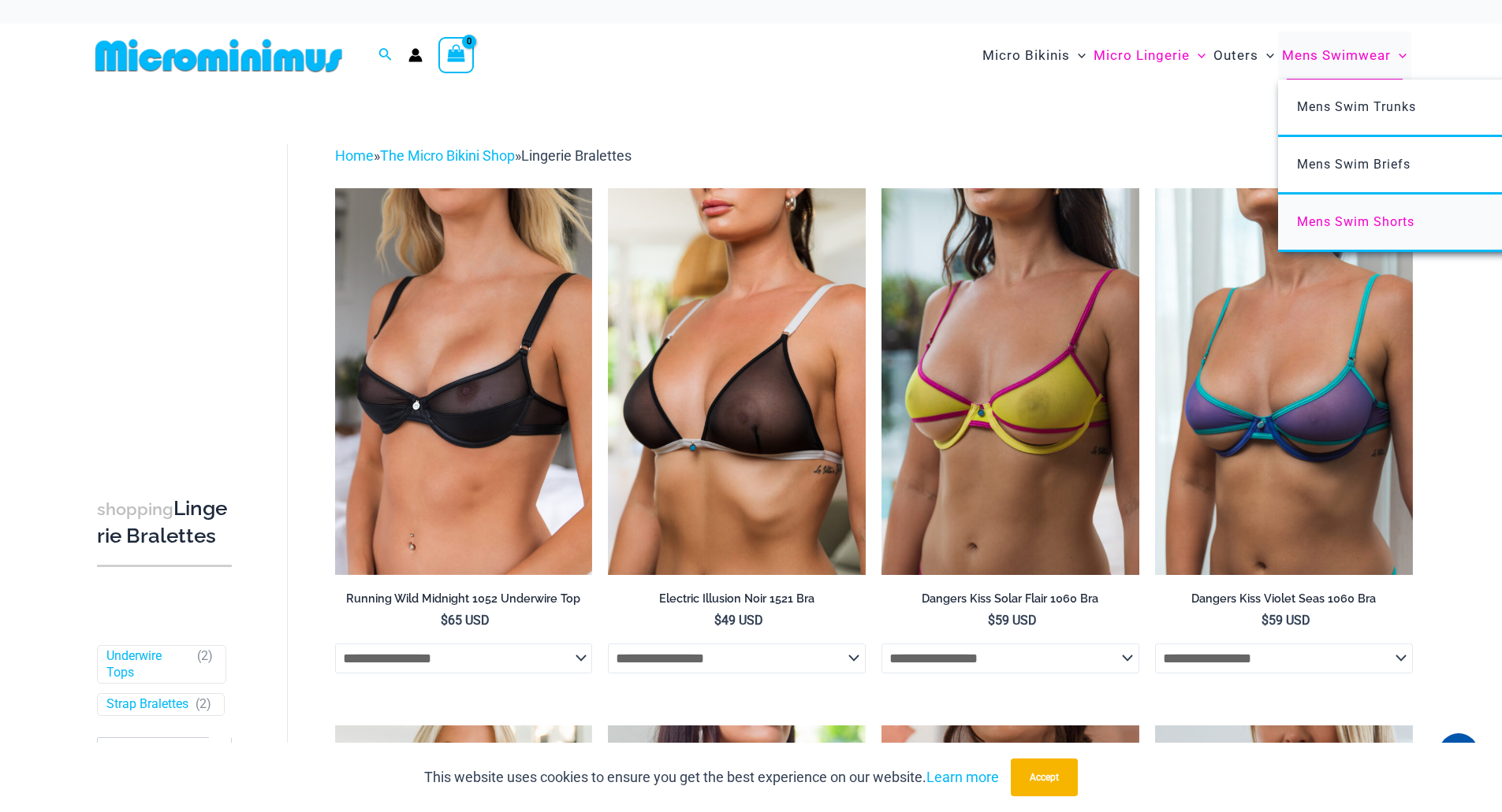
click at [1326, 226] on span "Mens Swim Shorts" at bounding box center [1355, 222] width 118 height 15
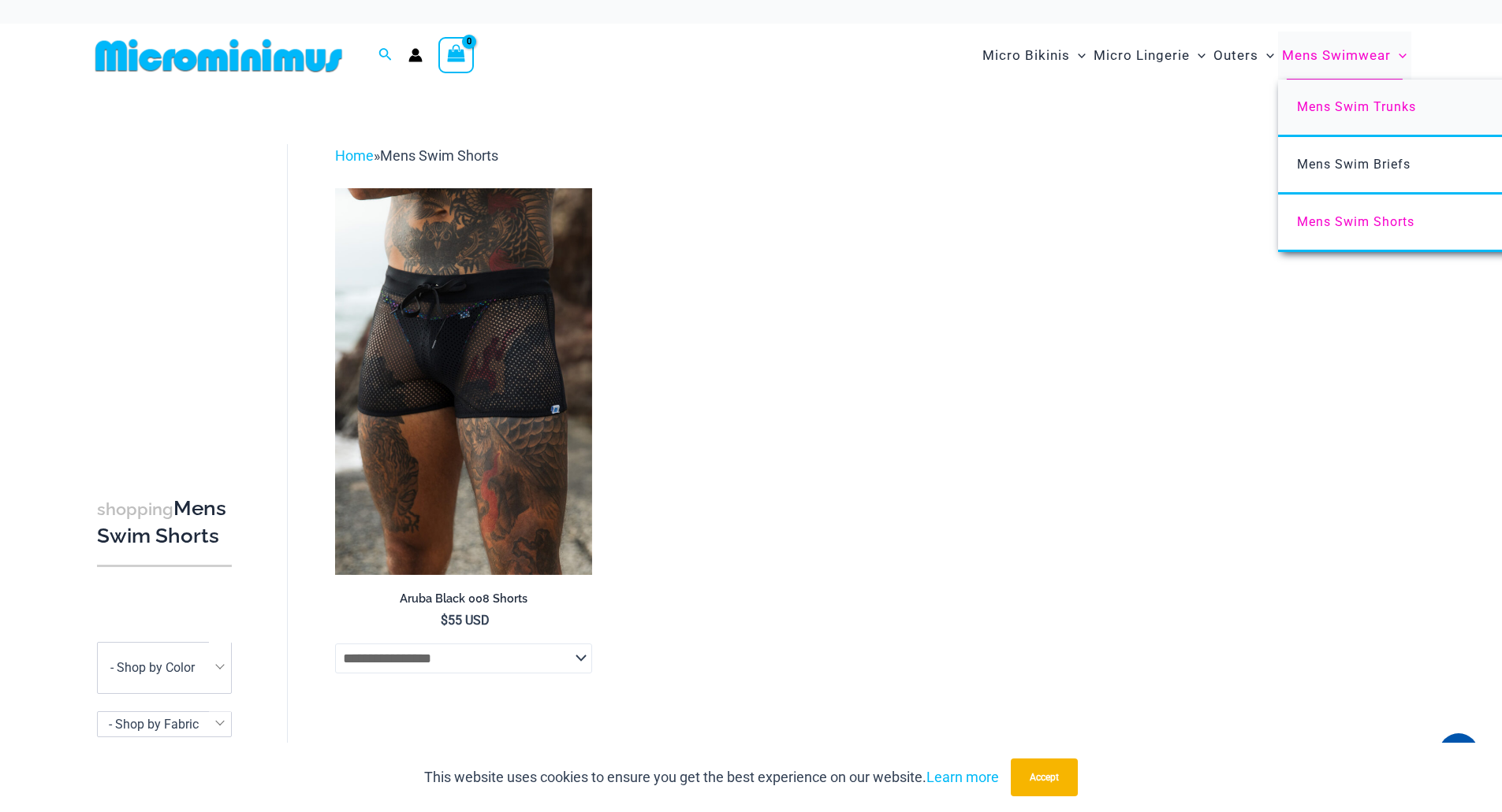
click at [1340, 105] on span "Mens Swim Trunks" at bounding box center [1356, 106] width 119 height 15
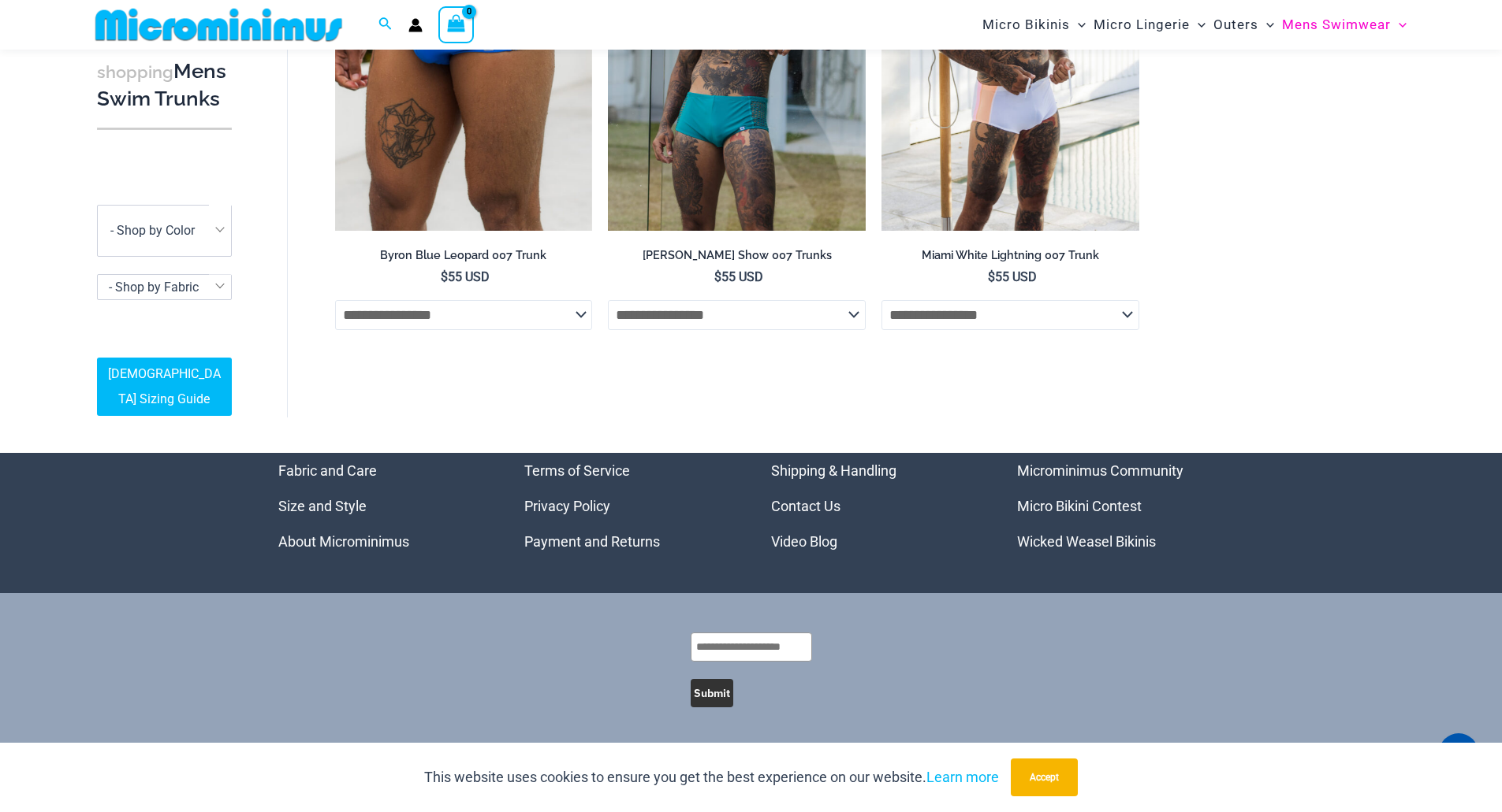
scroll to position [1407, 0]
